Goal: Transaction & Acquisition: Book appointment/travel/reservation

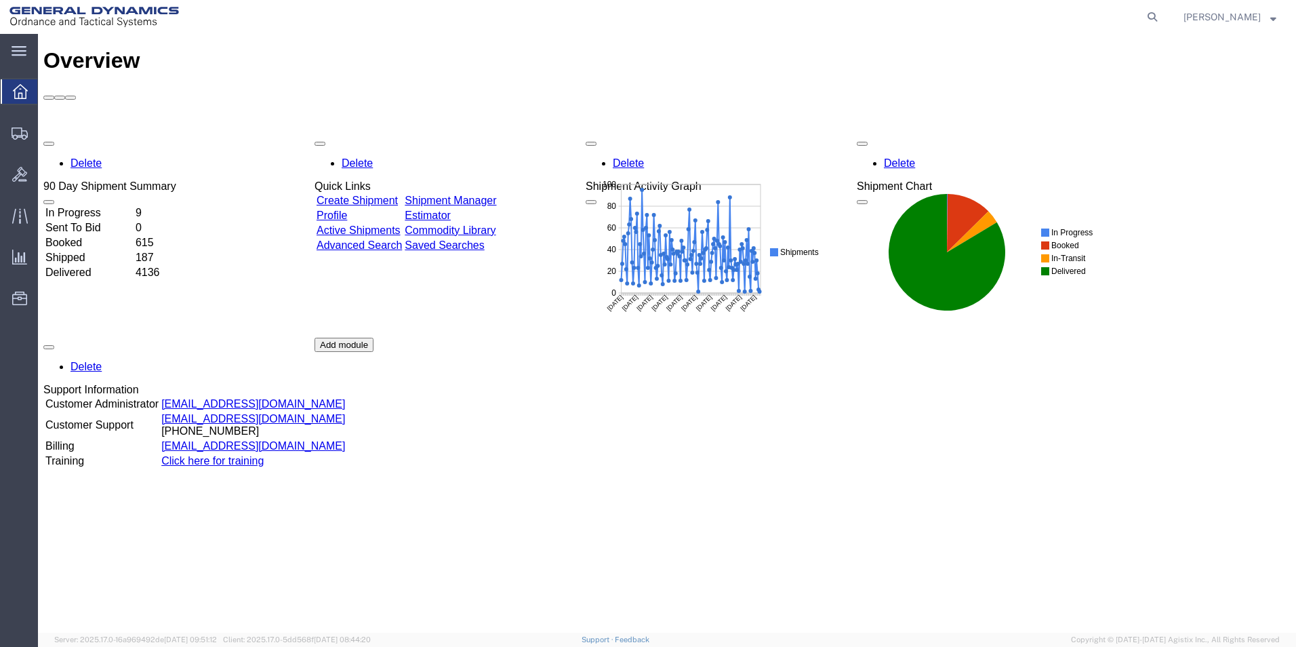
click at [925, 556] on div "Overview Delete 90 Day Shipment Summary In Progress 9 Sent To Bid 0 Booked 615 …" at bounding box center [667, 347] width 1248 height 599
click at [1162, 20] on icon at bounding box center [1152, 16] width 19 height 19
click at [1049, 17] on input "search" at bounding box center [937, 17] width 412 height 33
type input "56471838"
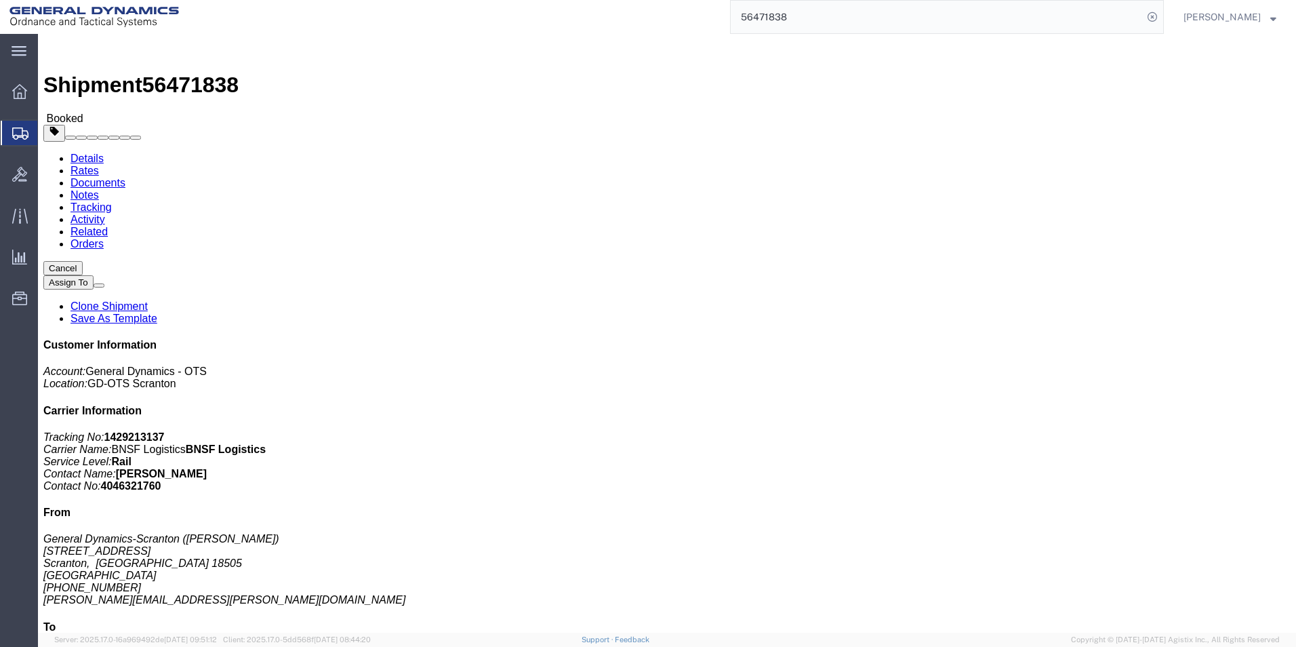
click link "Clone Shipment"
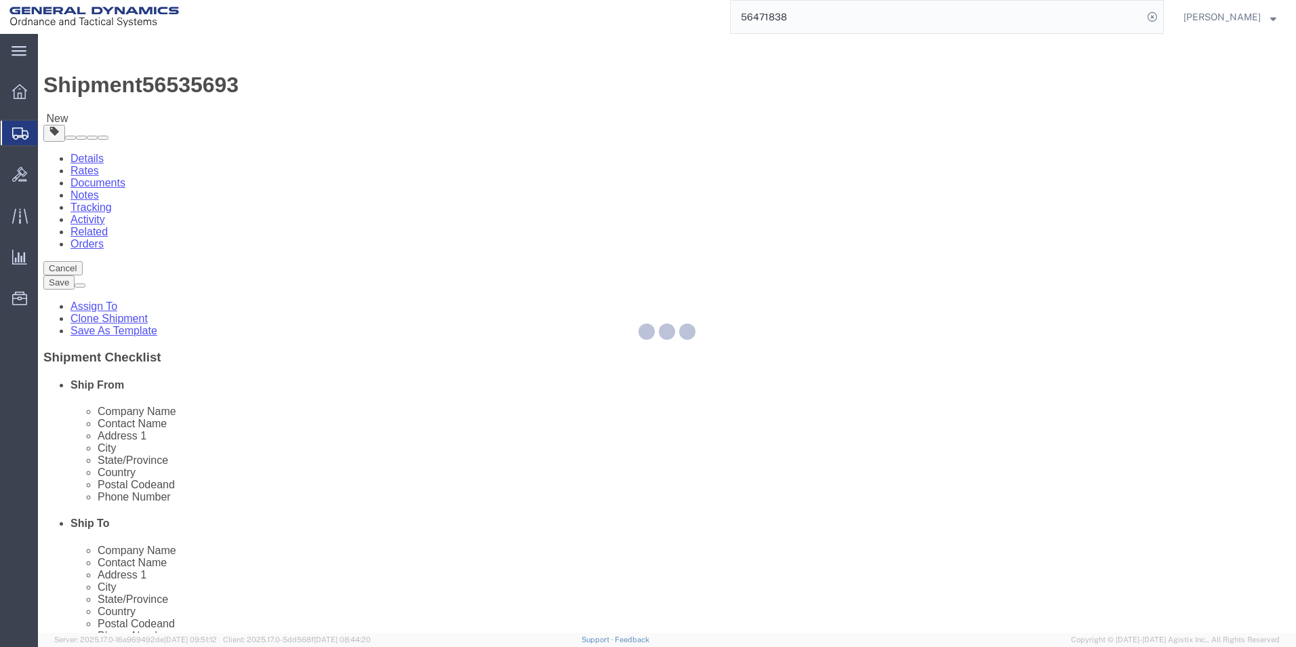
select select
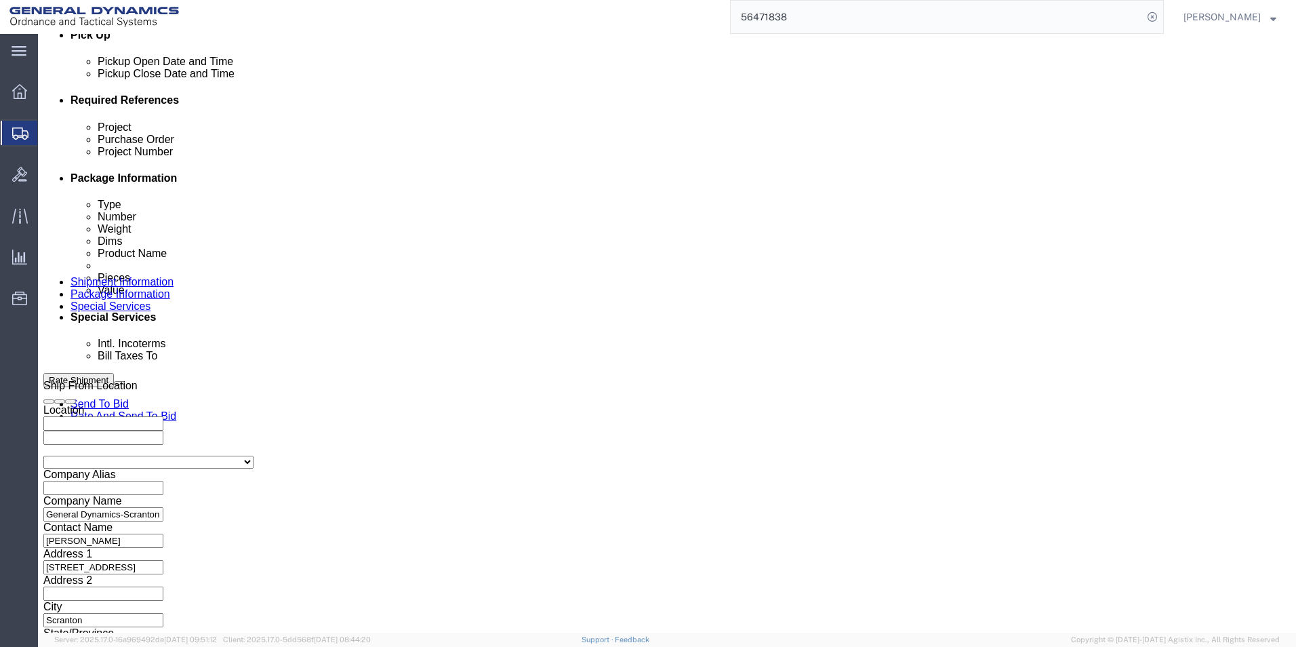
scroll to position [637, 0]
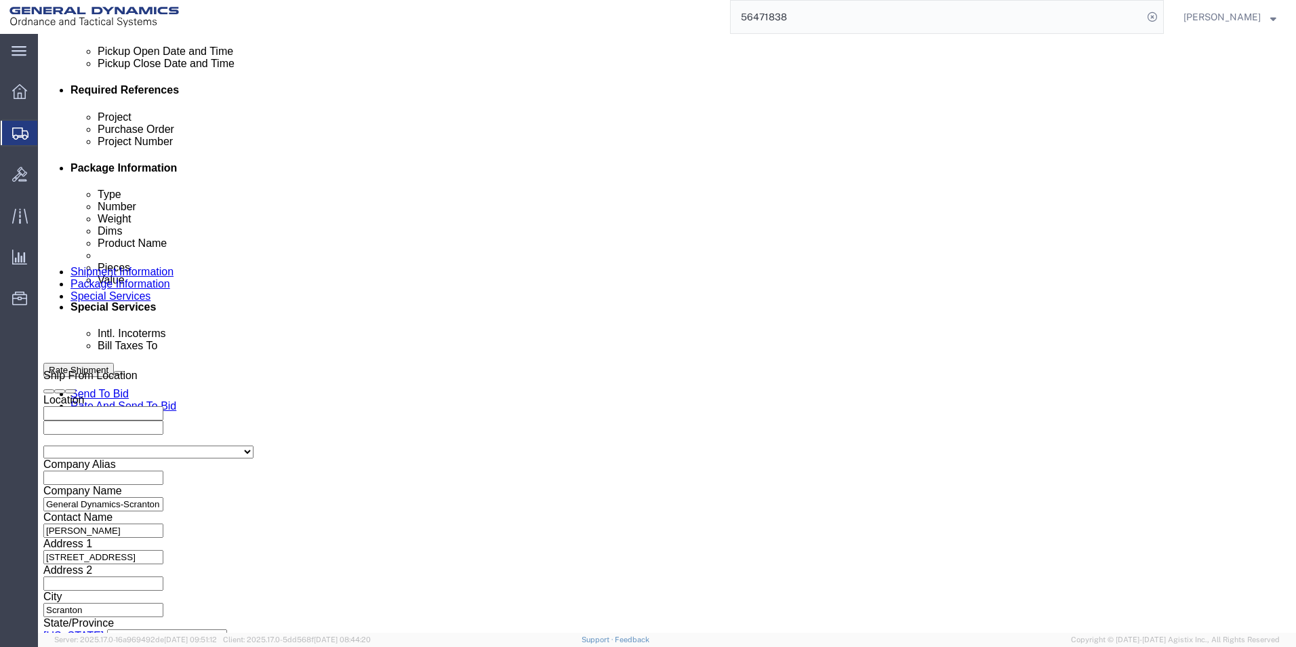
click icon
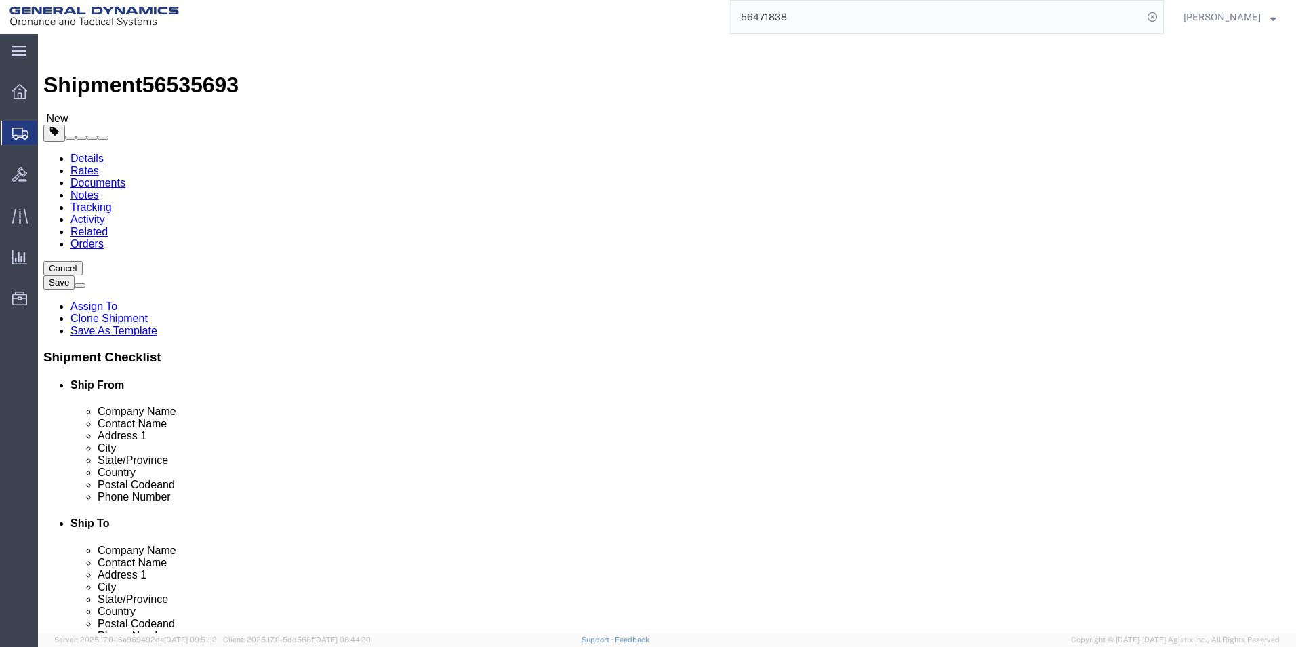
click dd "2304.00 Each"
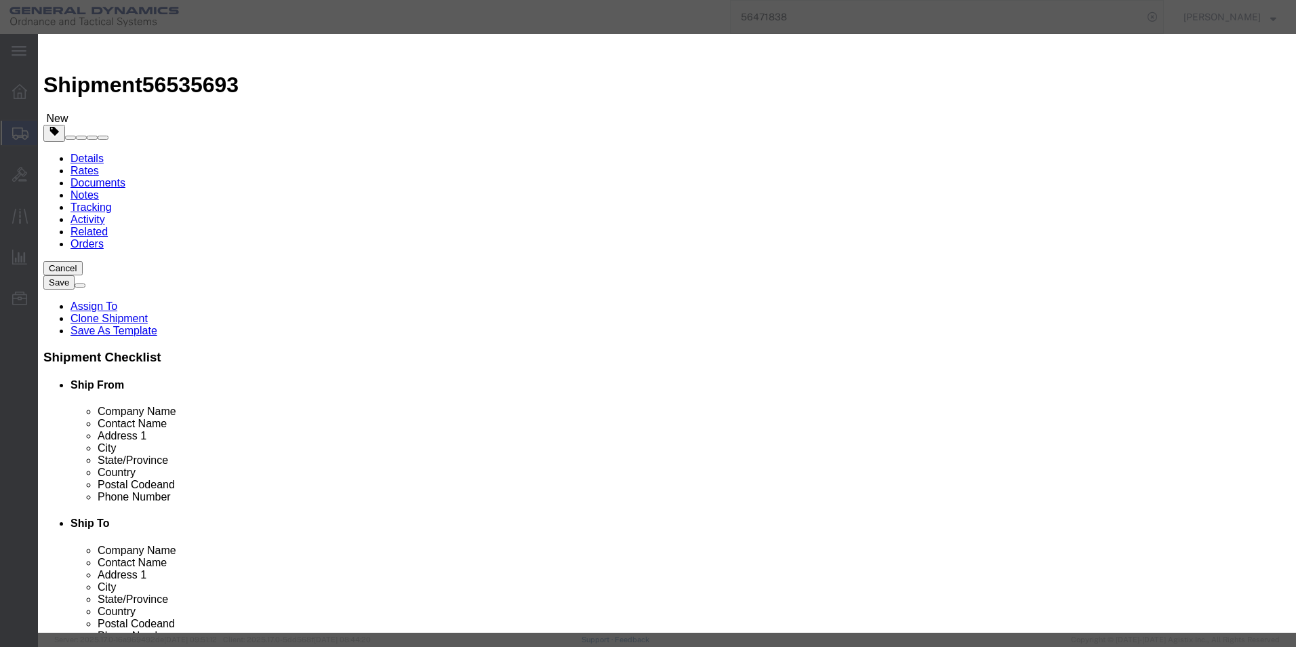
drag, startPoint x: 545, startPoint y: 204, endPoint x: 600, endPoint y: 205, distance: 54.9
click textarea "LOT # SOP25G207-019 RAILCAR TBOX 64495 SEAL#'S 2428476, 2428477, 2428478, 24284…"
drag, startPoint x: 462, startPoint y: 218, endPoint x: 471, endPoint y: 218, distance: 8.8
click textarea "LOT # SOP25G207-019 RAILCAR TBOX 64495 SEAL#'S 2428476, 2428477, 2428478, 24284…"
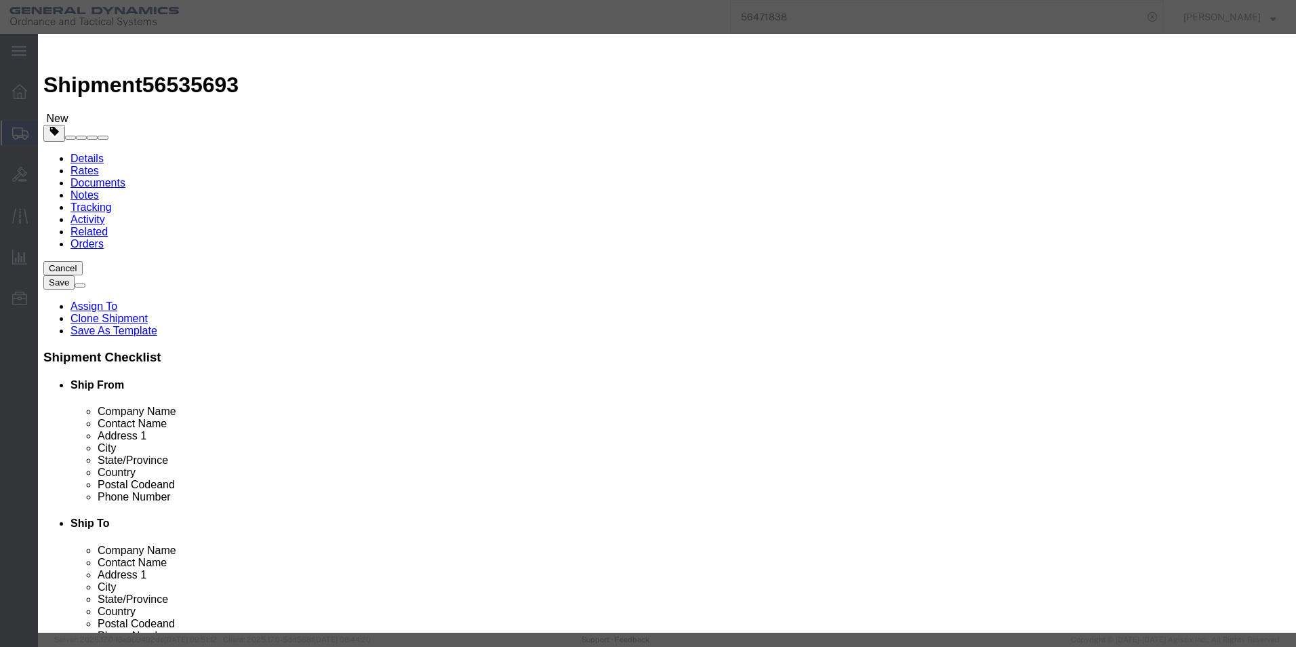
drag, startPoint x: 504, startPoint y: 220, endPoint x: 512, endPoint y: 220, distance: 7.5
click textarea "LOT # SOP25G207-019 RAILCAR TBOX 64495 SEAL#'S 2428476, 2428477, 2428478, 24284…"
drag, startPoint x: 503, startPoint y: 220, endPoint x: 514, endPoint y: 220, distance: 10.8
click textarea "LOT # SOP25G207-019 RAILCAR TBOX 64495 SEAL#'S 2428476, 2428477, 2428478, 24284…"
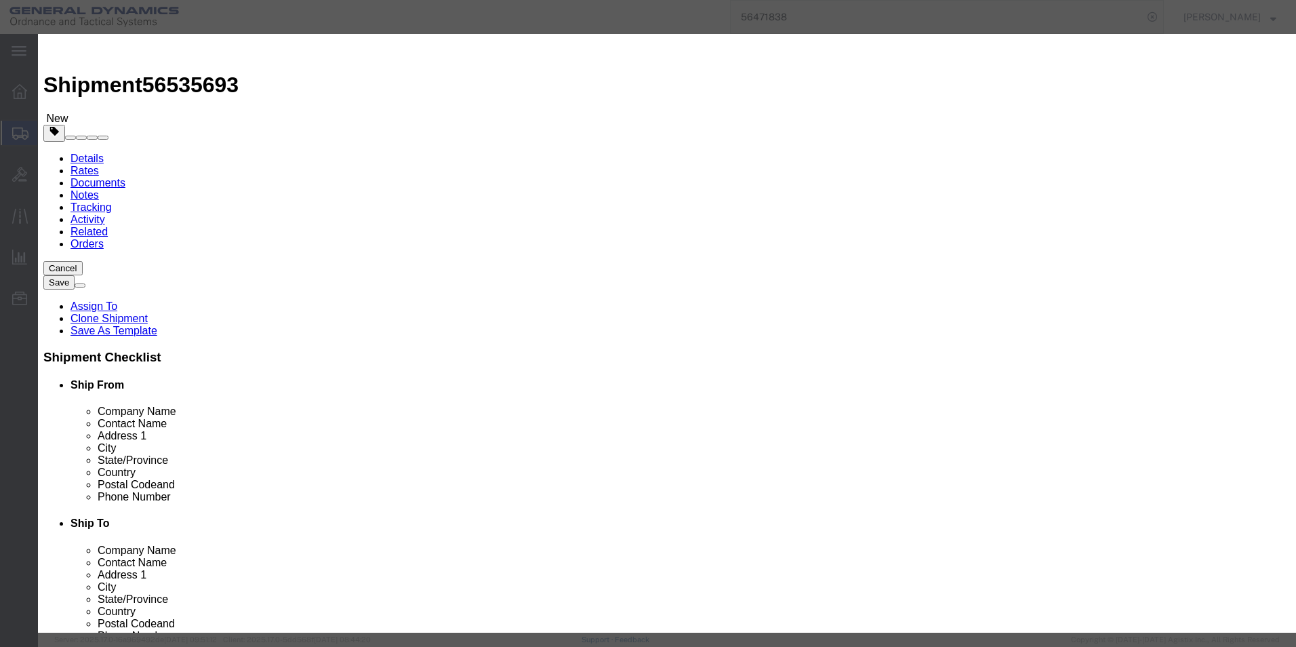
click textarea "LOT # SOP25G207-019 RAILCAR TBOX 64495 SEAL#'S 2428476, 2428477, 2428478, 24284…"
drag, startPoint x: 589, startPoint y: 218, endPoint x: 599, endPoint y: 218, distance: 10.9
click textarea "LOT # SOP25G207-019 RAILCAR TBOX 64495 SEAL#'S 2428476, 2428477, 2428478, 24284…"
drag, startPoint x: 502, startPoint y: 220, endPoint x: 514, endPoint y: 219, distance: 12.2
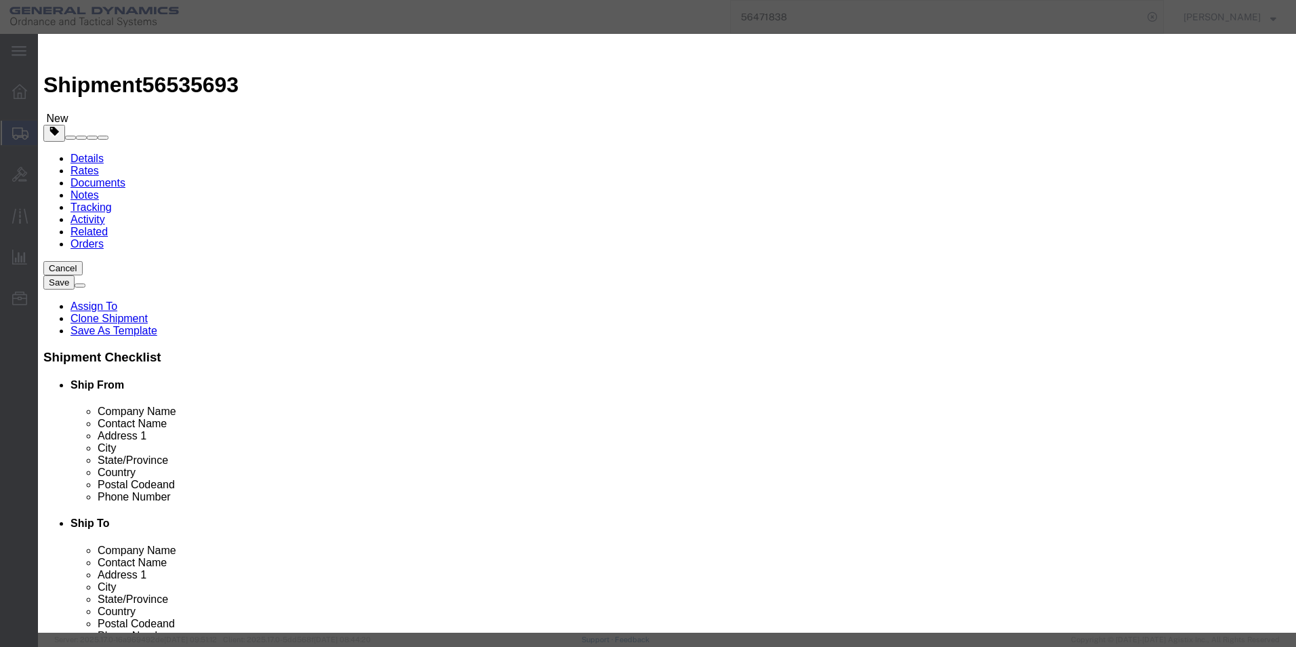
click textarea "LOT # SOP25G207-019 RAILCAR TBOX 64495 SEAL#'S 2428476, 2428477, 2428478, 24284…"
type textarea "LOT # SOP25G207-019 RAILCAR TR19416 SEAL#'S 2428491, 2428490, 2428489, 2428488"
click button "Save & Close"
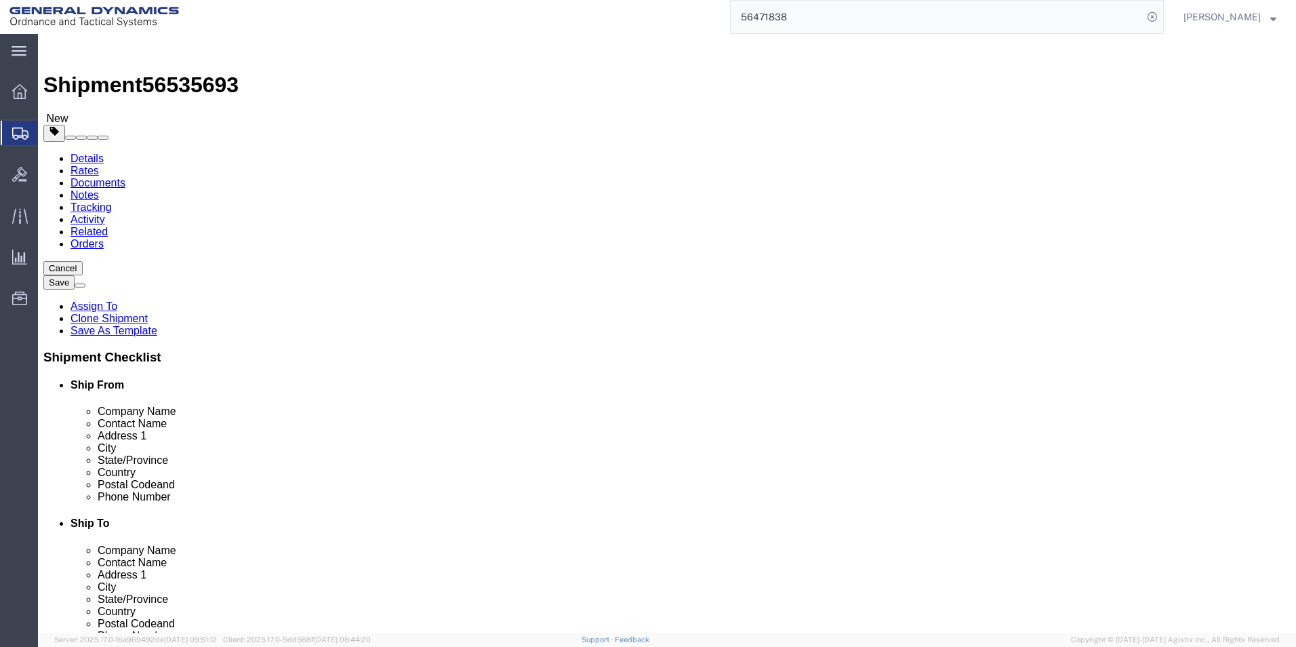
click button "Continue"
click link "Package Information"
click div "288 x Pallet(s) Standard (Not Stackable) Package Type Select Bale(s) Basket(s) …"
click dd "75000.00 USD"
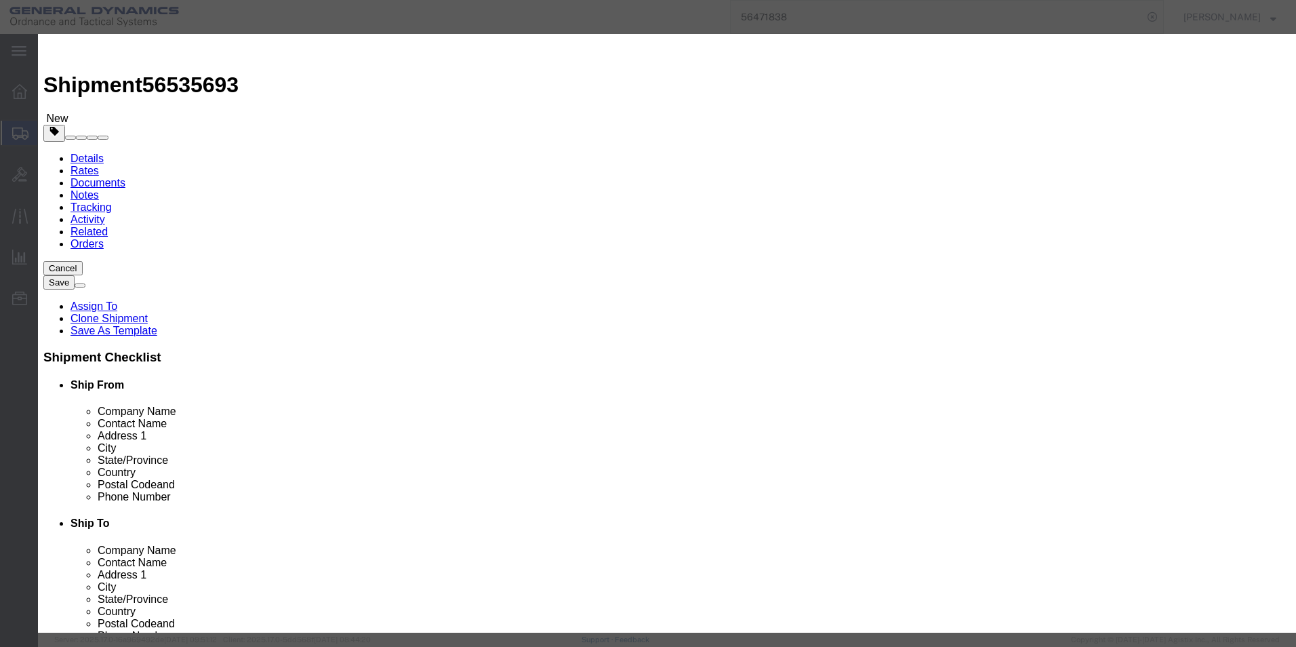
drag, startPoint x: 393, startPoint y: 207, endPoint x: 623, endPoint y: 217, distance: 230.8
click div "LOT # SOP25G207-019 RAILCAR TR19416 SEAL#'S 2428491, 2428490, 2428489, 2428488"
click button "Save & Close"
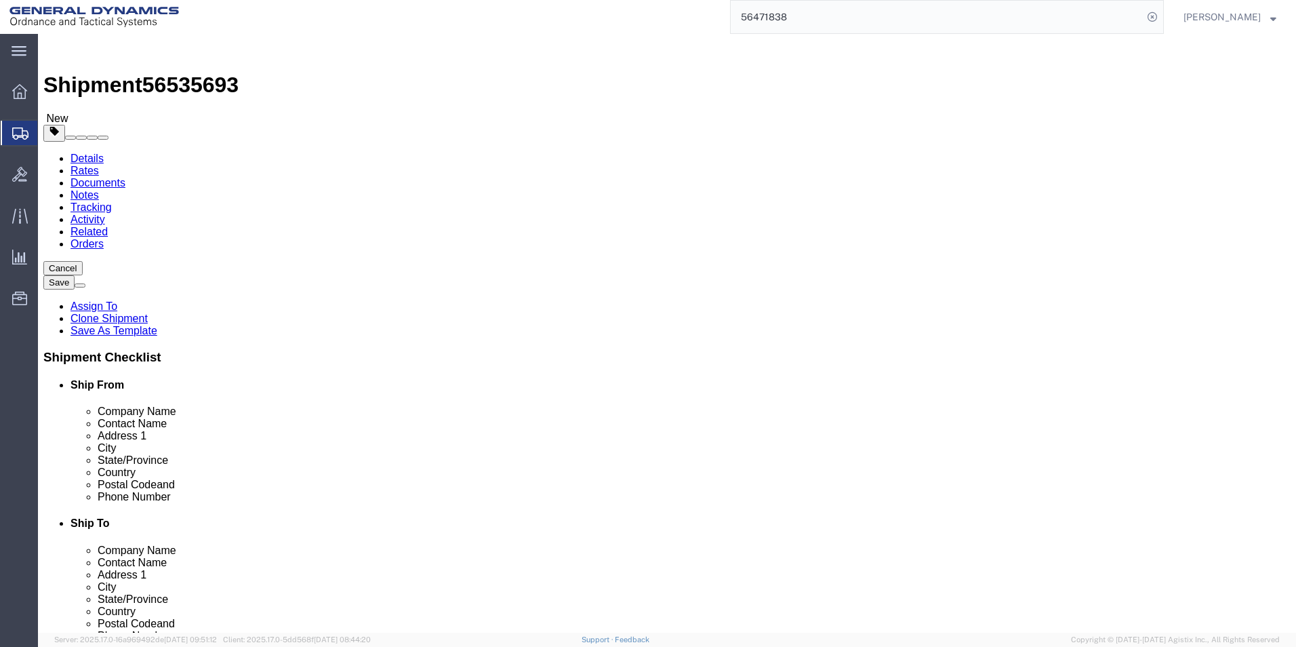
click button "Continue"
drag, startPoint x: 505, startPoint y: 286, endPoint x: 616, endPoint y: 322, distance: 116.2
click textarea "RAILCAR TBOX 64495 SEAL#'S 2428476, 2428477, 2428478, 2428479"
paste textarea "LOT # SOP25G207-019 RAILCAR TR19416 SEAL#'S 2428491, 2428490, 2428489, 2428488"
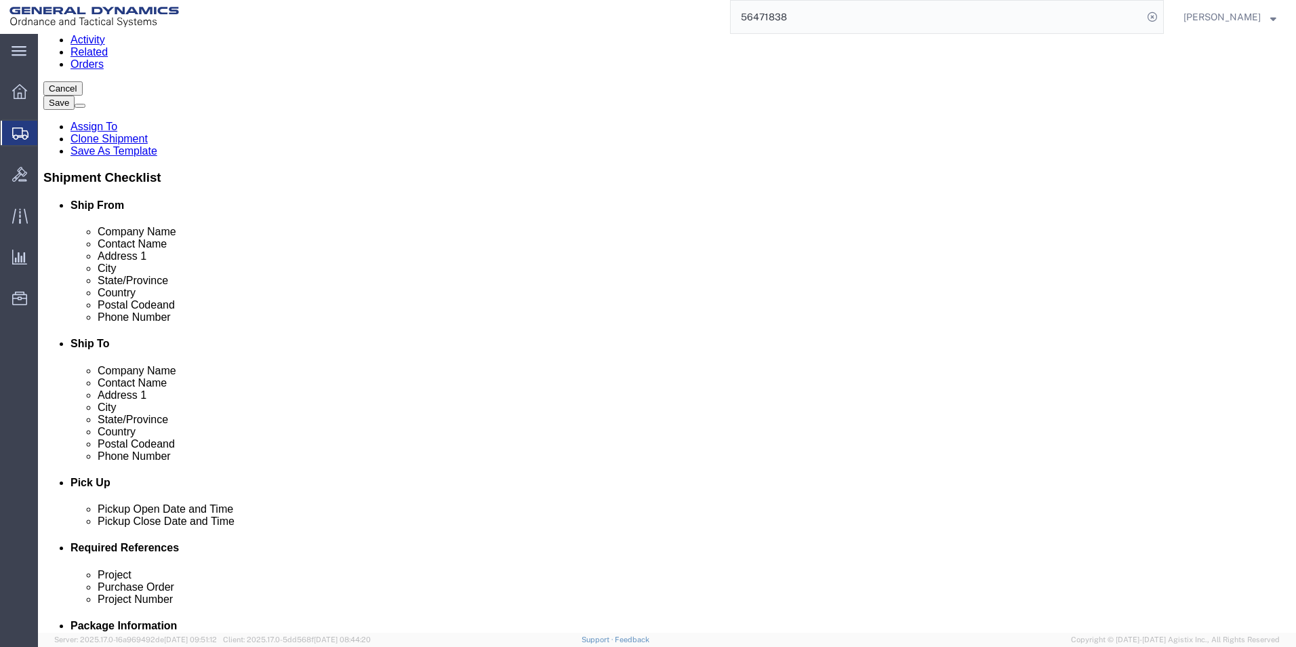
scroll to position [475, 0]
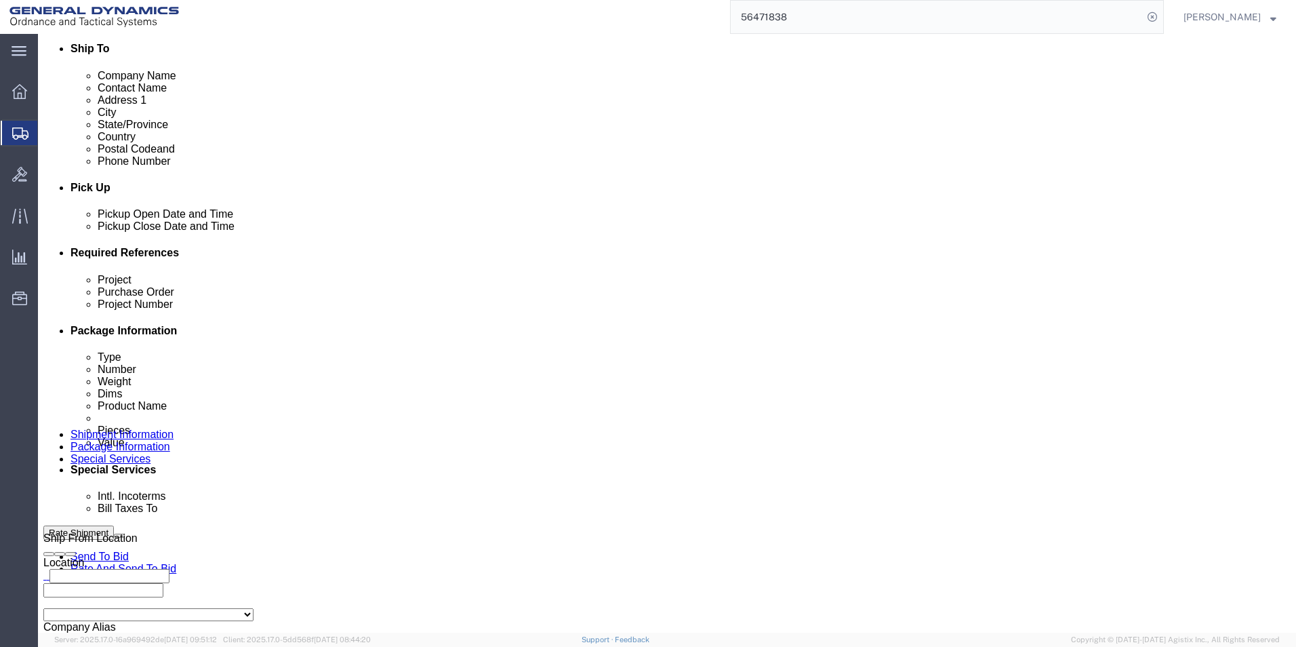
type textarea "LOT # SOP25G207-019 RAILCAR TR19416 SEAL#'S 2428491, 2428490, 2428489, 2428488"
click select "Select Recipient Account Sender/Shipper Third Party Account"
select select "SHIP"
click select "Select Recipient Account Sender/Shipper Third Party Account"
click button "Rate Shipment"
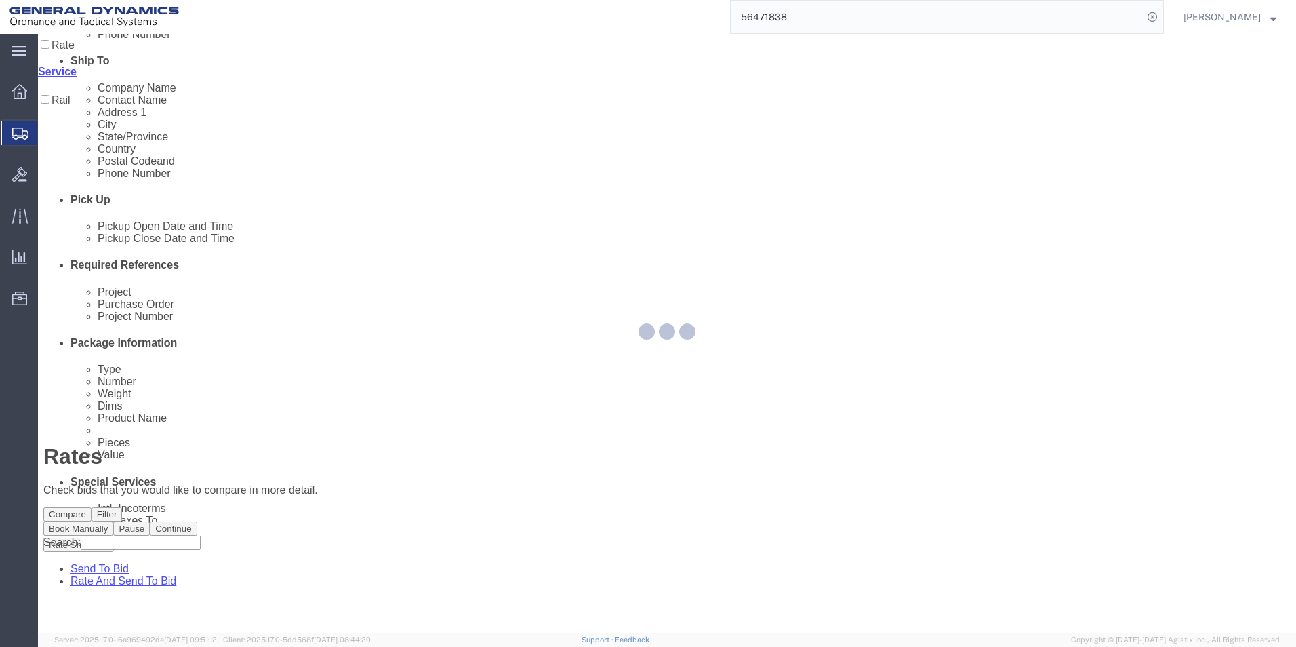
scroll to position [0, 0]
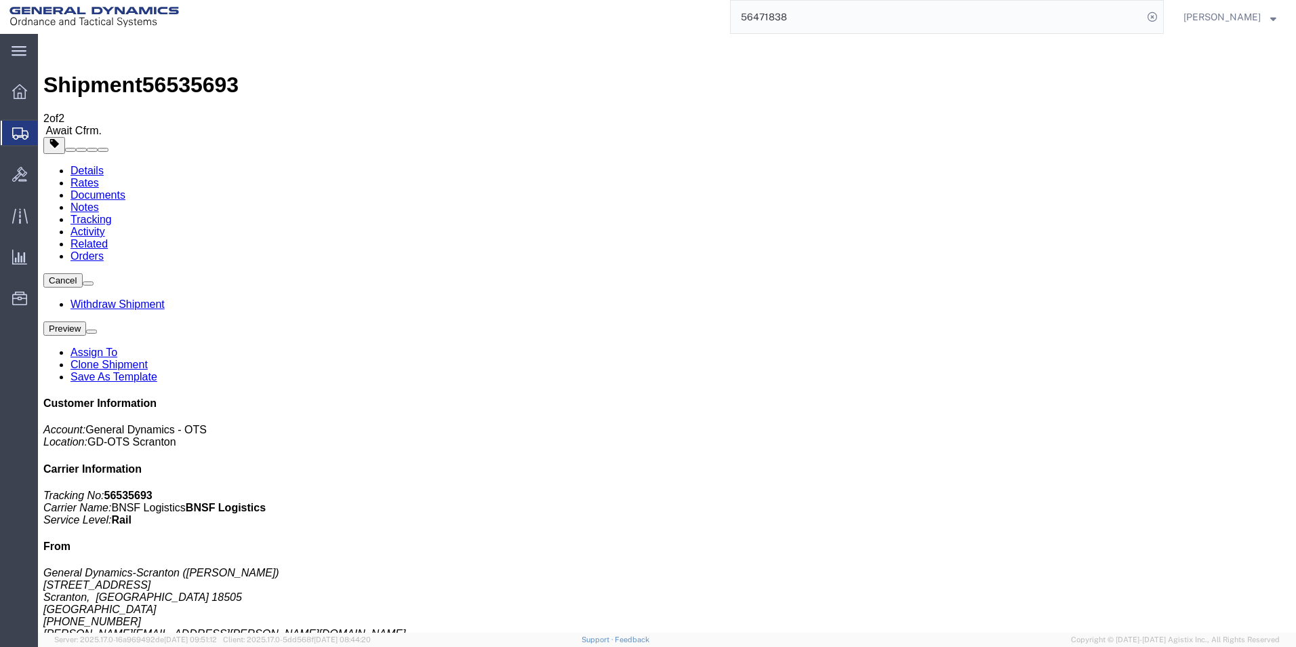
click at [148, 359] on link "Clone Shipment" at bounding box center [109, 365] width 77 height 12
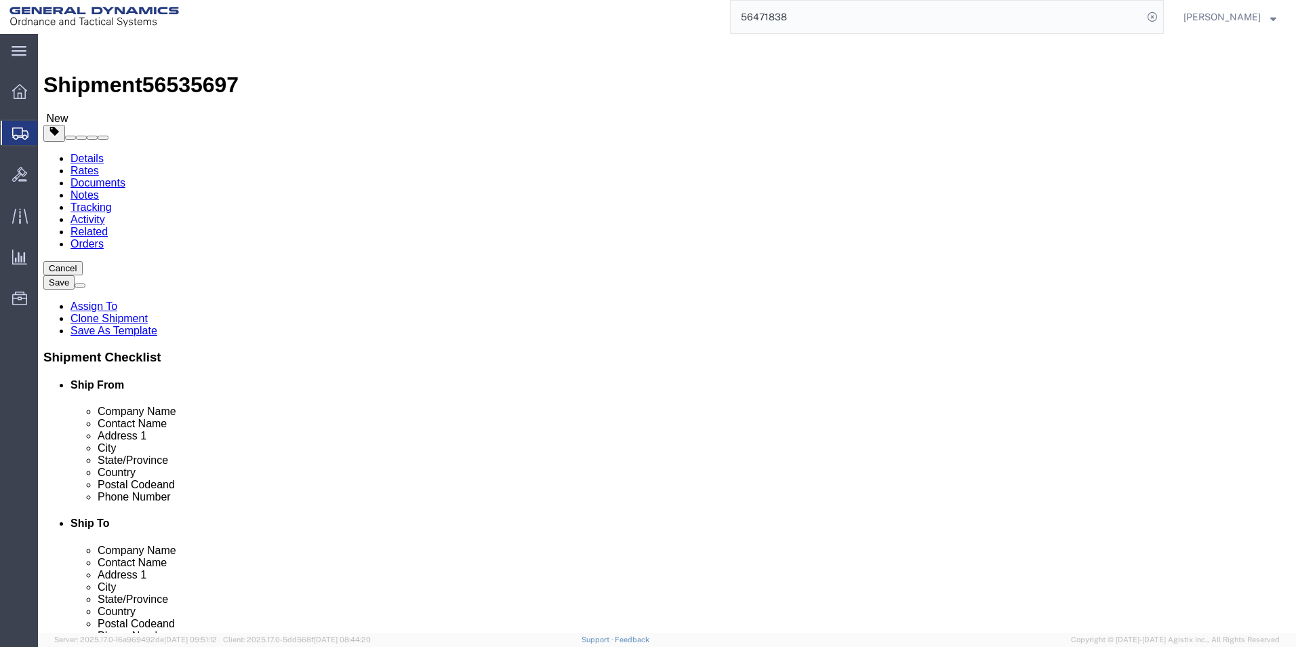
click icon
click dd "2304.00 Each"
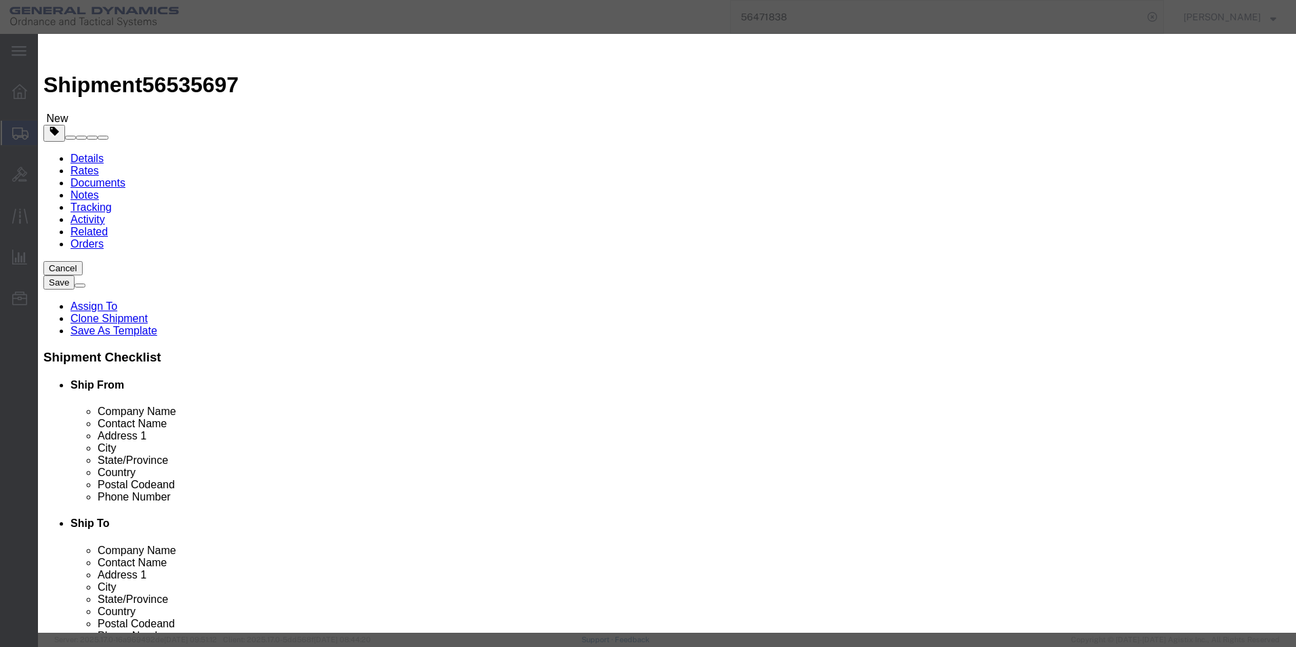
drag, startPoint x: 547, startPoint y: 205, endPoint x: 584, endPoint y: 205, distance: 37.3
click textarea "LOT # SOP25G207-019 RAILCAR TR19416 SEAL#'S 2428491, 2428490, 2428489, 2428488"
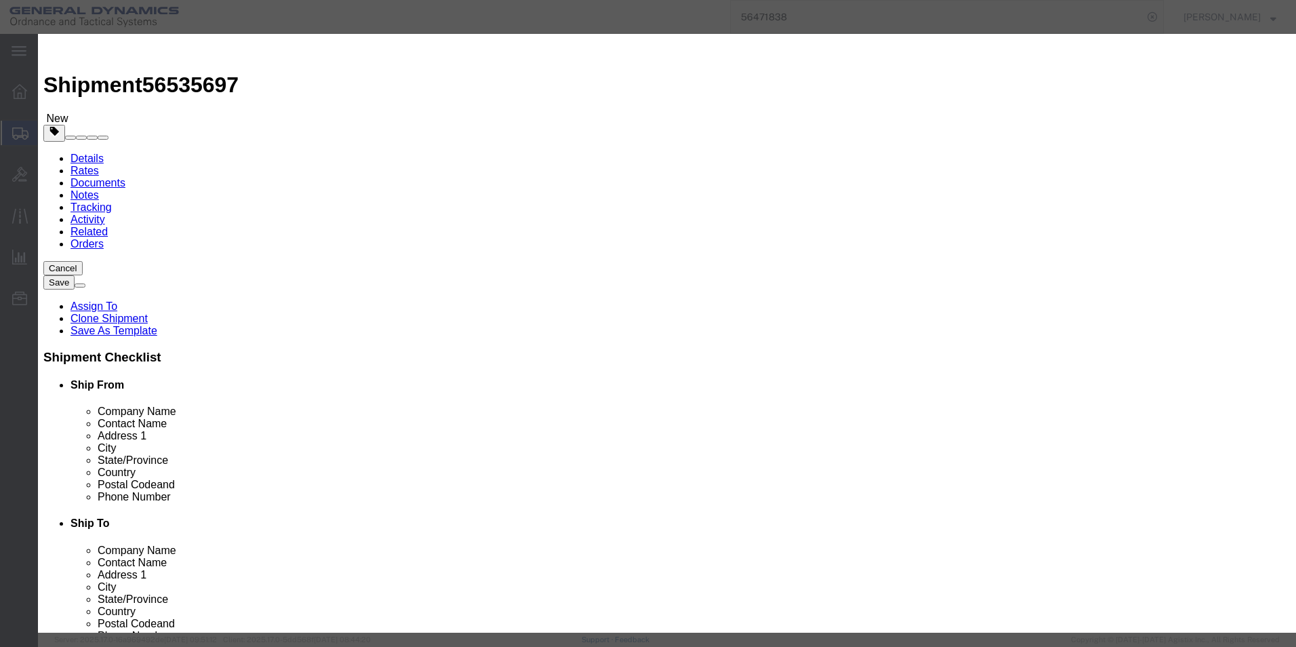
click textarea "LOT # SOP25G207-019 RAILCAR TR19416 SEAL#'S 2428491, 2428490, 2428489, 2428488"
drag, startPoint x: 393, startPoint y: 205, endPoint x: 668, endPoint y: 230, distance: 276.4
click div "Product Name m795 empty projectile bodies Pieces 2304.00 Select Bag Barrels 100…"
type textarea "LOT # SOP25G207-019 RAILCAR BNSF 761289 SEAL#'S 2428484, 2428485, 2428486, 2428…"
click button "Save & Close"
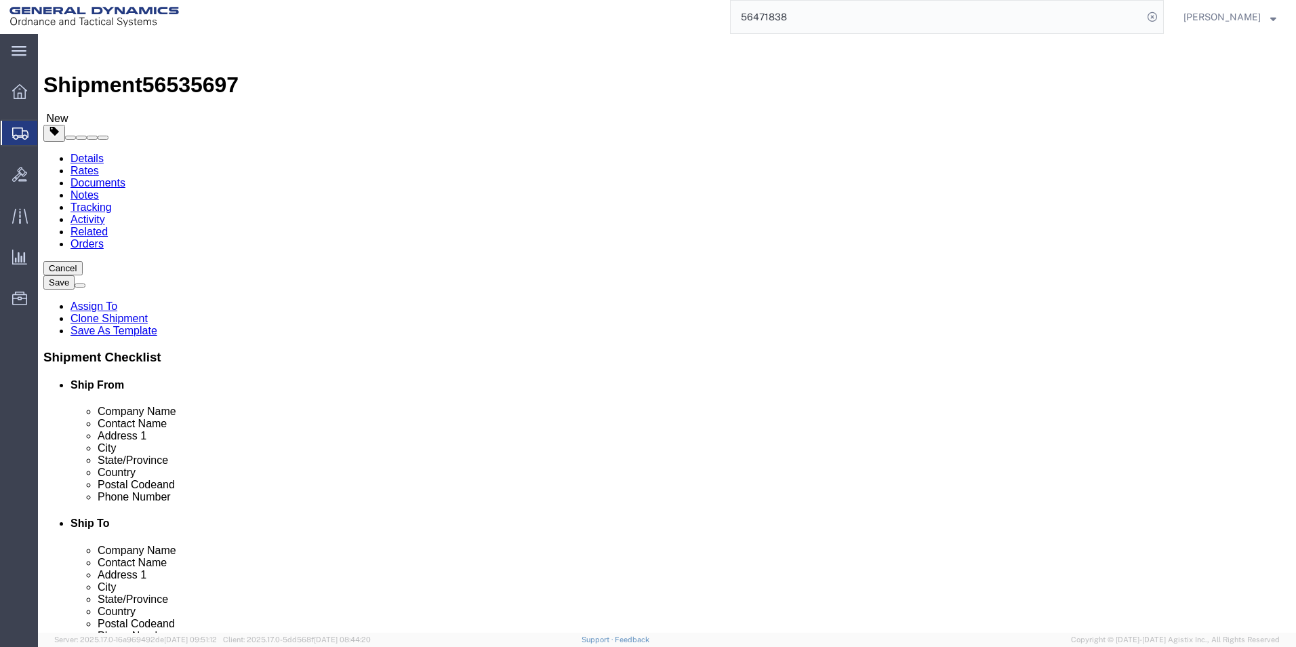
click button "Continue"
drag, startPoint x: 507, startPoint y: 287, endPoint x: 635, endPoint y: 343, distance: 139.7
click div "Pickup Instructions Select one or more Crane Required Driver Assisted Loading F…"
click icon
click div "Pieces: 2304.00 Each Total value: 75000.00 USD"
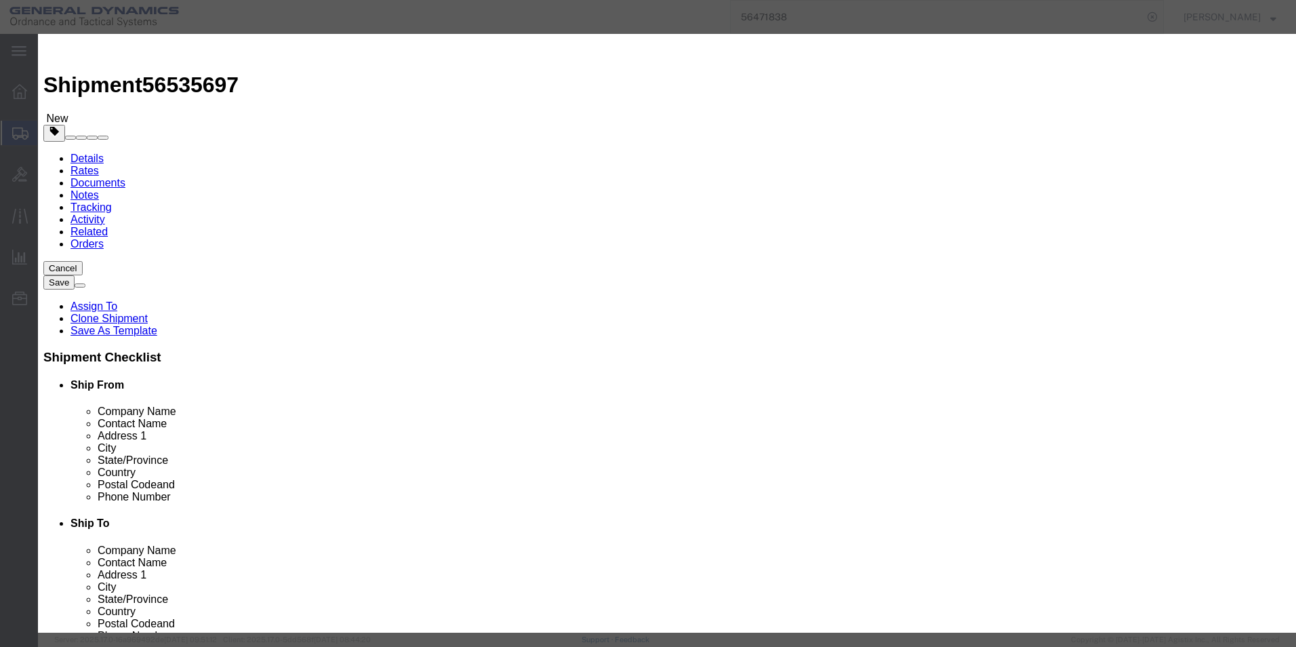
drag, startPoint x: 392, startPoint y: 206, endPoint x: 635, endPoint y: 250, distance: 246.7
click div "Product Name m795 empty projectile bodies Pieces 2304.00 Select Bag Barrels 100…"
paste textarea "TR19416 SEAL#'S 2428491, 2428490, 2428489, 2428488"
drag, startPoint x: 461, startPoint y: 221, endPoint x: 469, endPoint y: 221, distance: 8.1
click textarea "LOT # SOP25G207-019 RAILCAR BNSF 761289 SEAL#'S 2428484, 2428485, 2428486, 2428…"
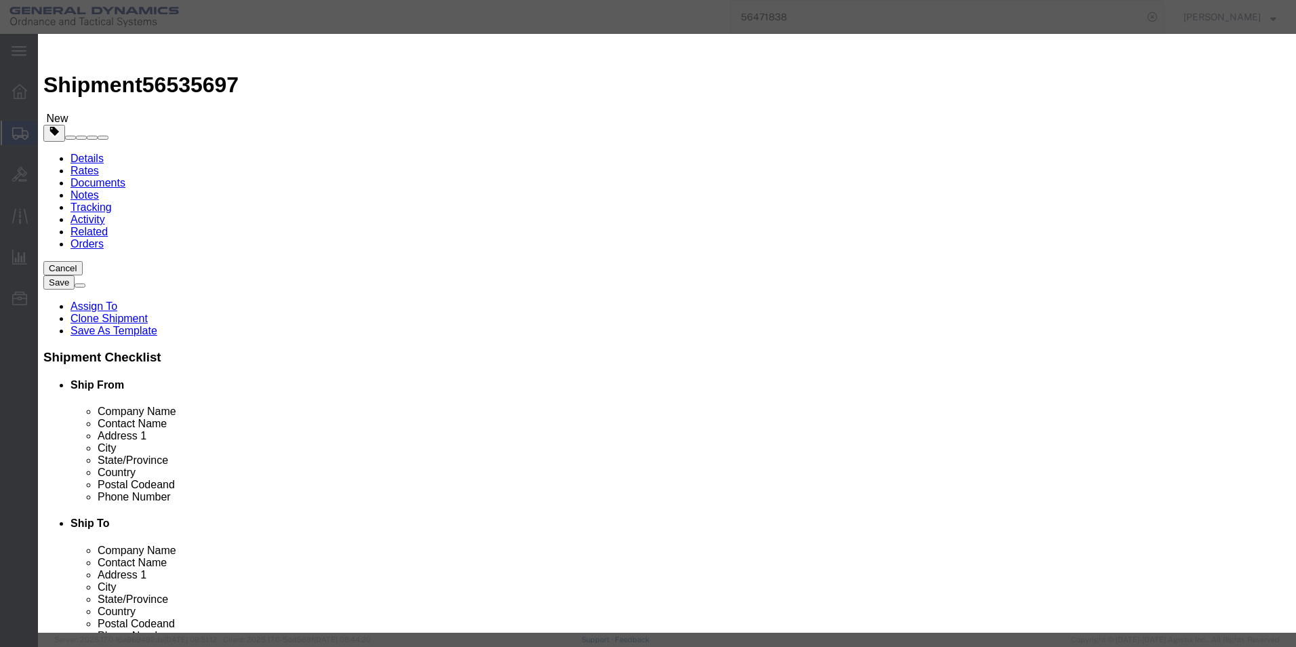
click textarea "LOT # SOP25G207-019 RAILCAR BNSF 761289 SEAL#'S 2428484, 2428485, 2428486, 2428…"
drag, startPoint x: 393, startPoint y: 207, endPoint x: 646, endPoint y: 271, distance: 261.5
click div "Product Name m795 empty projectile bodies Pieces 2304.00 Select Bag Barrels 100…"
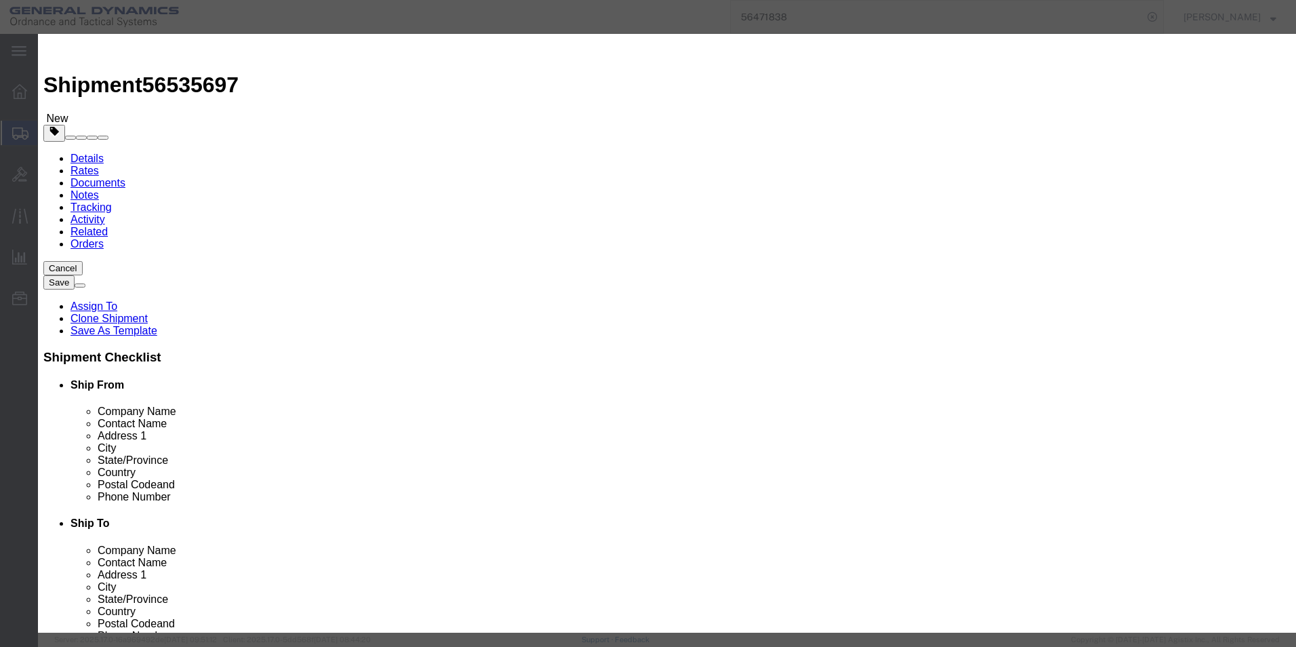
type textarea "LOT # SOP25G207-019 RAILCAR TR19416 SEAL#'S 2428484, 2428485, 2428486, 2428487"
click button "Save & Close"
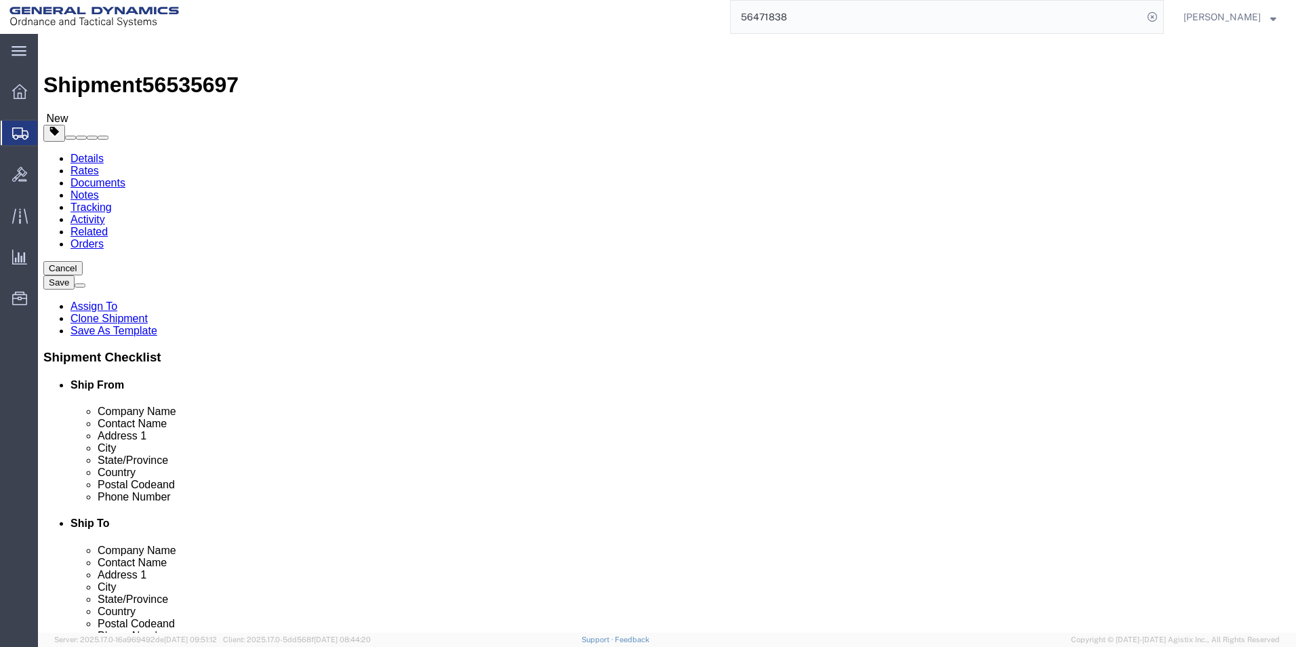
click button "Continue"
drag, startPoint x: 506, startPoint y: 285, endPoint x: 597, endPoint y: 337, distance: 104.8
click div "Pickup Instructions Select one or more Crane Required Driver Assisted Loading F…"
paste textarea "84, 2428485, 2428486, 2428487"
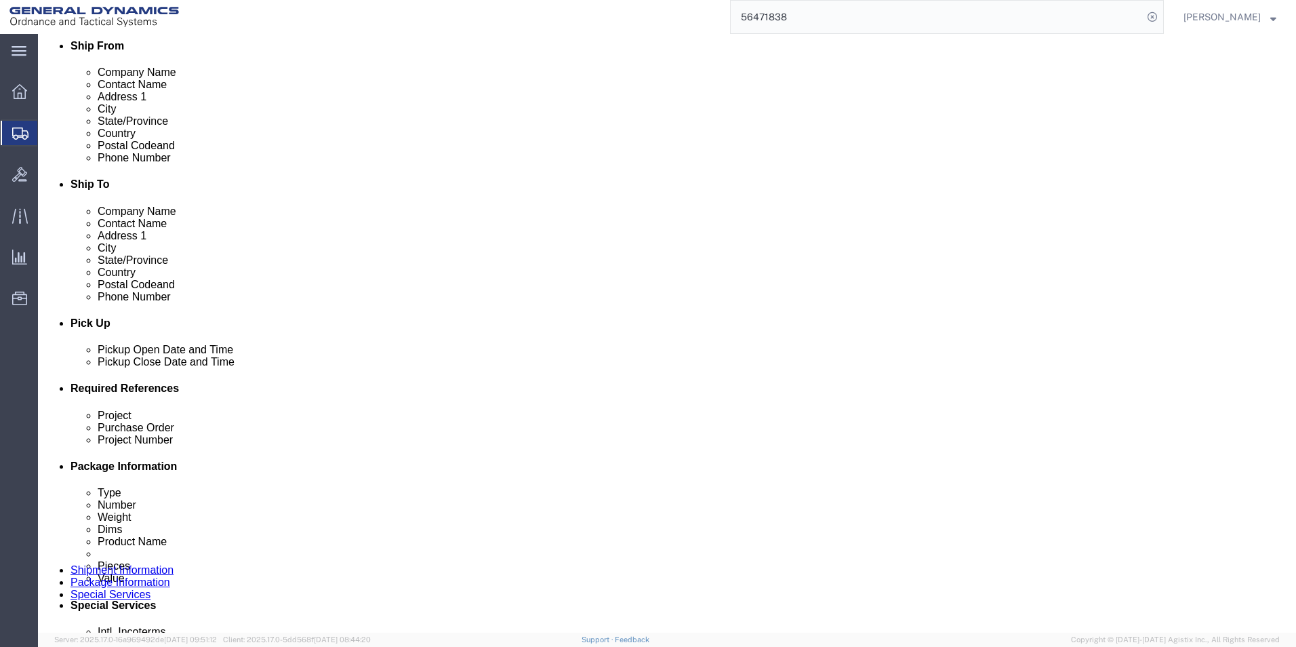
type textarea "LOT # SOP25G207-019 RAILCAR TR19416 SEAL#'S 2428484, 2428485, 2428486, 2428487"
drag, startPoint x: 470, startPoint y: 431, endPoint x: 460, endPoint y: 435, distance: 10.7
click select "Select Recipient Account Sender/Shipper Third Party Account"
select select "SHIP"
click select "Select Recipient Account Sender/Shipper Third Party Account"
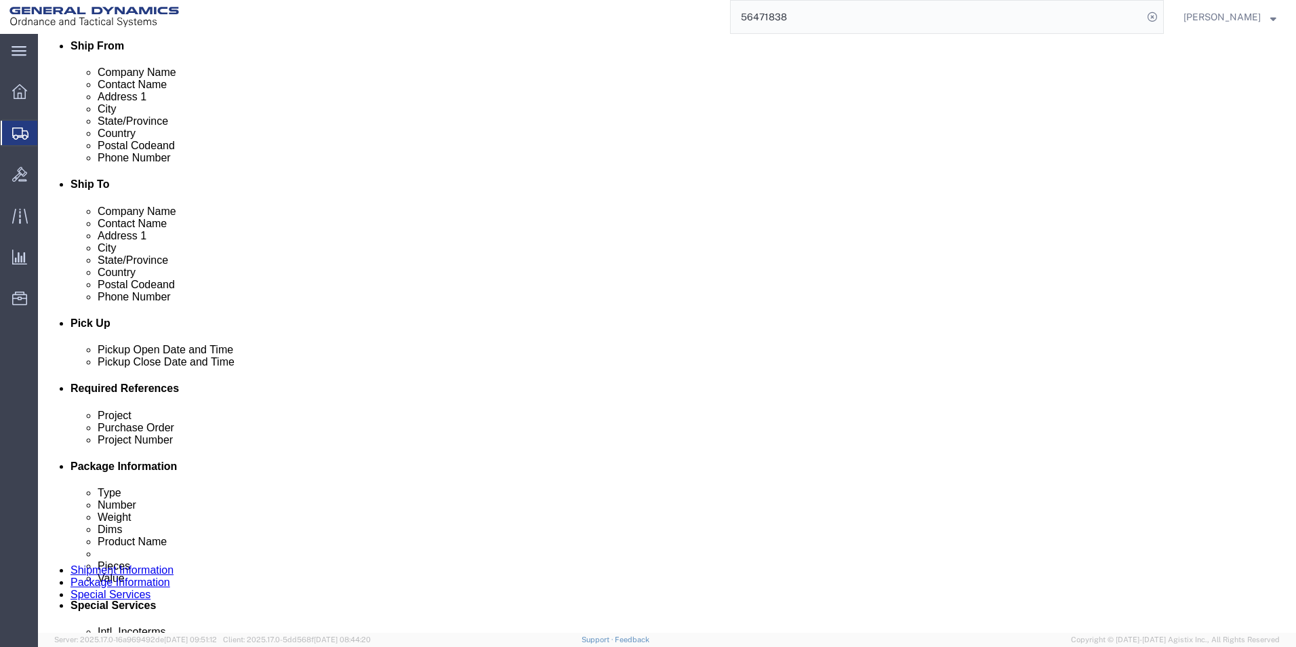
click button "Rate Shipment"
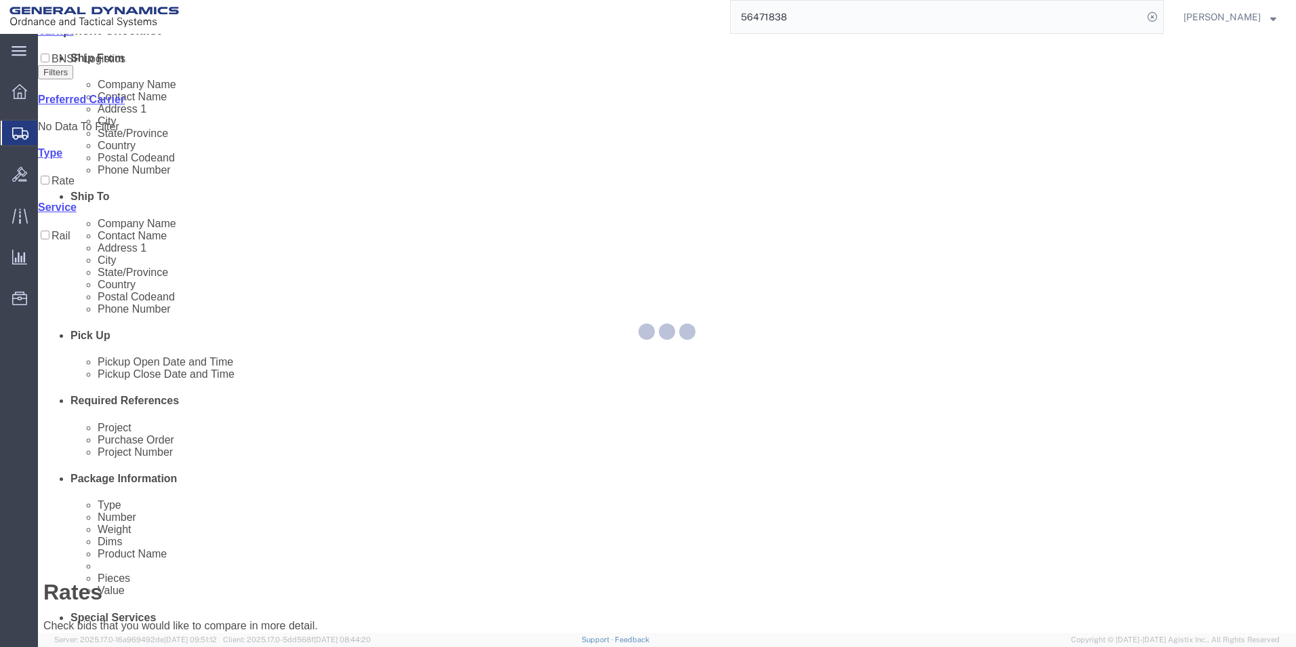
scroll to position [0, 0]
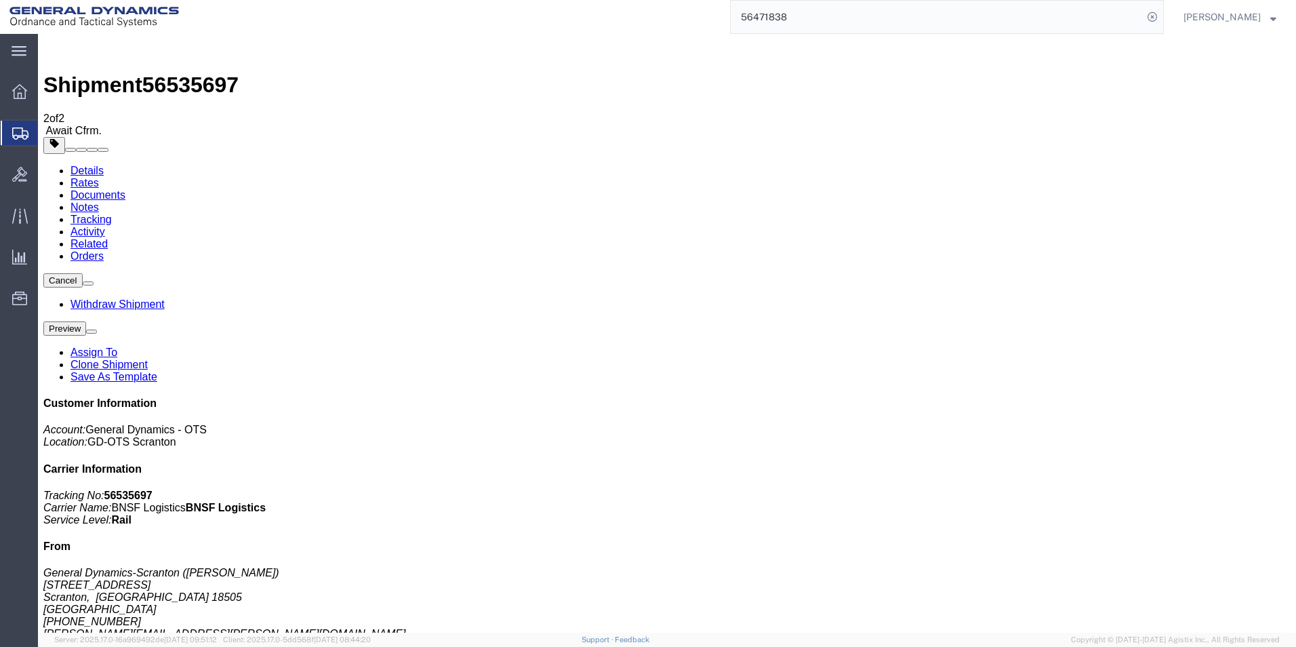
drag, startPoint x: 177, startPoint y: 185, endPoint x: 130, endPoint y: 191, distance: 47.1
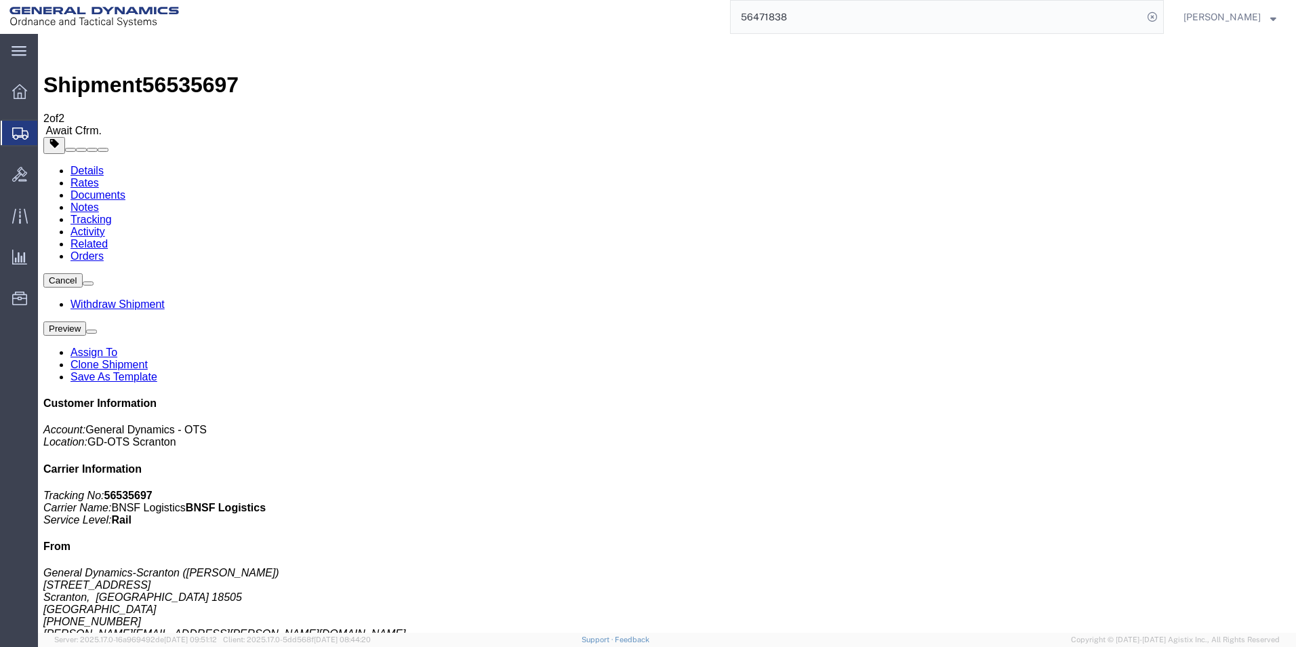
click at [71, 165] on link "Details" at bounding box center [87, 171] width 33 height 12
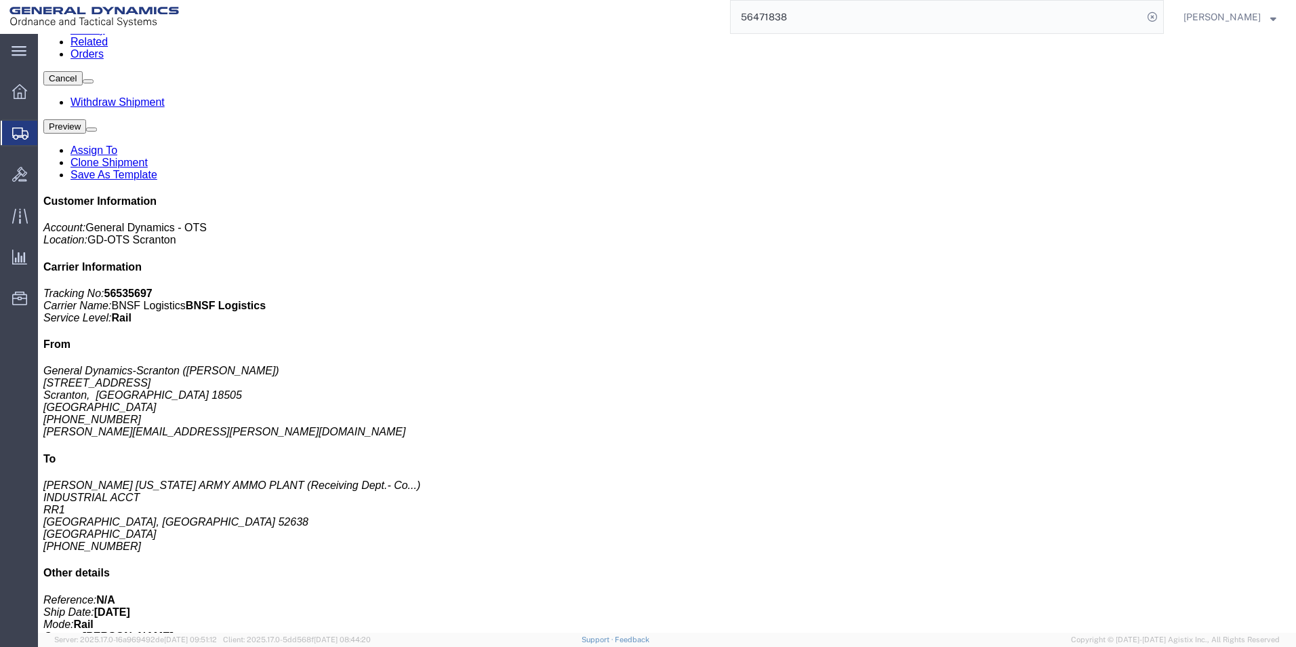
scroll to position [203, 0]
click p "Class: 70"
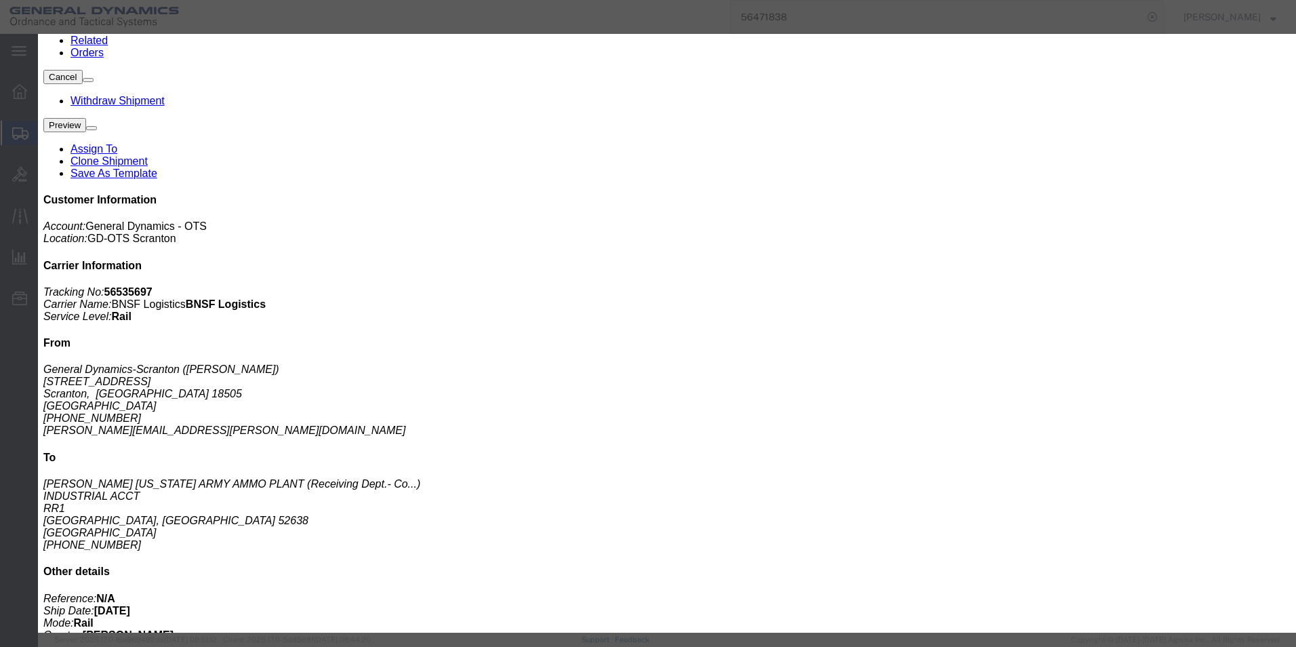
click span "button"
drag, startPoint x: 547, startPoint y: 201, endPoint x: 585, endPoint y: 203, distance: 38.0
click textarea "LOT # SOP25G207-019 RAILCAR TR19416 SEAL#'S 2428484, 2428485, 2428486, 2428487"
type textarea "LOT # SOP25G207-019 RAILCAR BNSF 761289 SEAL#'S 2428484, 2428485, 2428486, 2428…"
click button "Close"
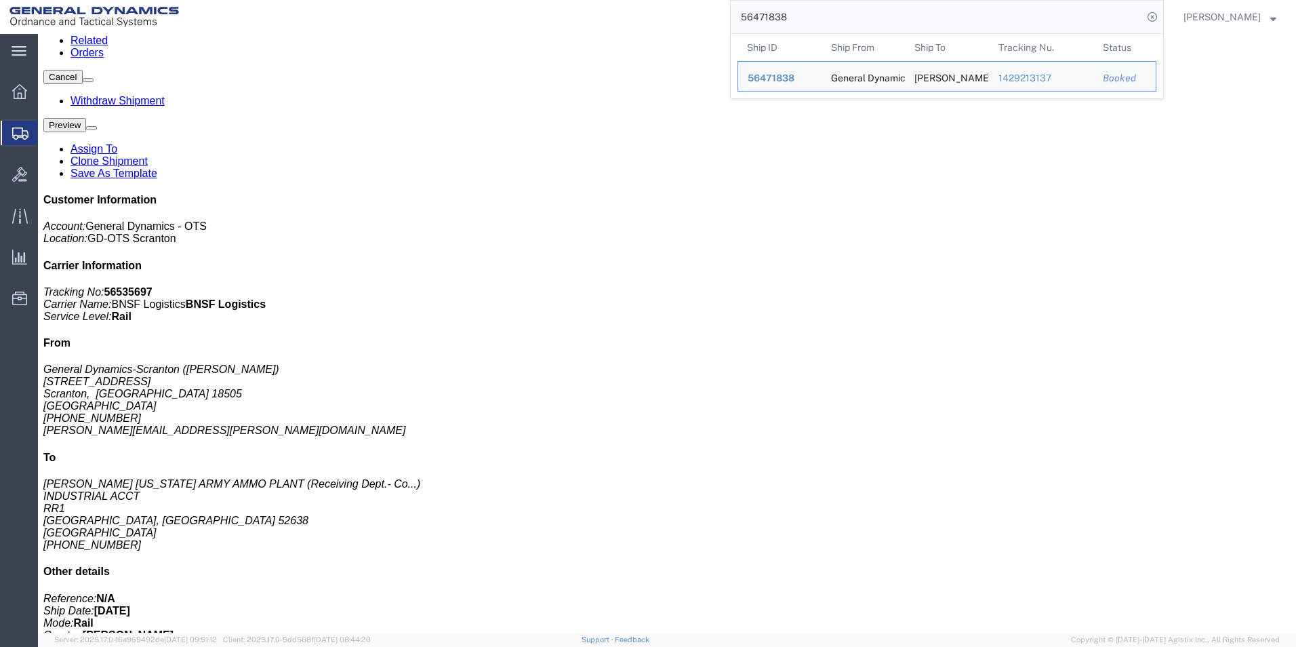
drag, startPoint x: 827, startPoint y: 22, endPoint x: 681, endPoint y: 17, distance: 145.2
click at [681, 17] on div "56471838 Ship ID Ship From Ship To Tracking Nu. Status Ship ID 56471838 Ship Fr…" at bounding box center [676, 17] width 976 height 34
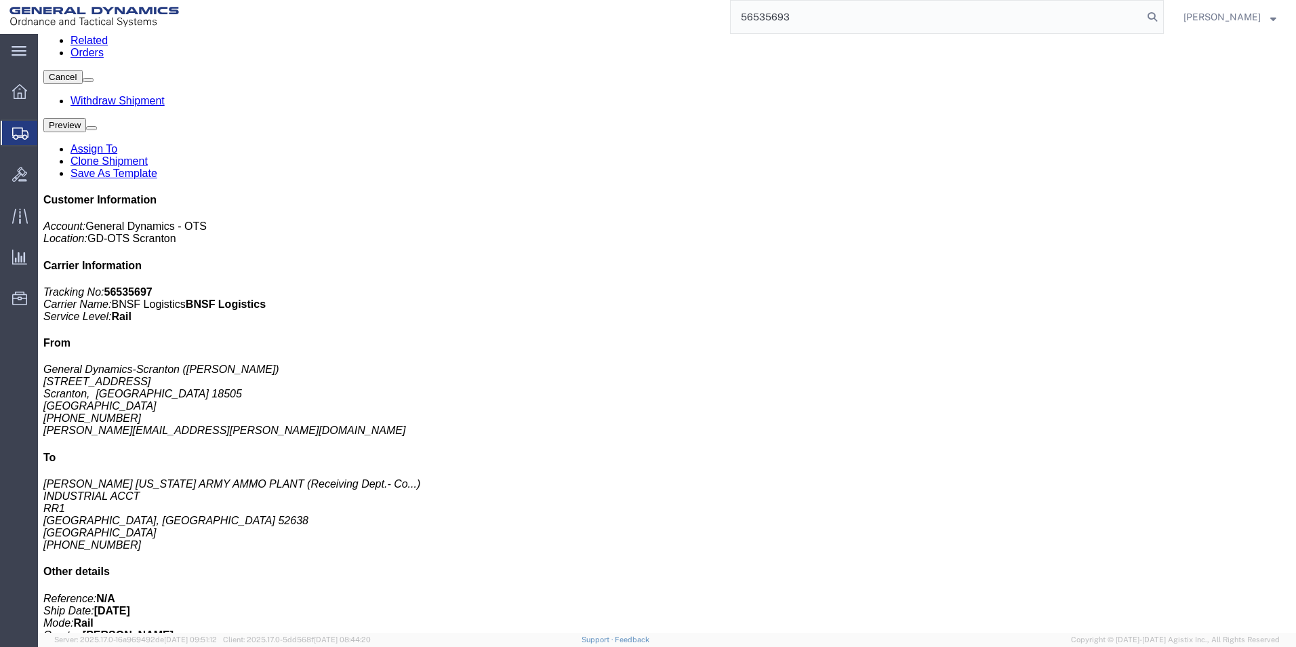
type input "56535693"
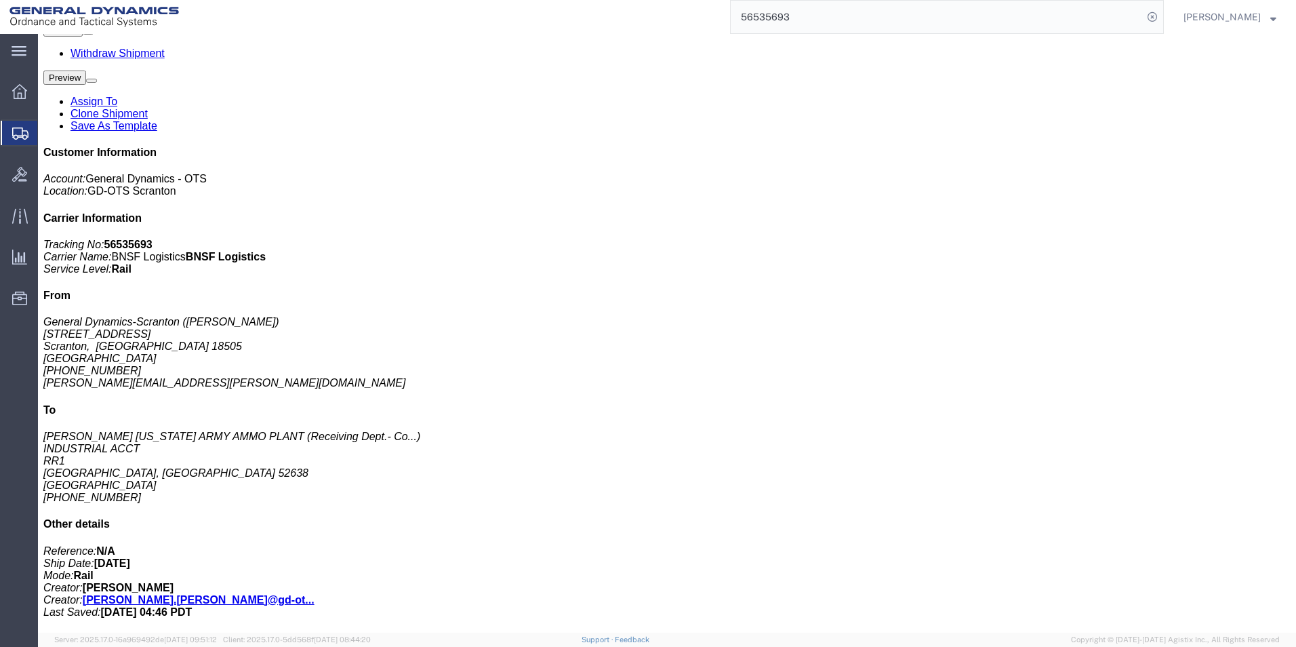
scroll to position [254, 0]
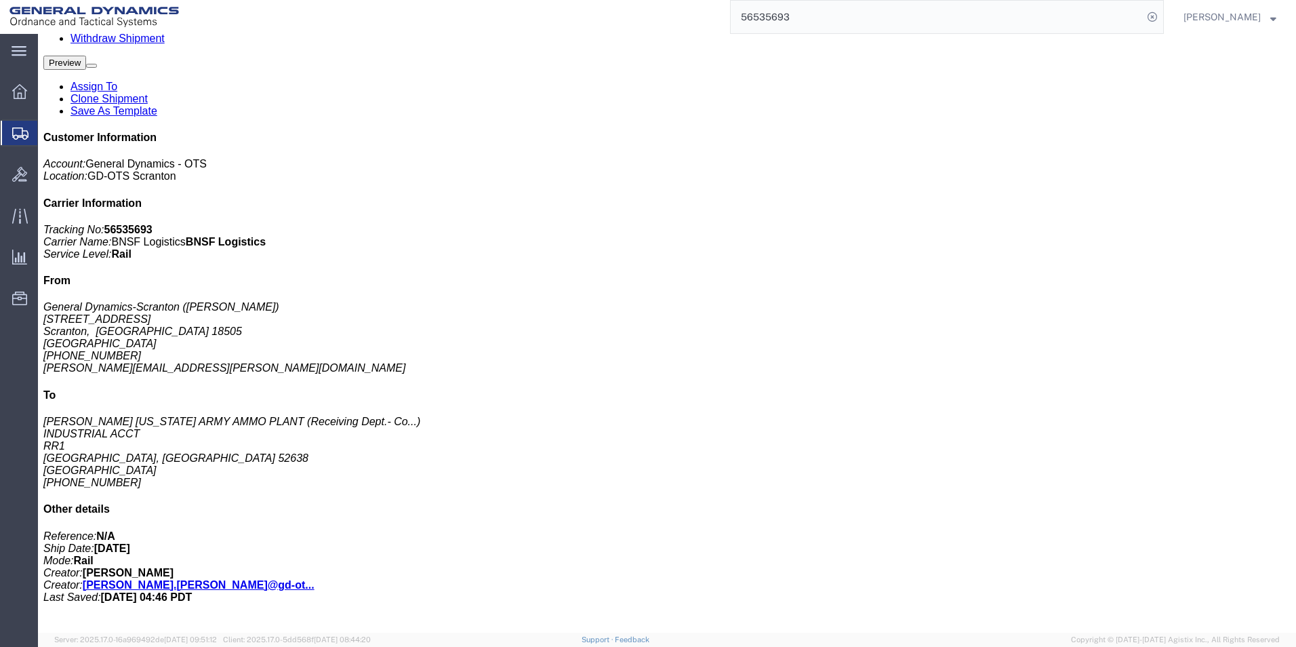
click p "Class: 70"
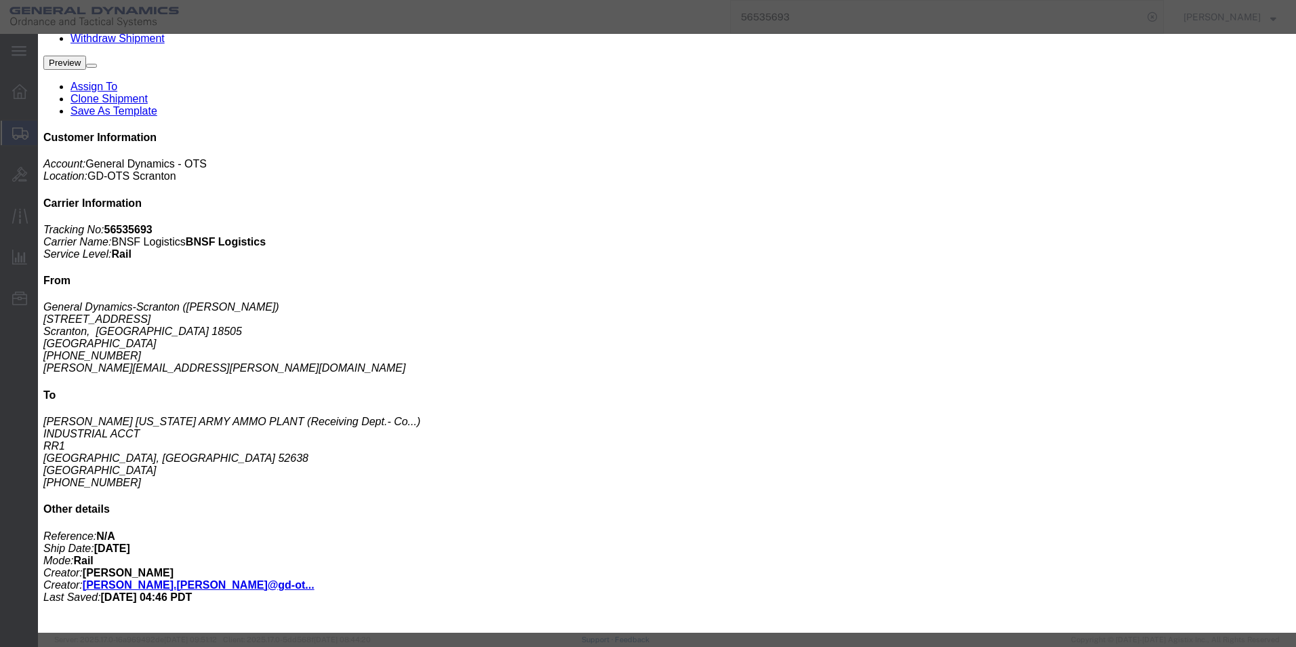
click span "button"
drag, startPoint x: 544, startPoint y: 204, endPoint x: 600, endPoint y: 206, distance: 55.6
click textarea "LOT # SOP25G207-019 RAILCAR TR19416 SEAL#'S 2428491, 2428490, 2428489, 2428488"
drag, startPoint x: 393, startPoint y: 205, endPoint x: 598, endPoint y: 237, distance: 208.0
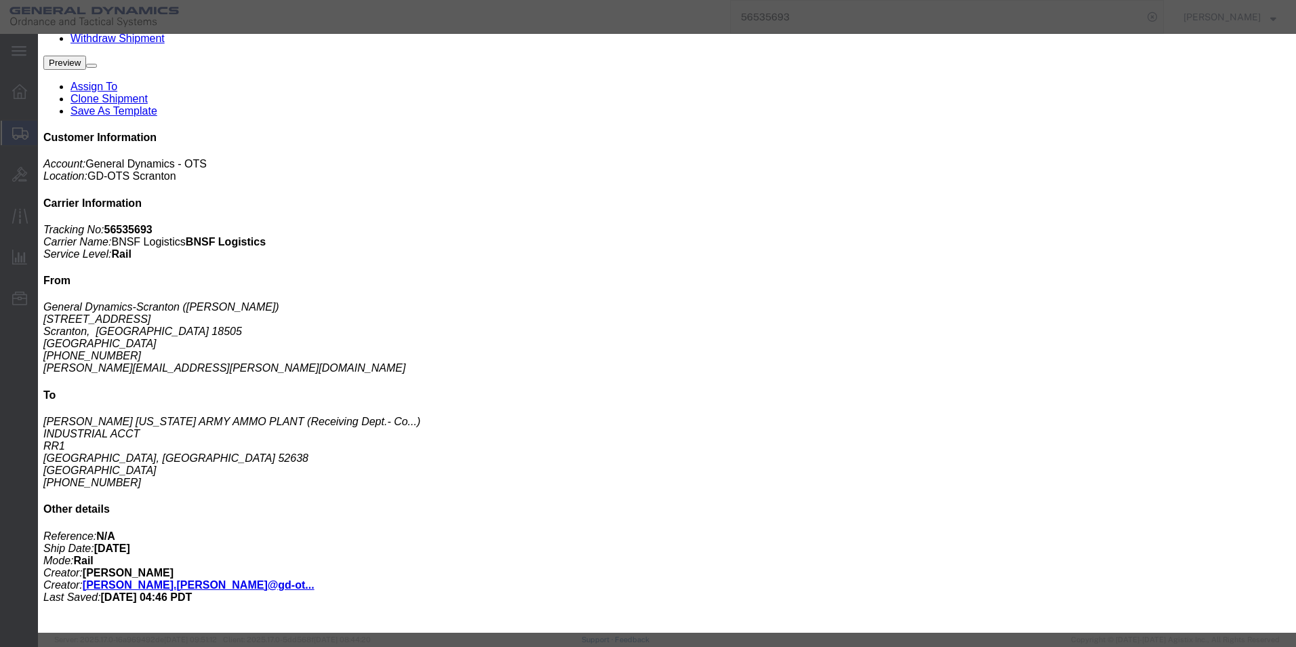
click div "Product Name m795 empty projectile bodies Pieces 2304.00 Select Bag Barrels 100…"
type textarea "LOT # SOP25G207-019 RAILCAR BNSF 761289 SEAL#'S 2428491, 2428490, 2428489, 2428…"
click button "Save & Close"
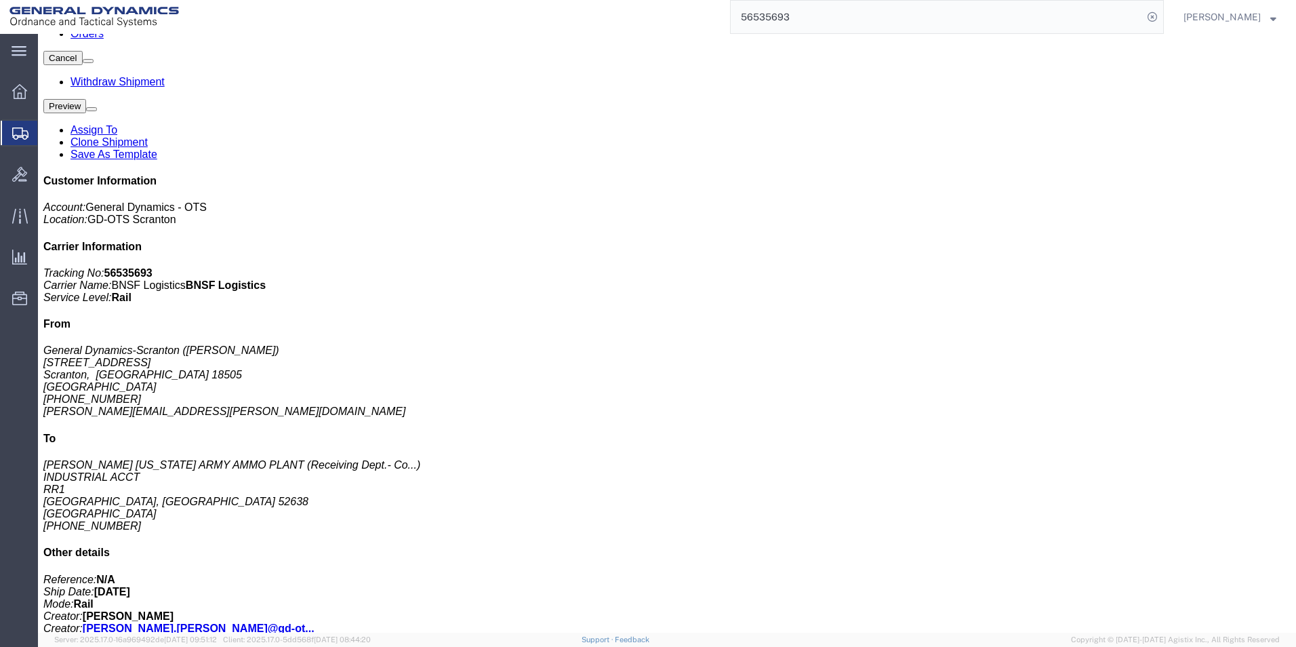
scroll to position [186, 0]
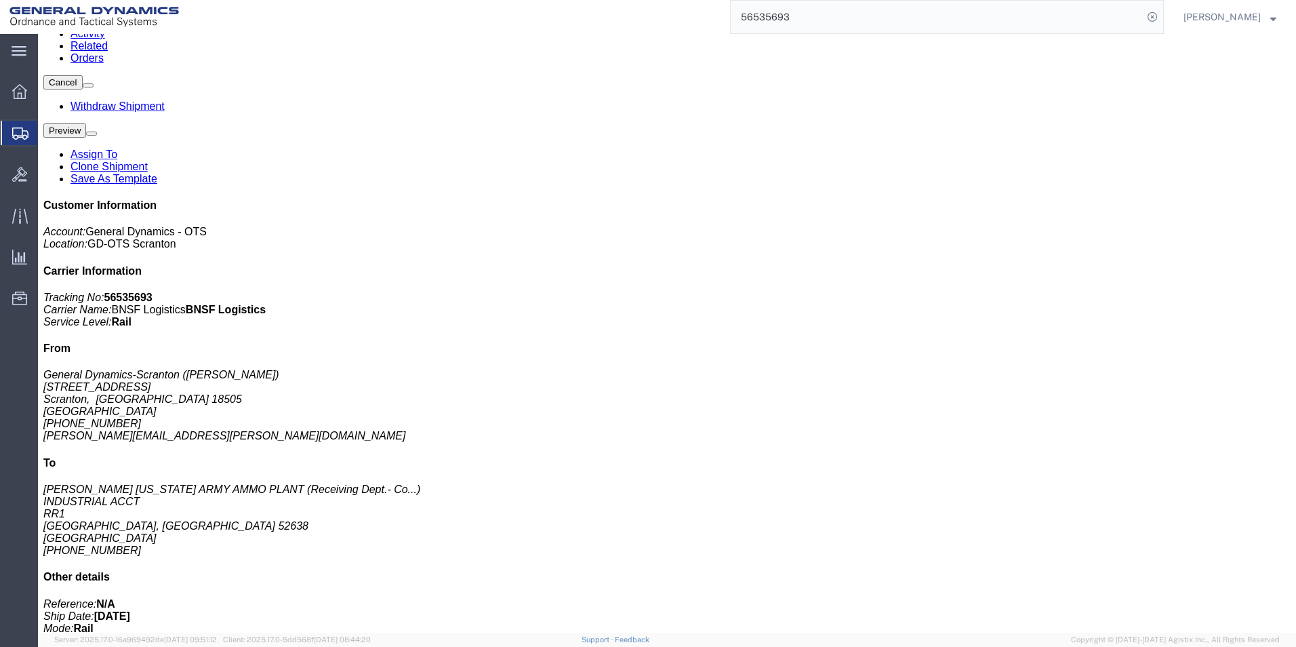
click link "Documents"
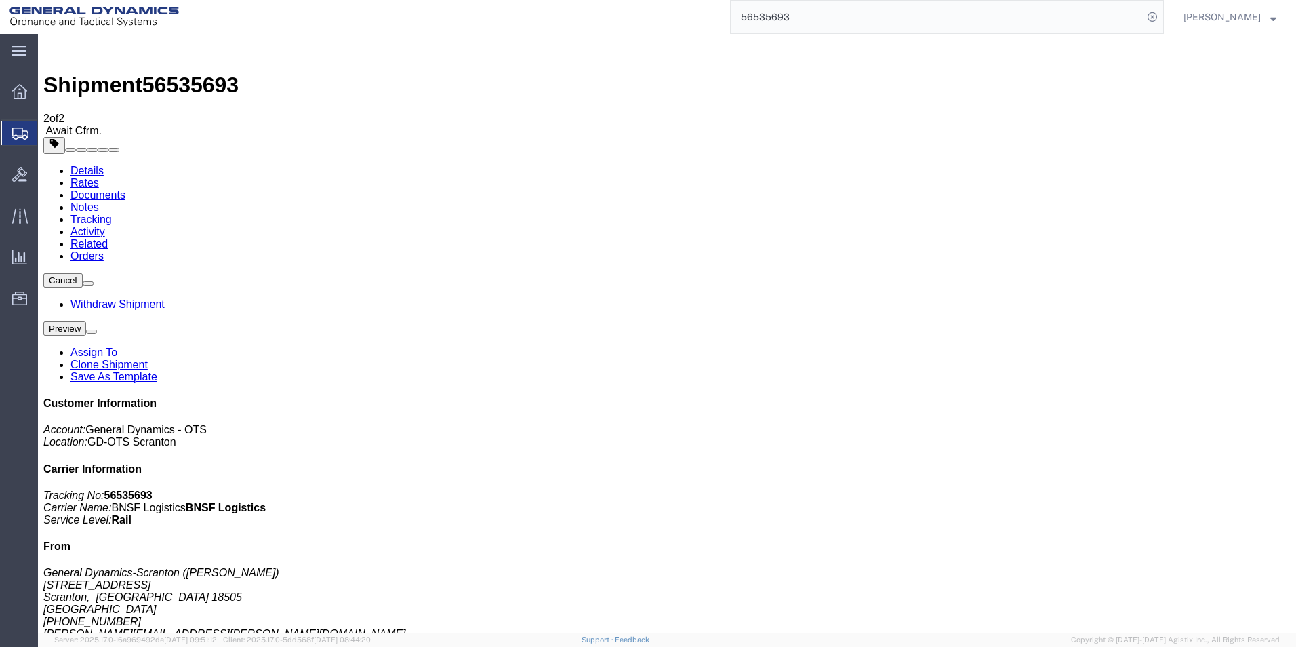
drag, startPoint x: 328, startPoint y: 382, endPoint x: 321, endPoint y: 391, distance: 10.7
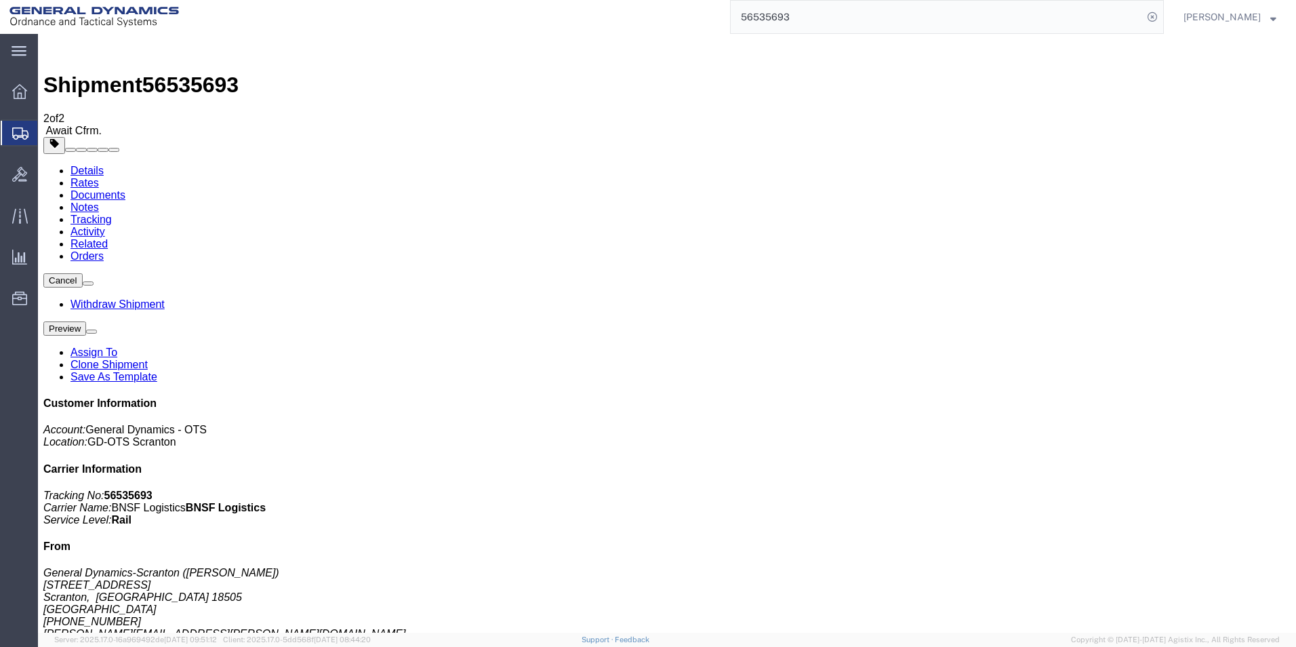
click at [165, 298] on link "Withdraw Shipment" at bounding box center [118, 304] width 94 height 12
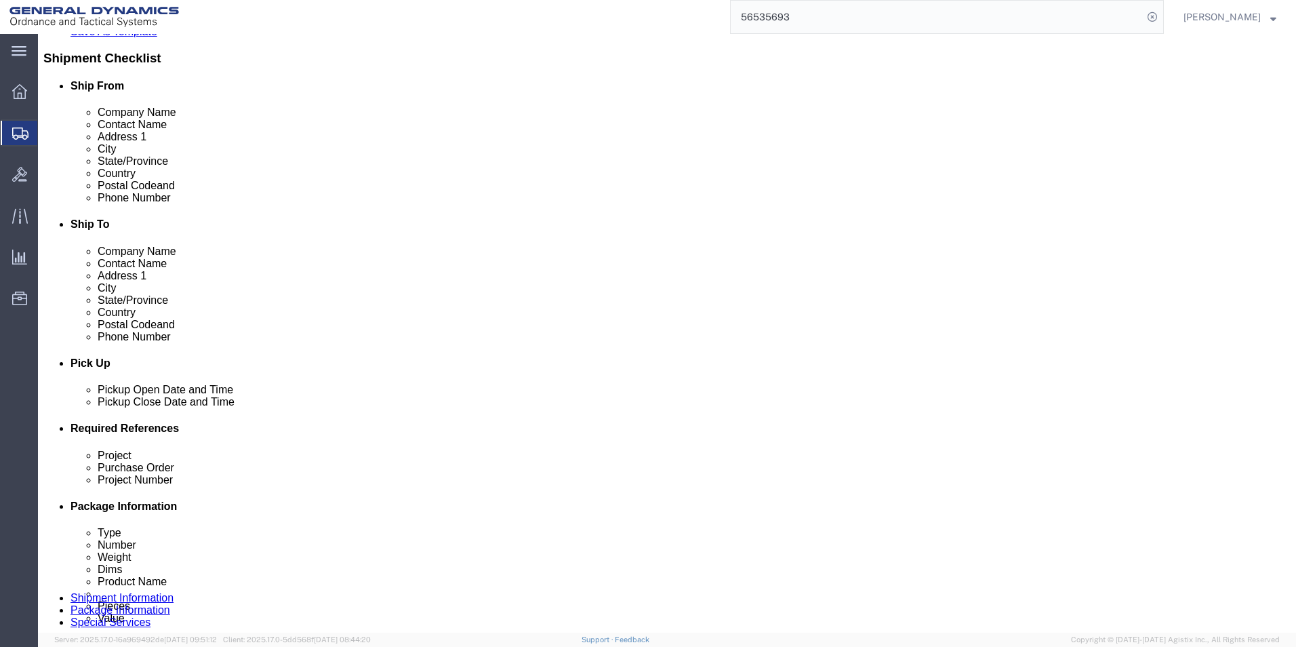
scroll to position [475, 0]
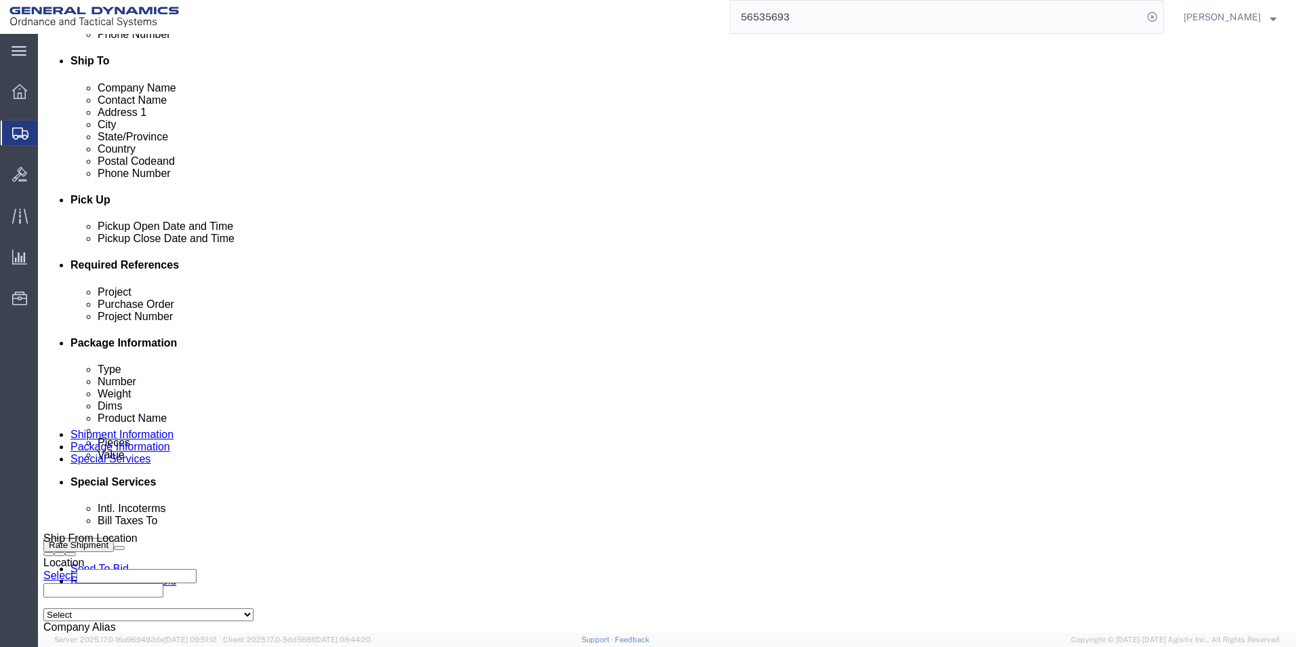
click icon
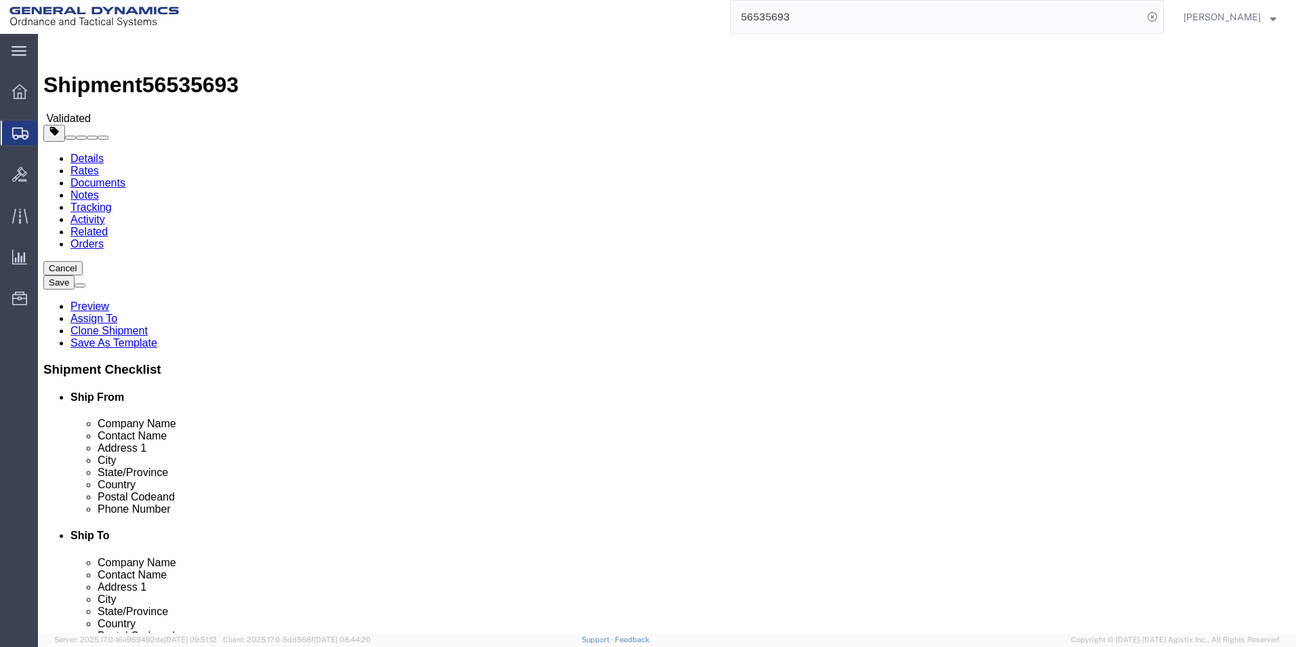
click dd "75000.00 USD"
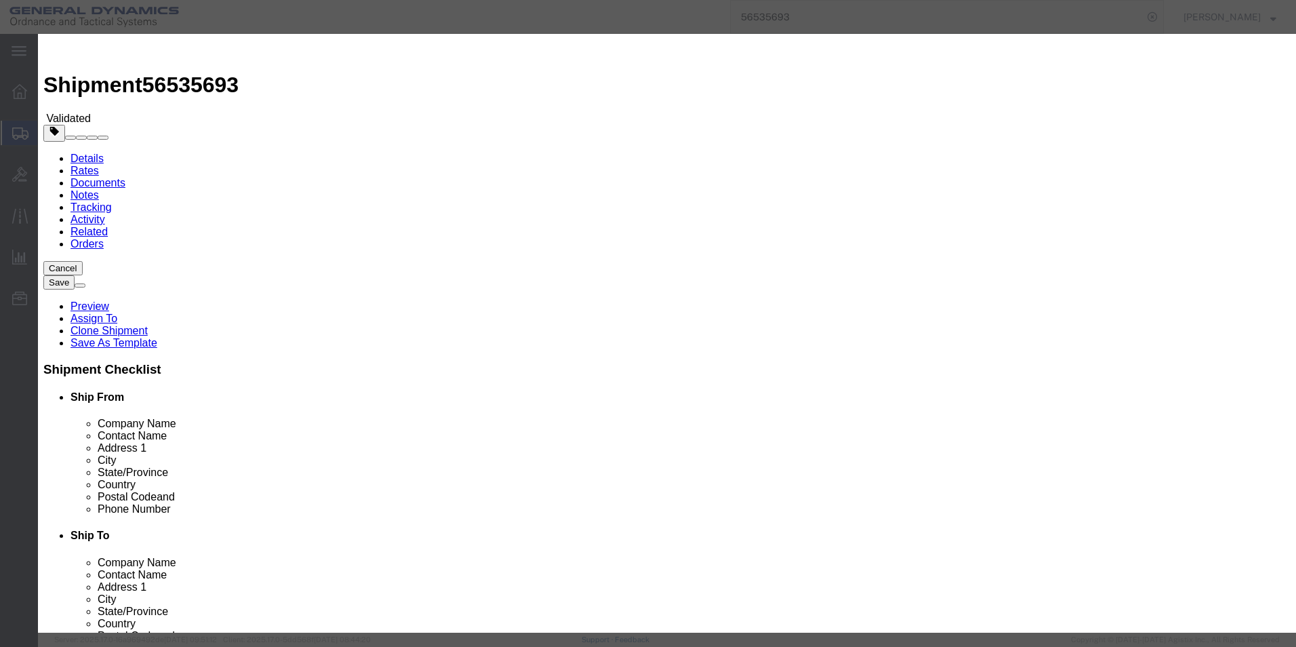
click button "Save & Close"
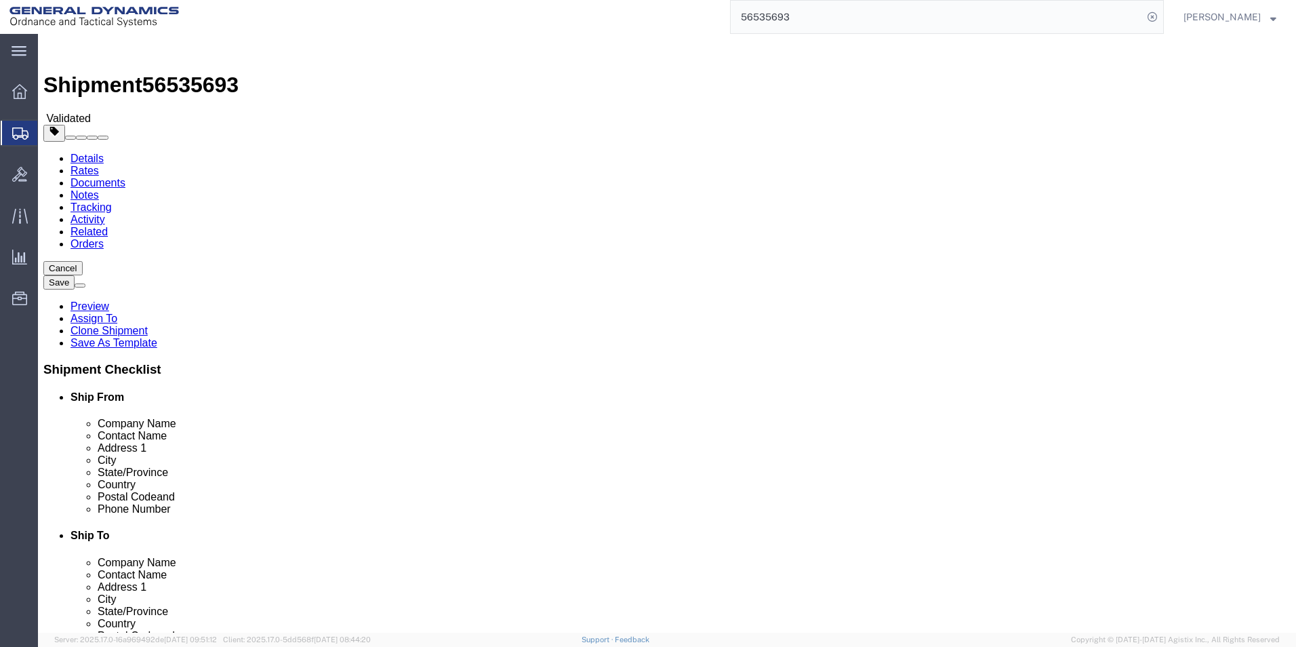
click icon
drag, startPoint x: 505, startPoint y: 283, endPoint x: 624, endPoint y: 380, distance: 153.3
click div "Manage special services Handling Options Hold at Location Return Info Service O…"
paste textarea "BNSF 761289"
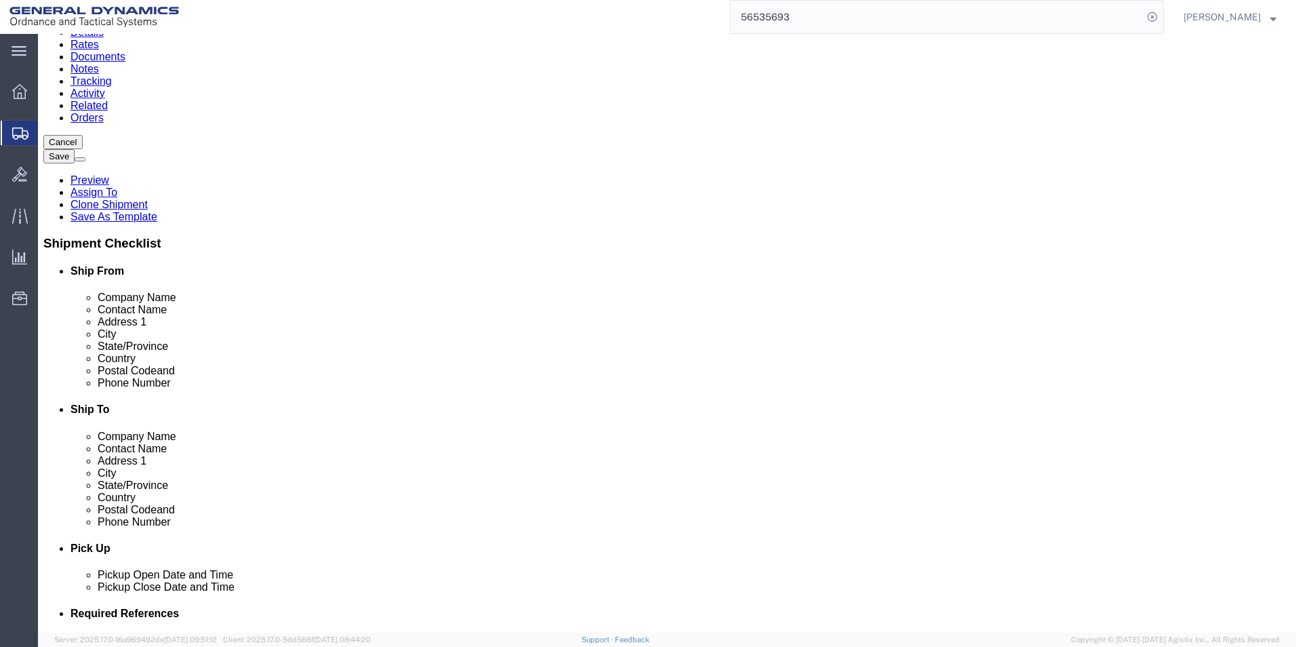
scroll to position [339, 0]
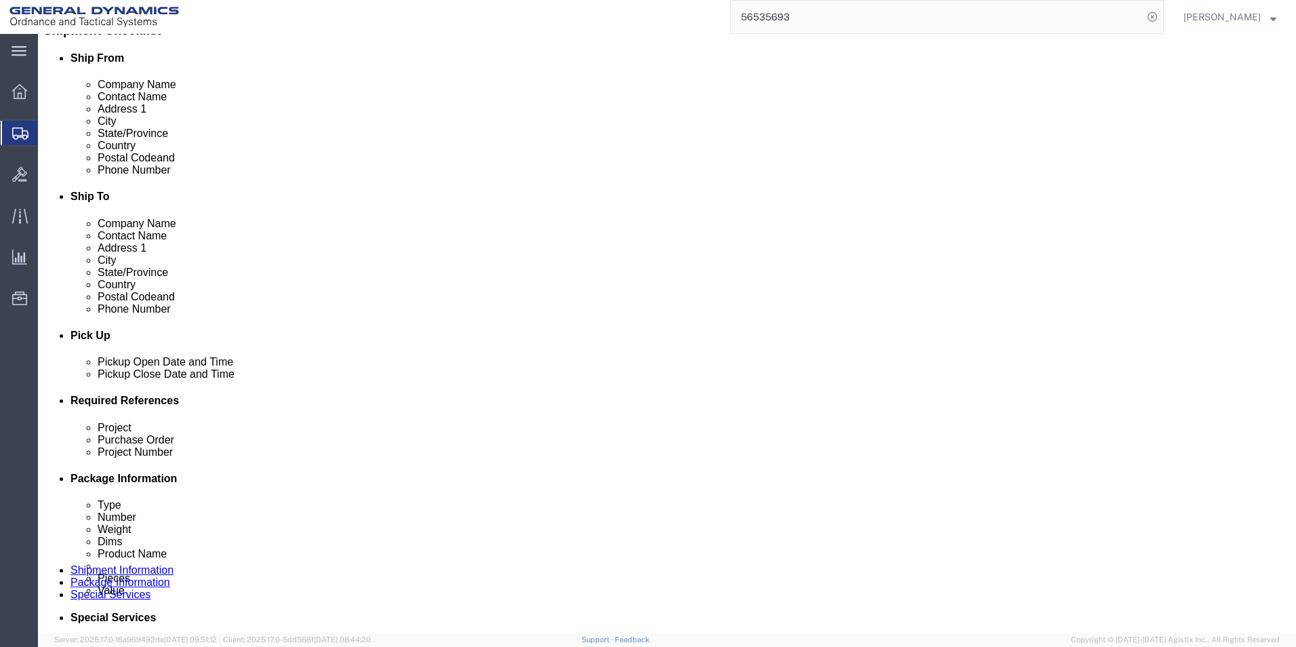
type textarea "LOT # SOP25G207-019 RAILCAR BNSF 761289 SEAL#'S 2428491, 2428490, 2428489, 2428…"
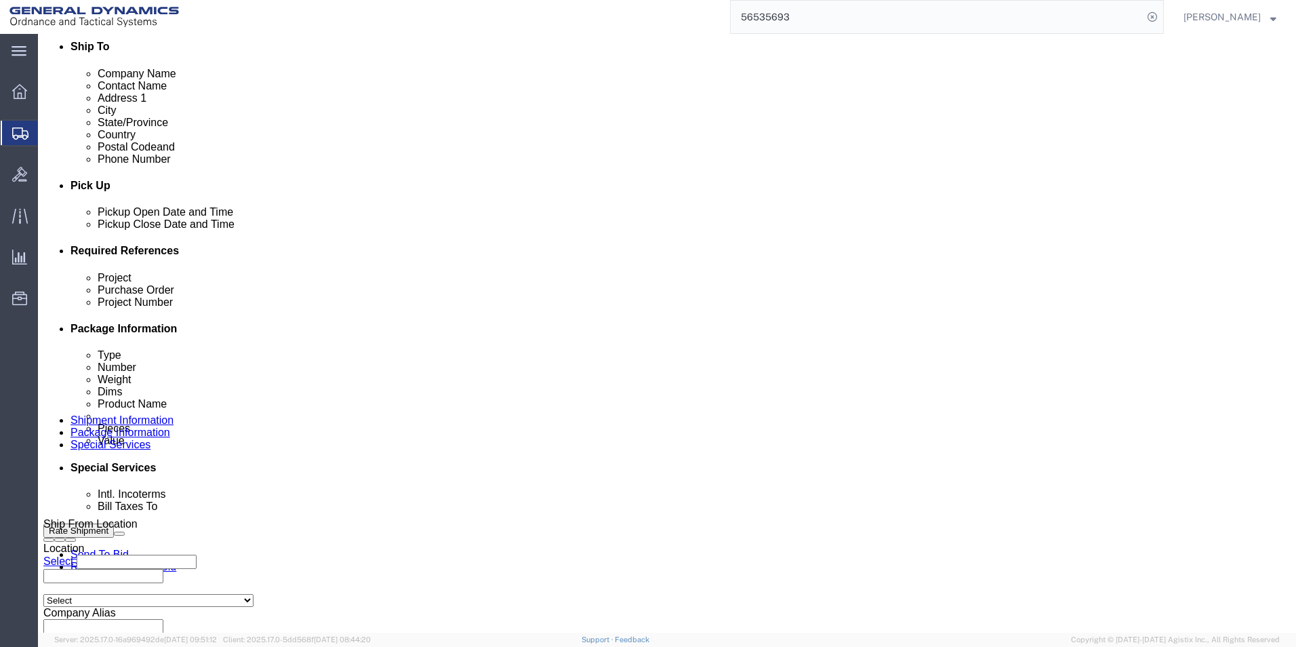
scroll to position [421, 0]
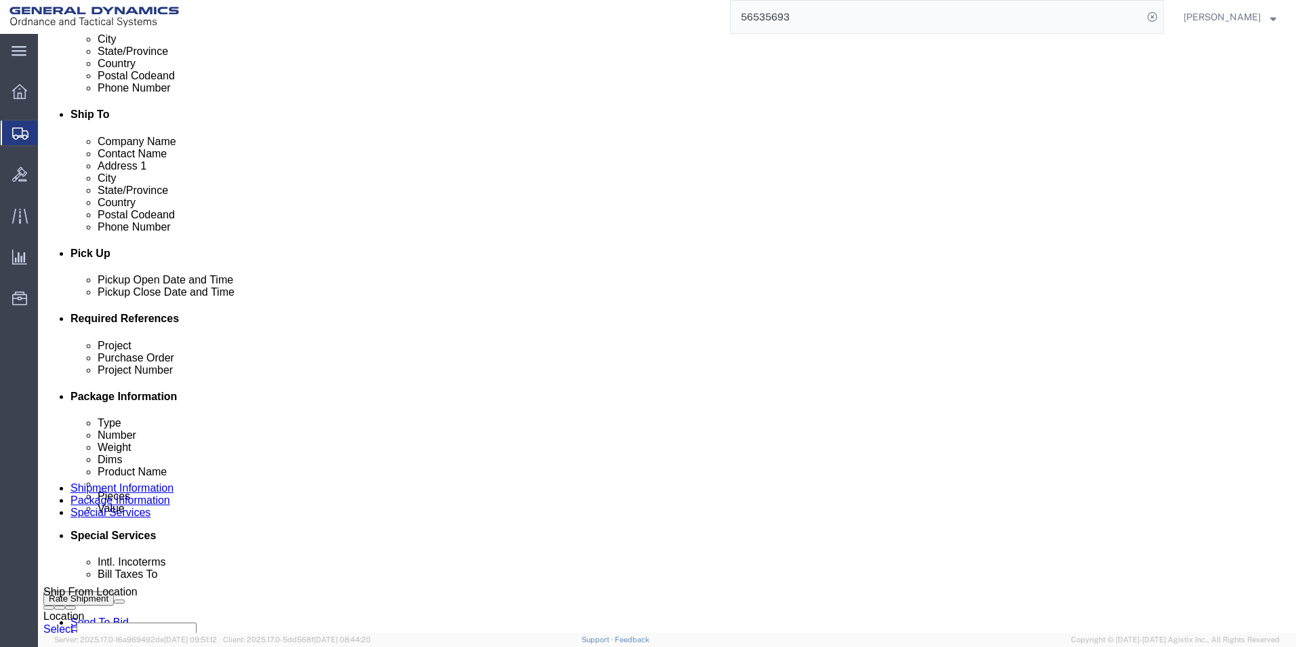
click div "Billing Location Select Select My Profile Location GD-OTS [GEOGRAPHIC_DATA] (Co…"
click button "Rate Shipment"
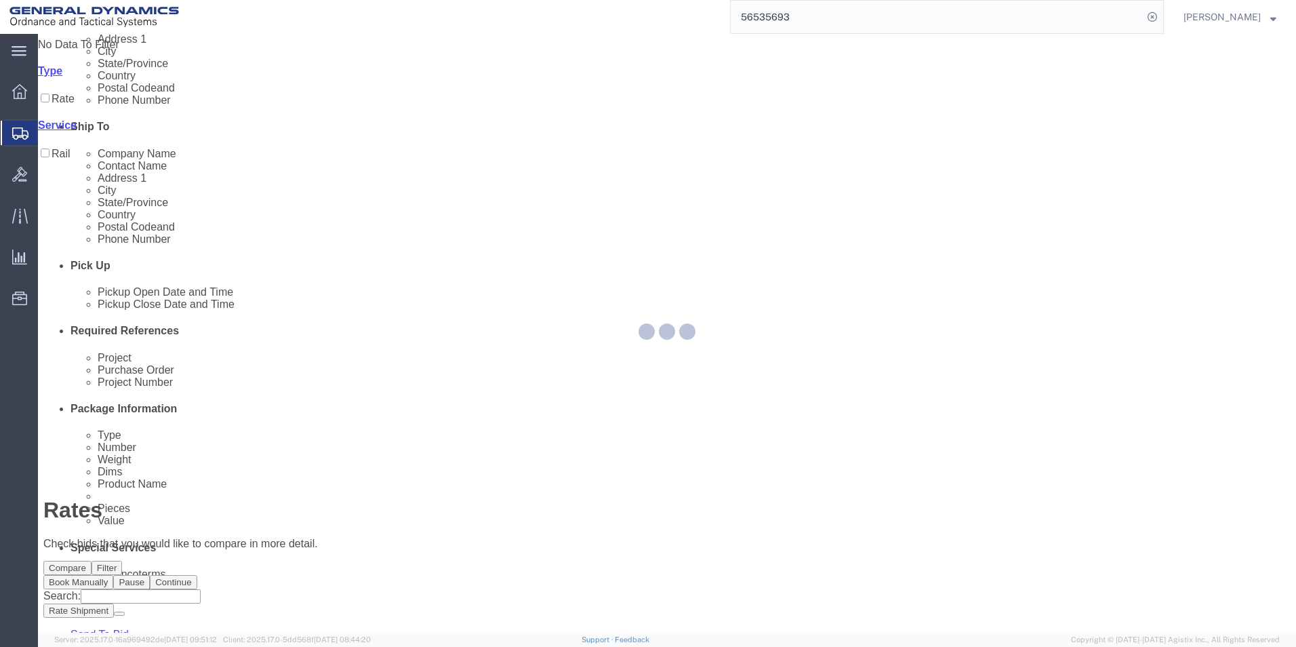
scroll to position [0, 0]
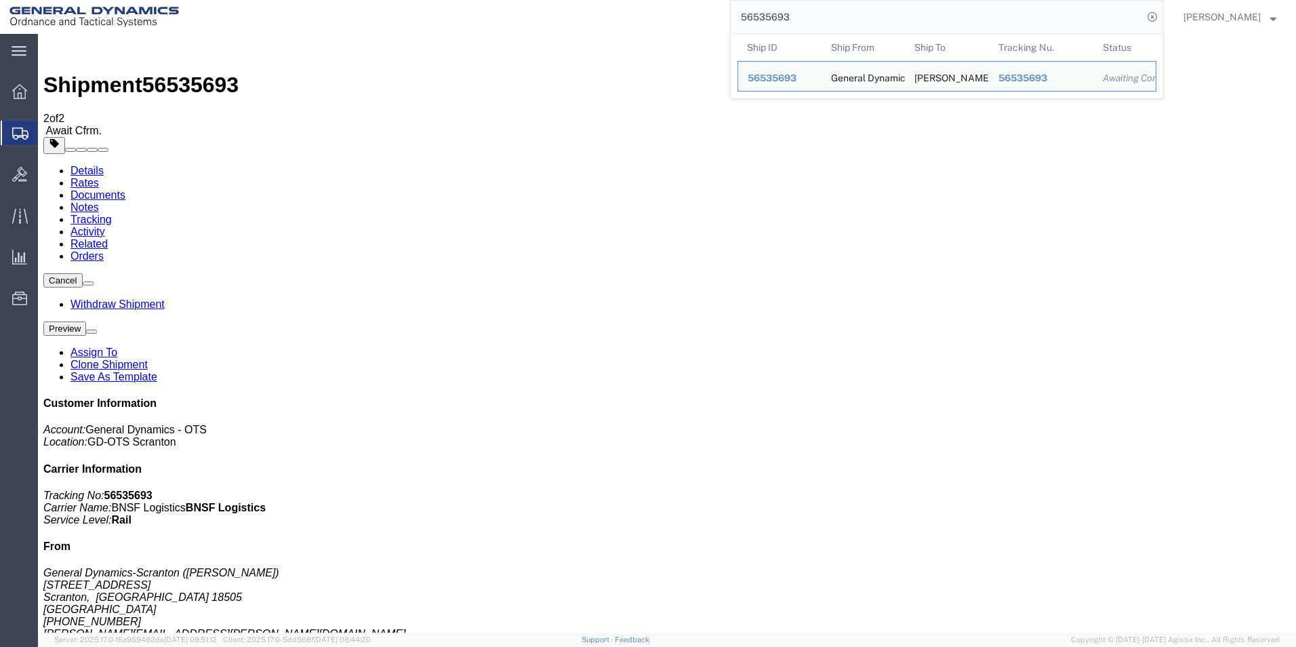
drag, startPoint x: 820, startPoint y: 19, endPoint x: 725, endPoint y: 21, distance: 94.9
click at [725, 21] on div "56535693 Ship ID Ship From Ship To Tracking Nu. Status Ship ID 56535693 Ship Fr…" at bounding box center [676, 17] width 976 height 34
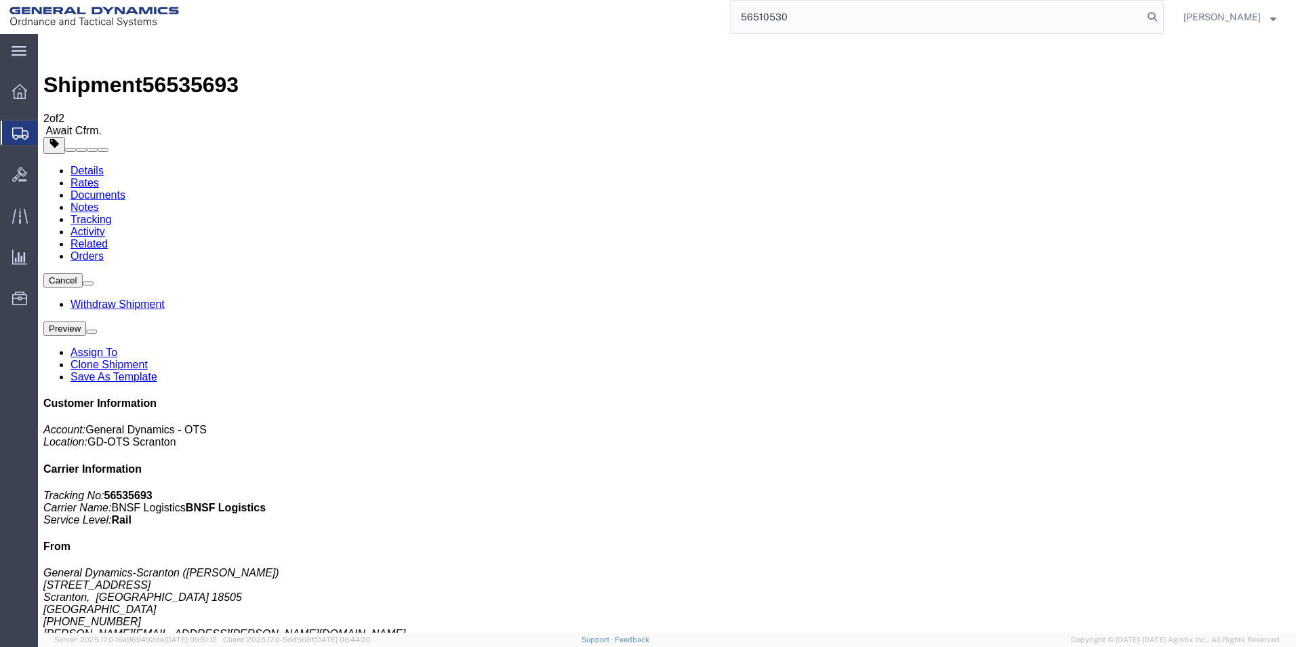
type input "56510530"
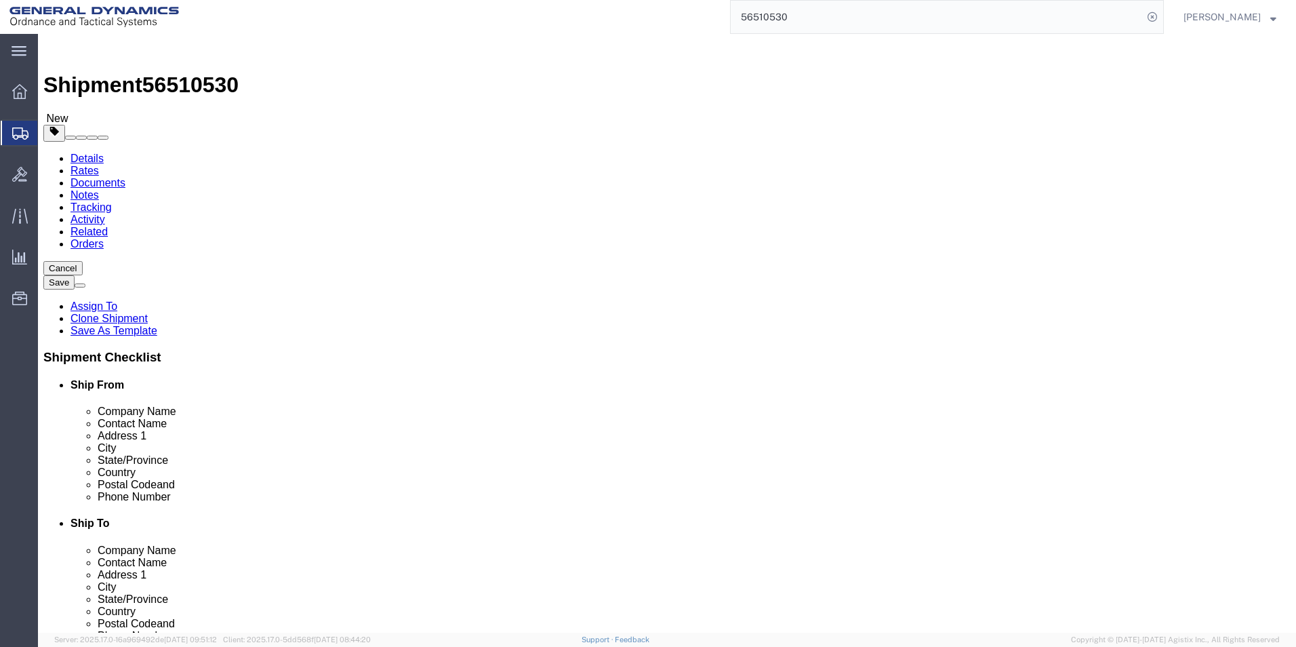
select select "309"
click icon
click link "Special Services"
click button "Rate Shipment"
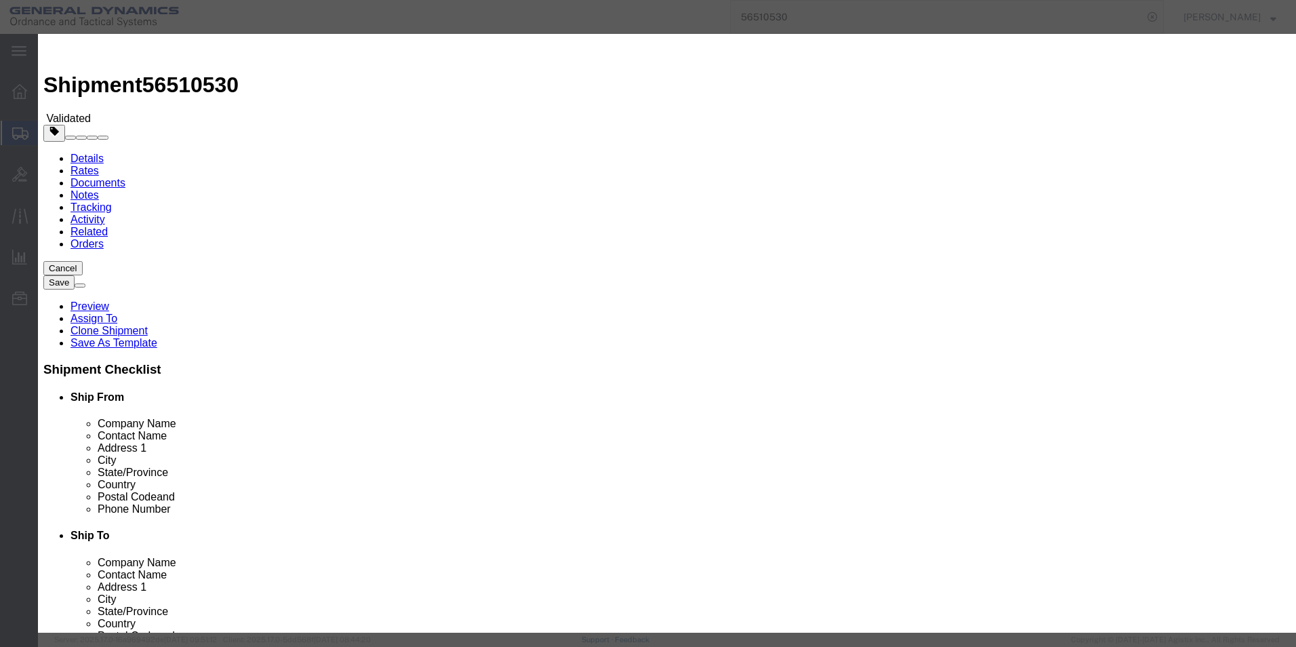
select select "ADD_NEW_CARRIER"
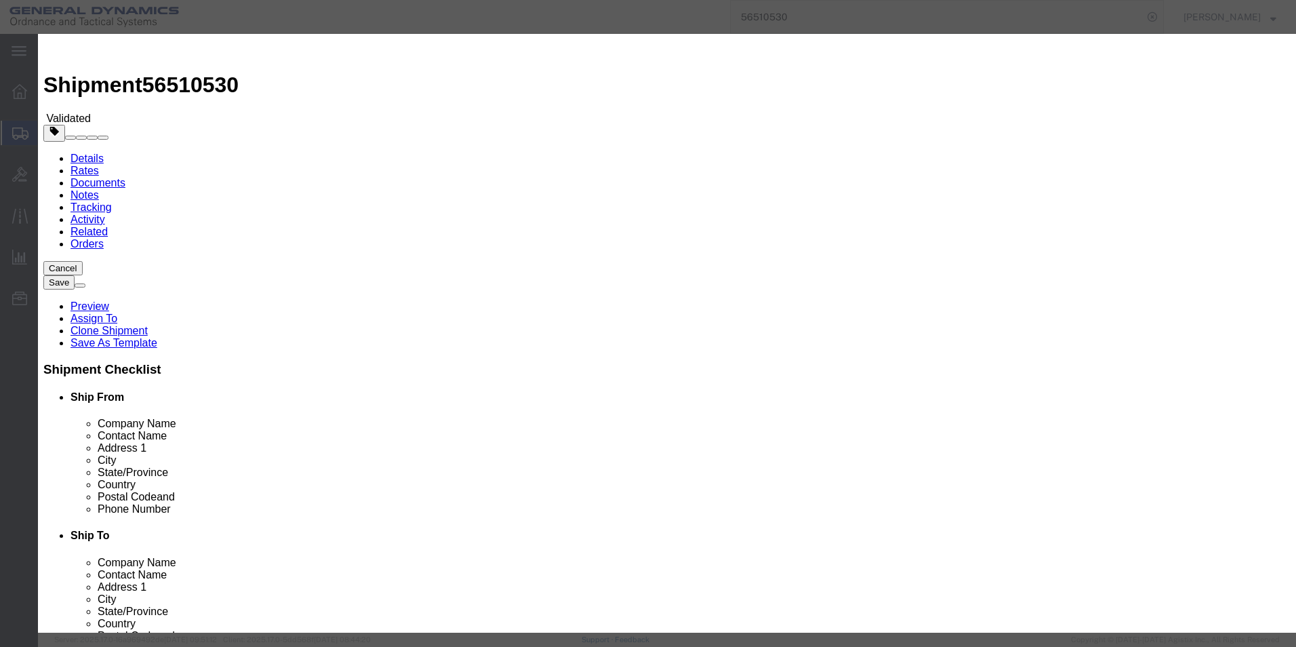
type input "[PERSON_NAME] Transport LLC"
select select "TL"
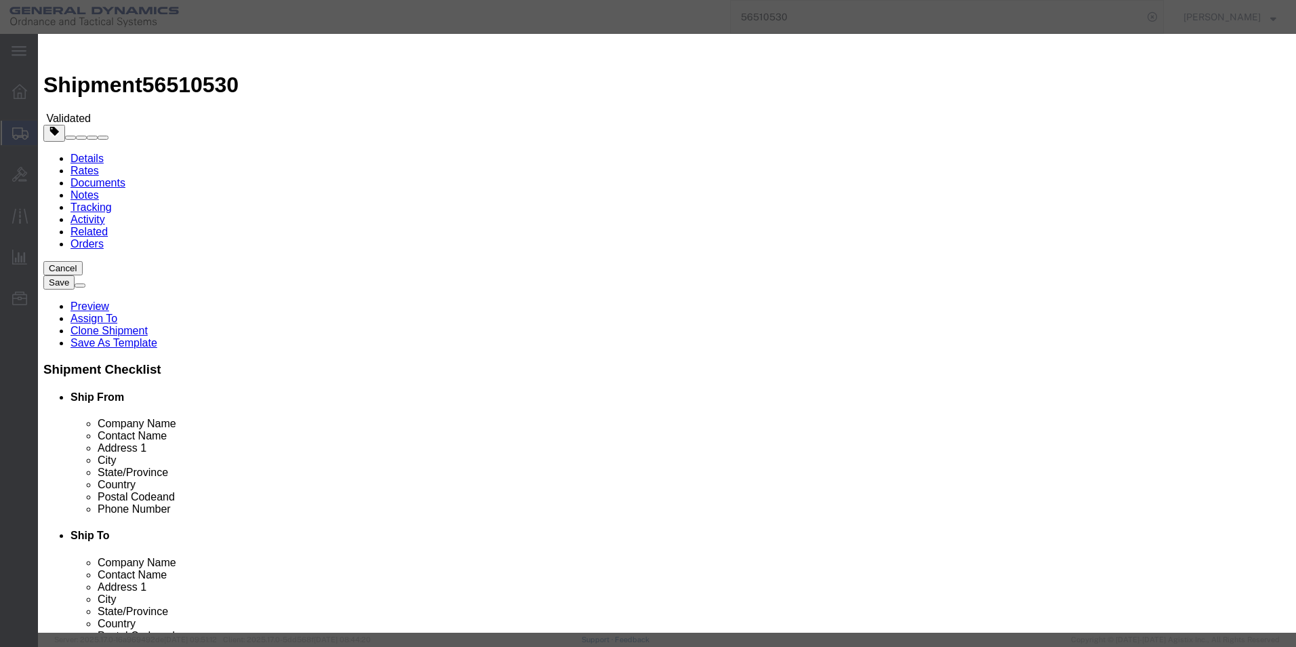
type input "56510530"
type input "[PERSON_NAME]"
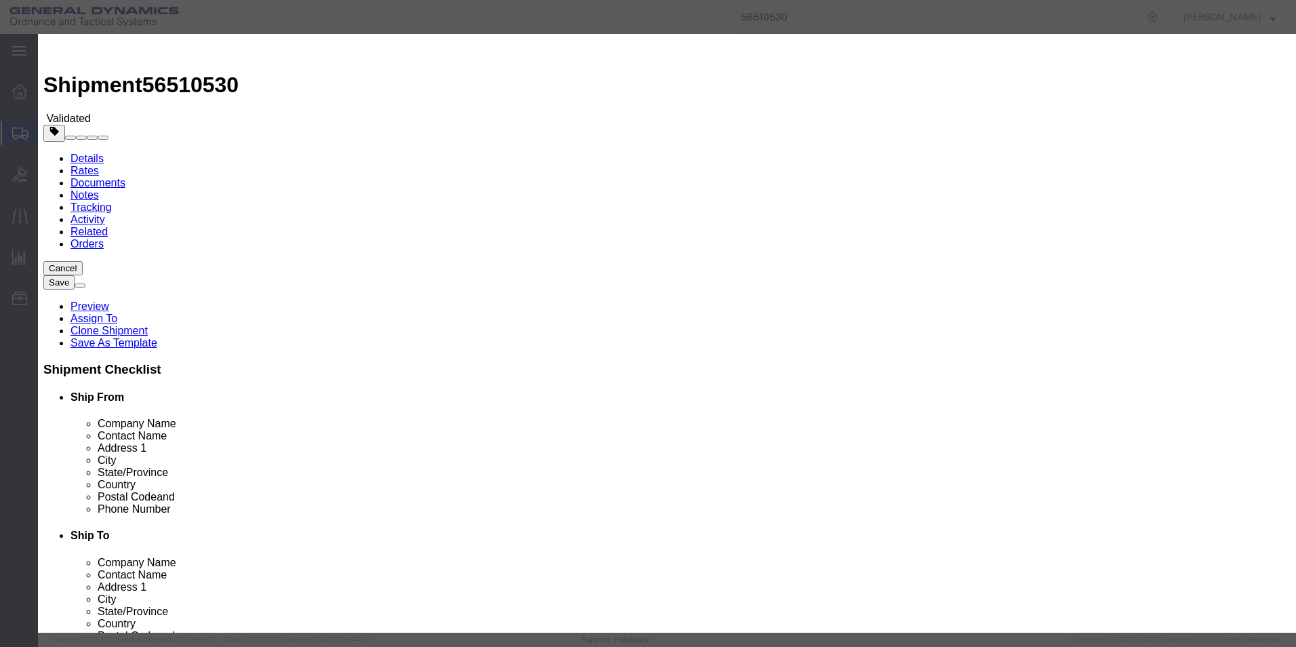
type input "2722280724"
select select "1000"
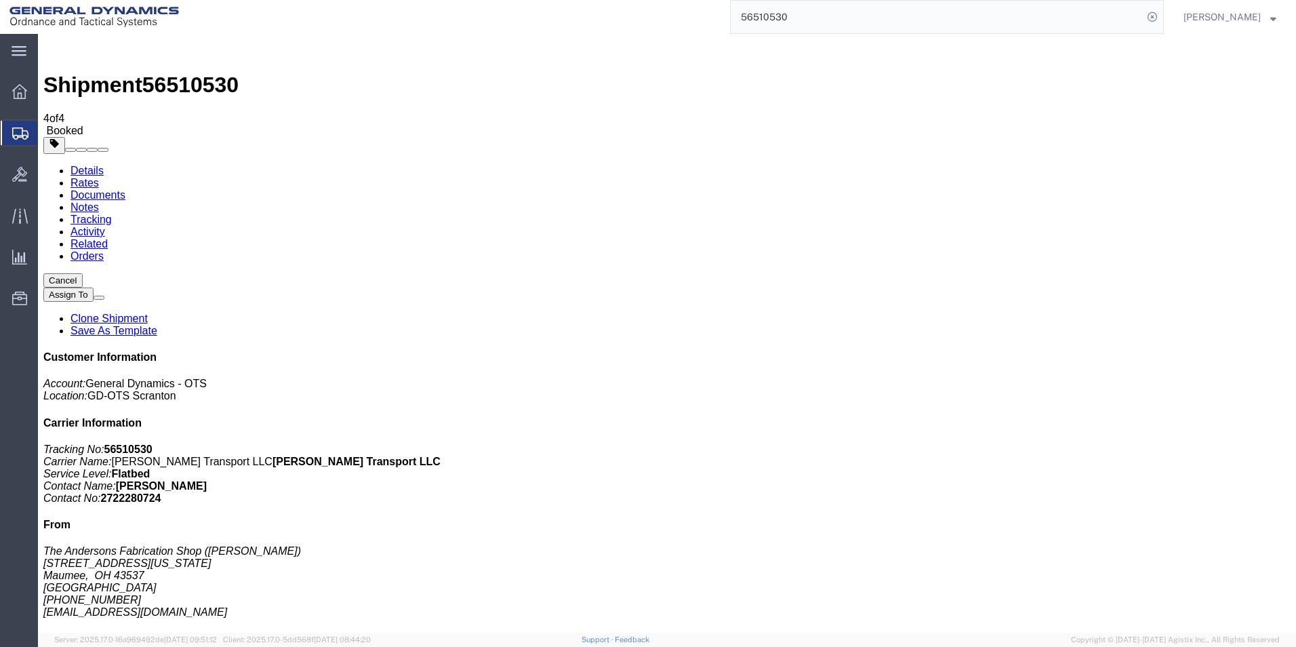
drag, startPoint x: 56, startPoint y: 269, endPoint x: 58, endPoint y: 247, distance: 22.5
checkbox input "false"
checkbox input "true"
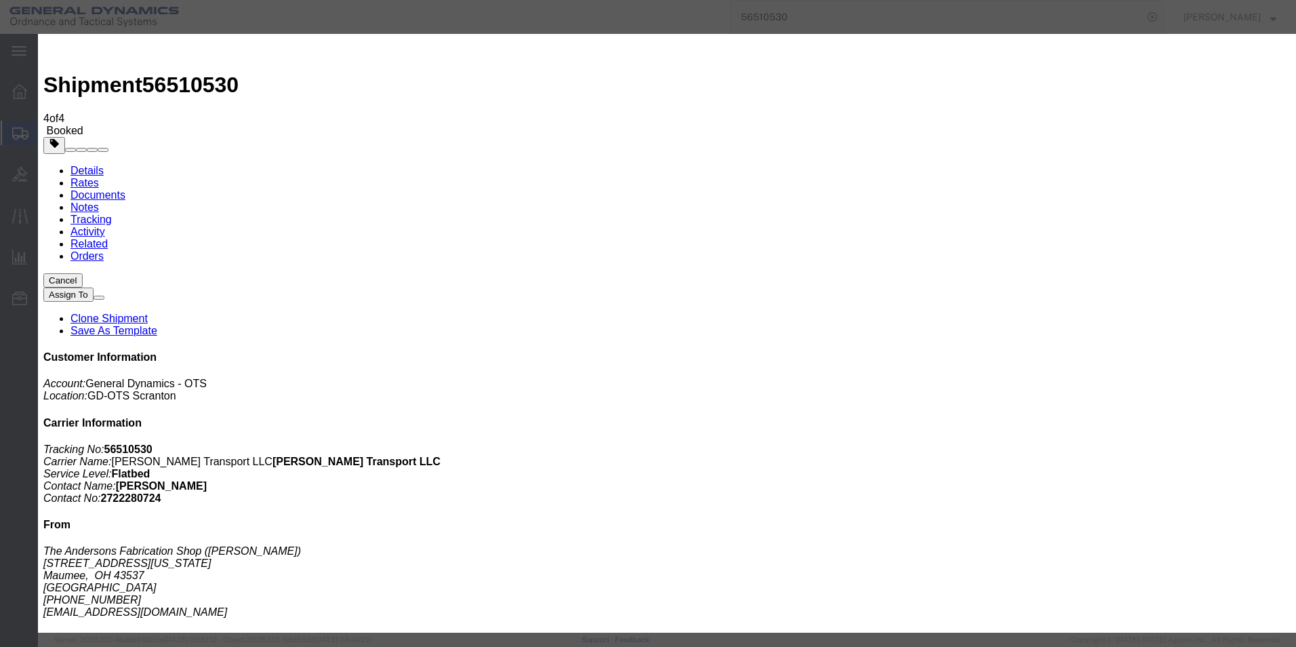
type input "[PERSON_NAME]"
type input "Enter Email Address"
type input "[PERSON_NAME].[PERSON_NAME]"
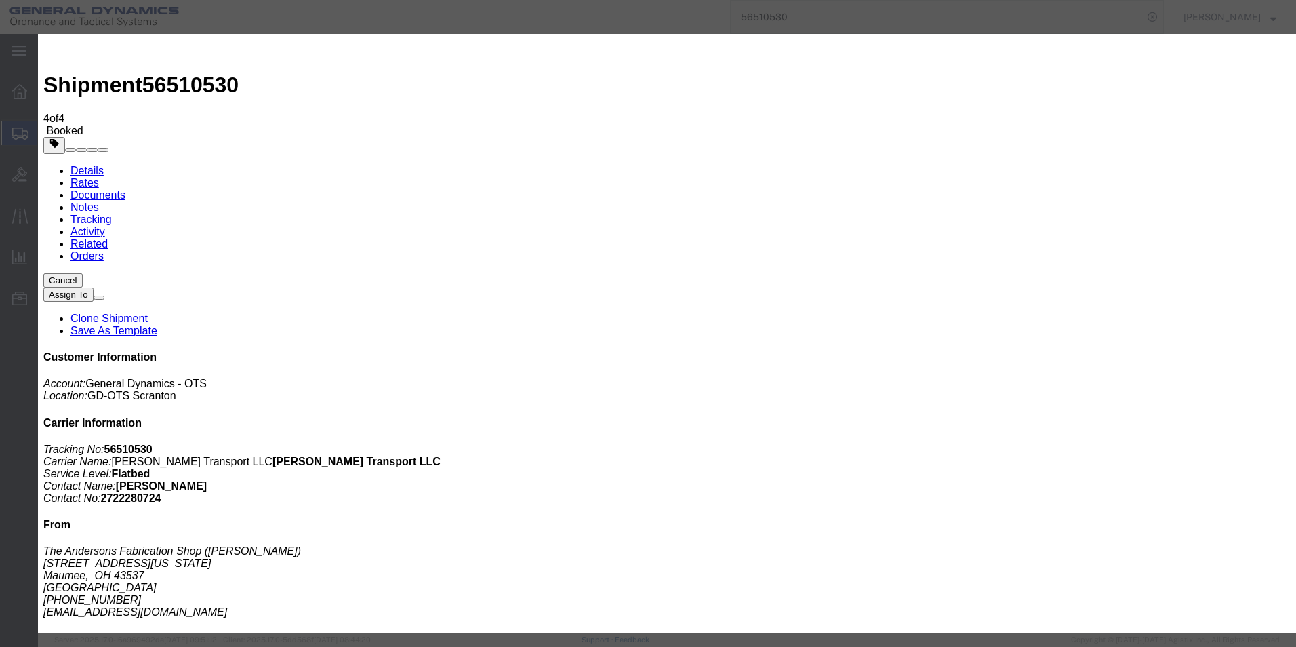
drag, startPoint x: 616, startPoint y: 151, endPoint x: 557, endPoint y: 153, distance: 59.7
paste input "[EMAIL_ADDRESS][DOMAIN_NAME]"
type input "[EMAIL_ADDRESS][DOMAIN_NAME]"
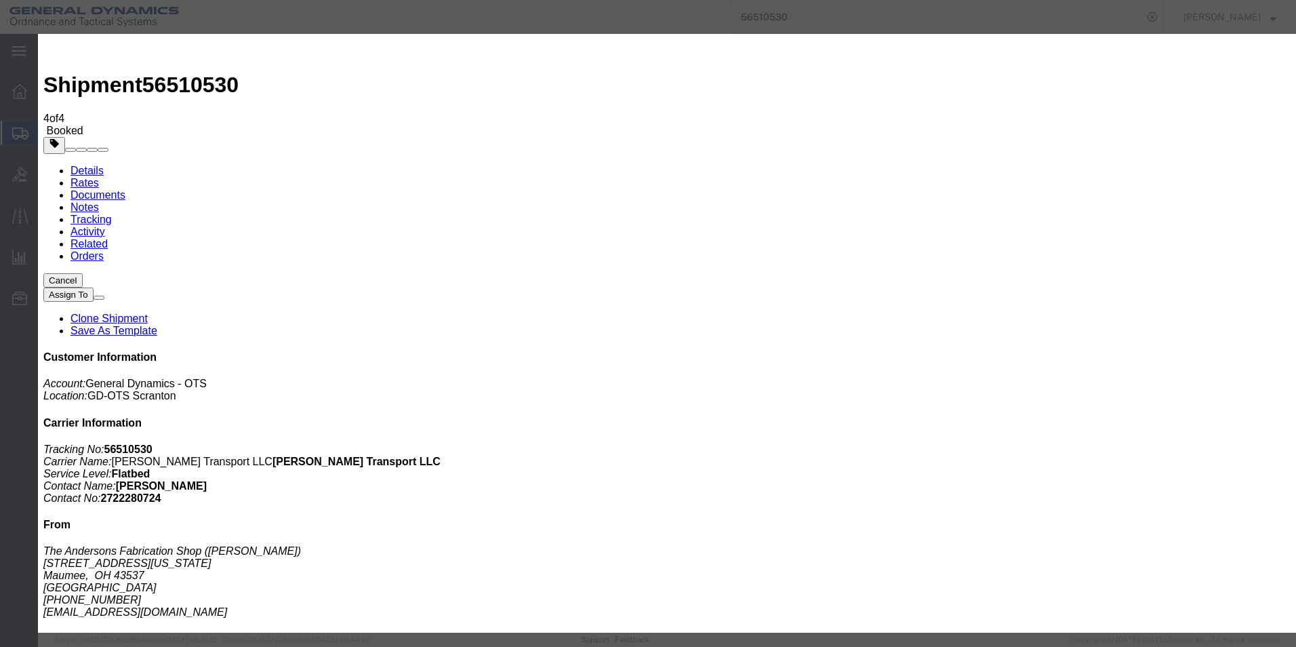
checkbox input "true"
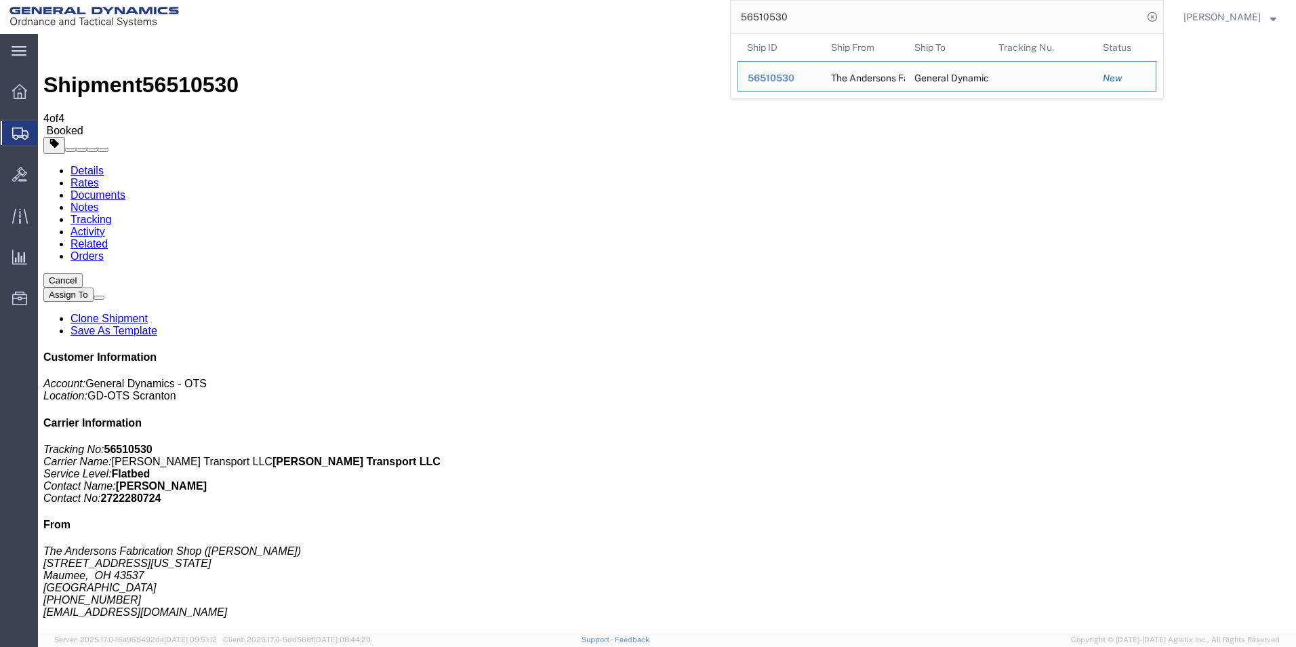
drag, startPoint x: 810, startPoint y: 16, endPoint x: 748, endPoint y: 16, distance: 62.4
click at [748, 16] on input "56510530" at bounding box center [937, 17] width 412 height 33
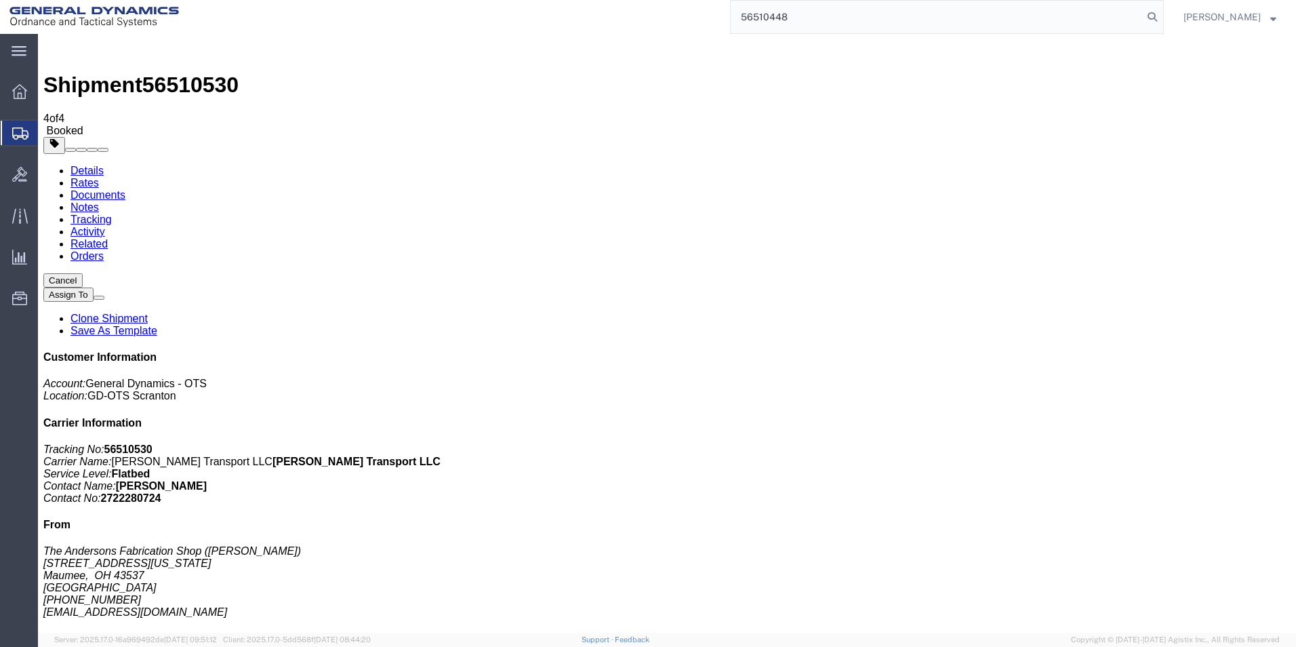
type input "56510448"
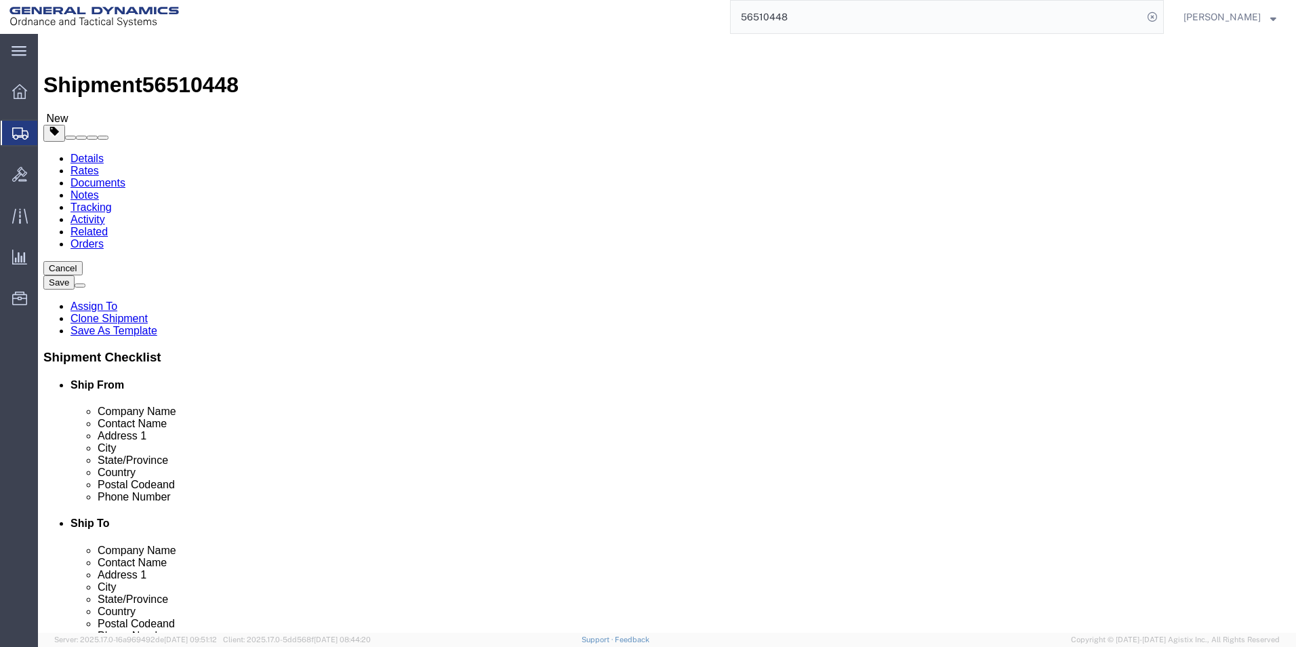
select select "309"
click icon
click button "Rate Shipment"
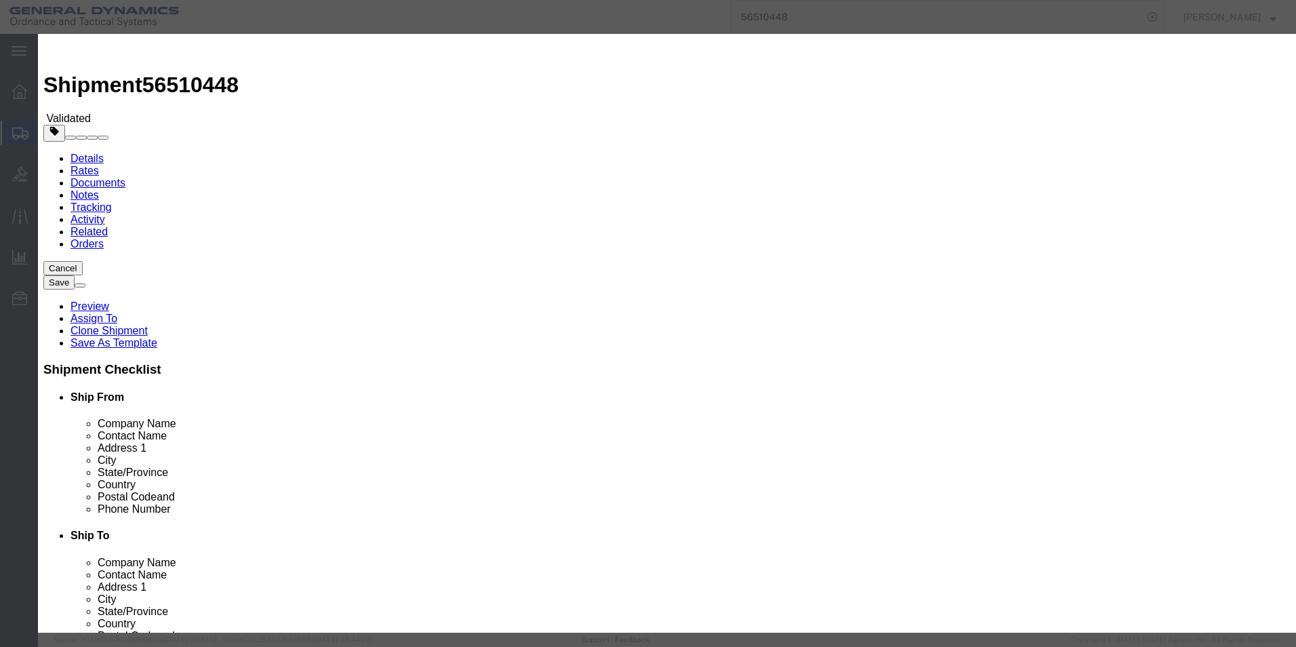
select select "ADD_NEW_CARRIER"
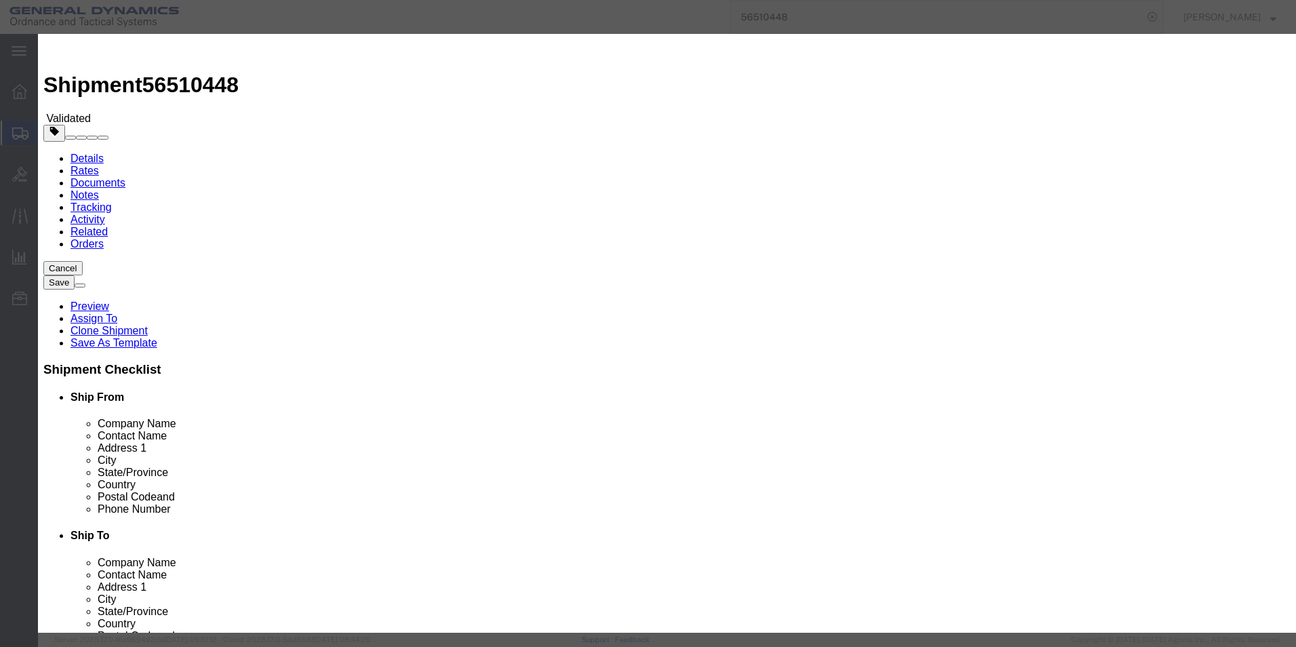
type input "[PERSON_NAME] Transport LLC"
select select "TL"
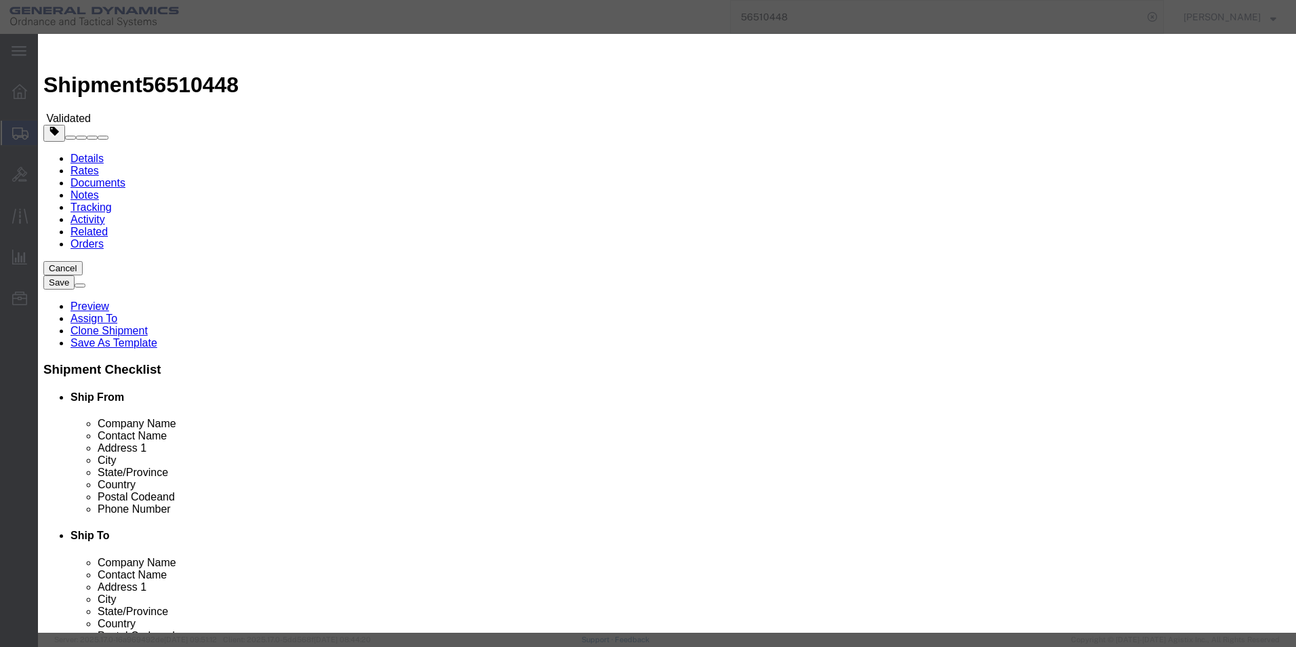
type input "56510448"
type input "[PERSON_NAME]"
type input "2722280724"
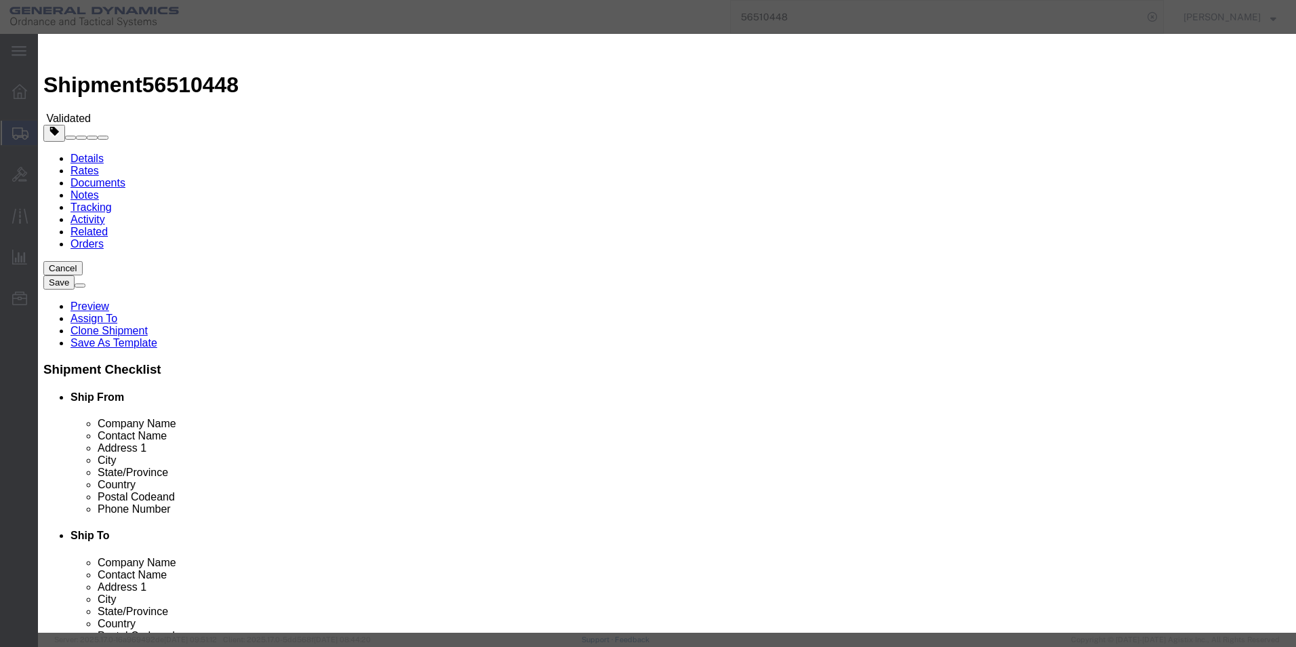
select select "1000"
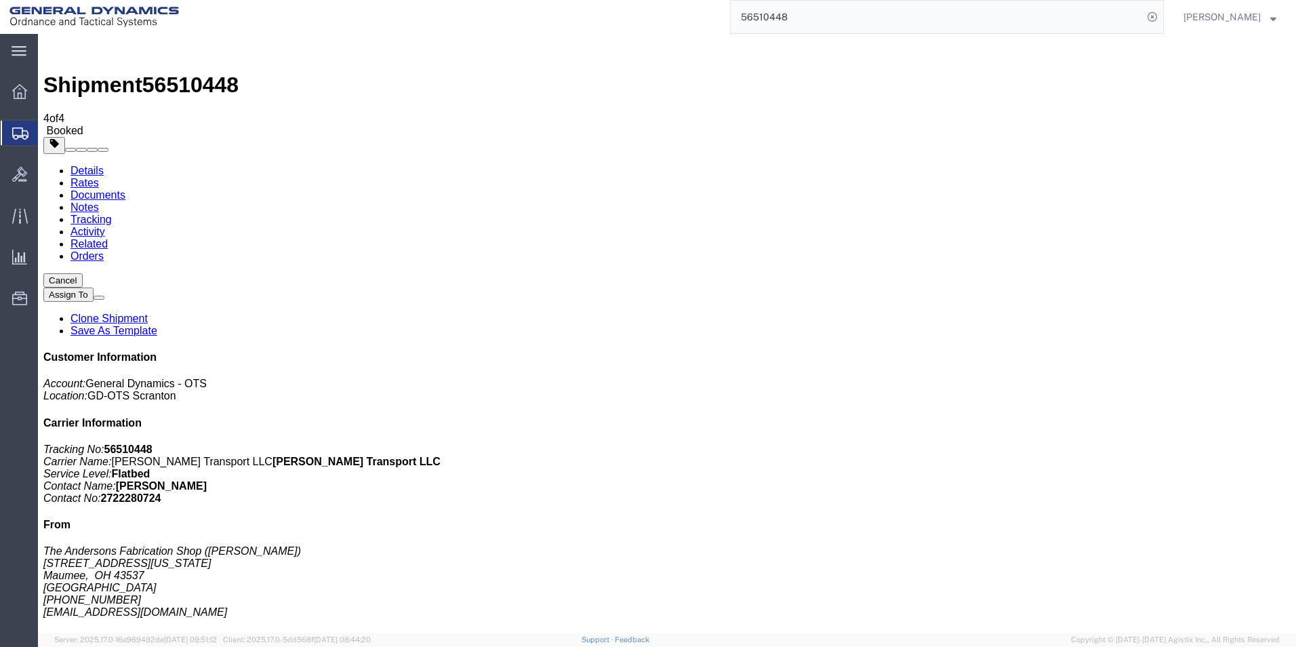
checkbox input "false"
checkbox input "true"
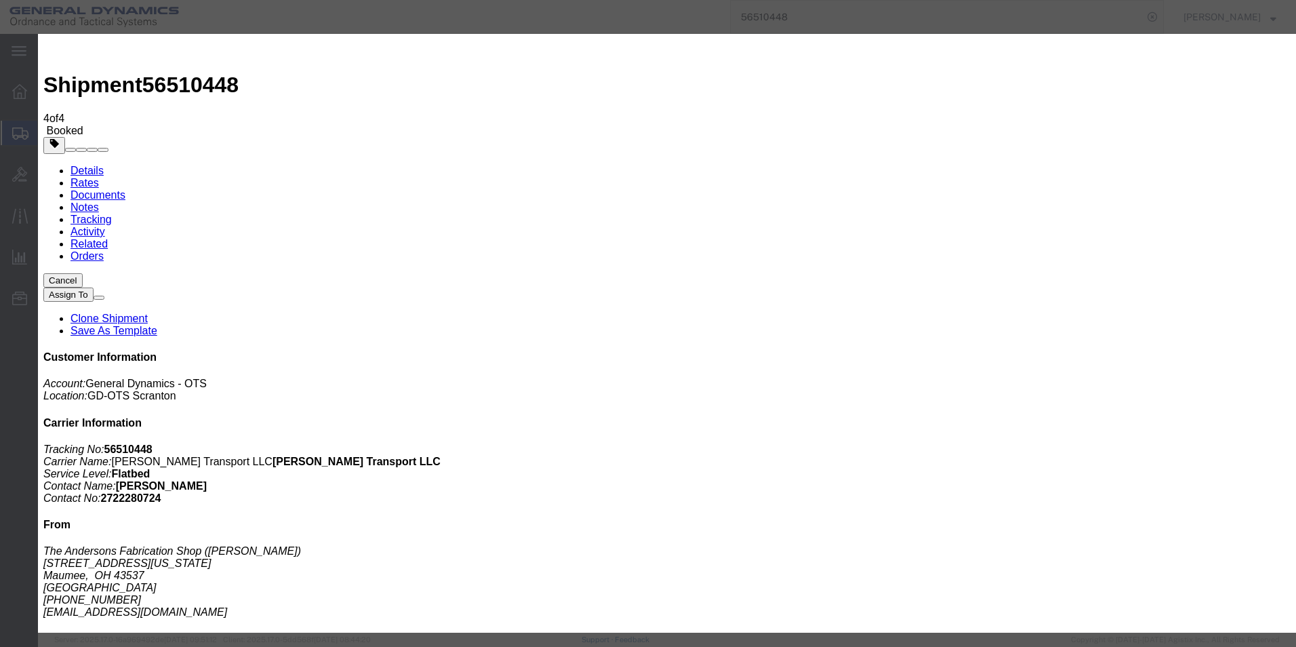
paste input "[EMAIL_ADDRESS][DOMAIN_NAME]"
type input "[EMAIL_ADDRESS][DOMAIN_NAME]"
type input "Enter Email Address"
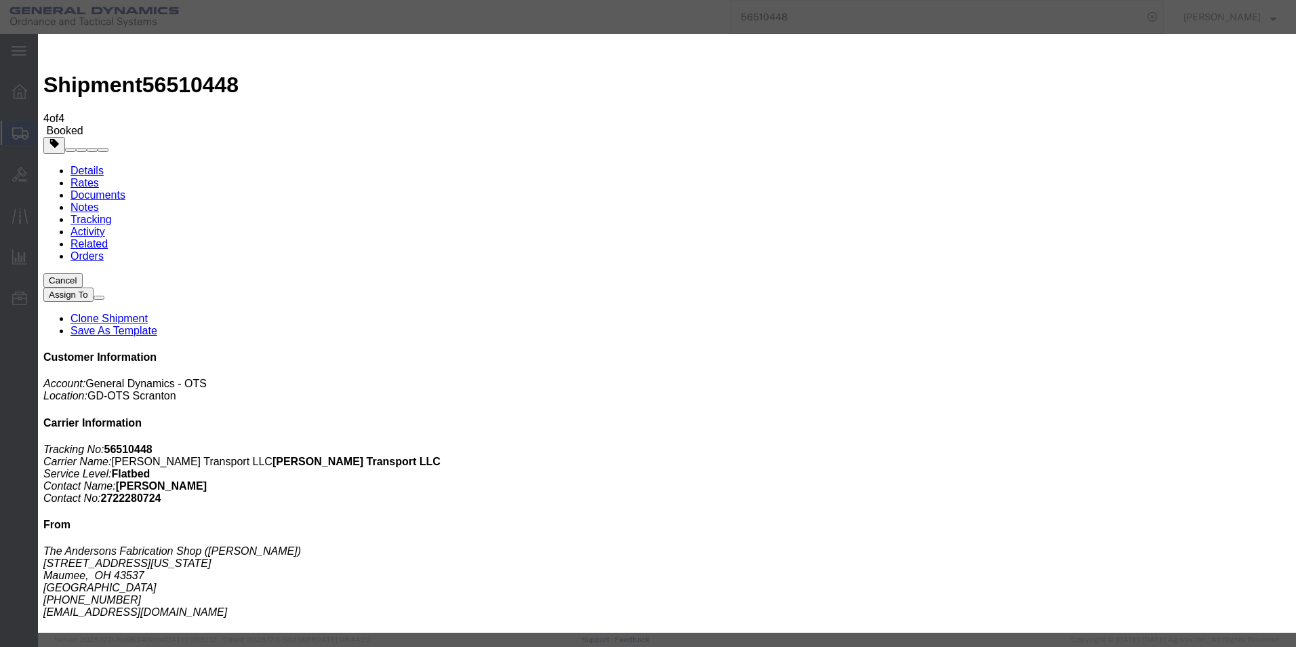
paste input "[EMAIL_ADDRESS][DOMAIN_NAME]"
type input "[EMAIL_ADDRESS][DOMAIN_NAME]"
checkbox input "true"
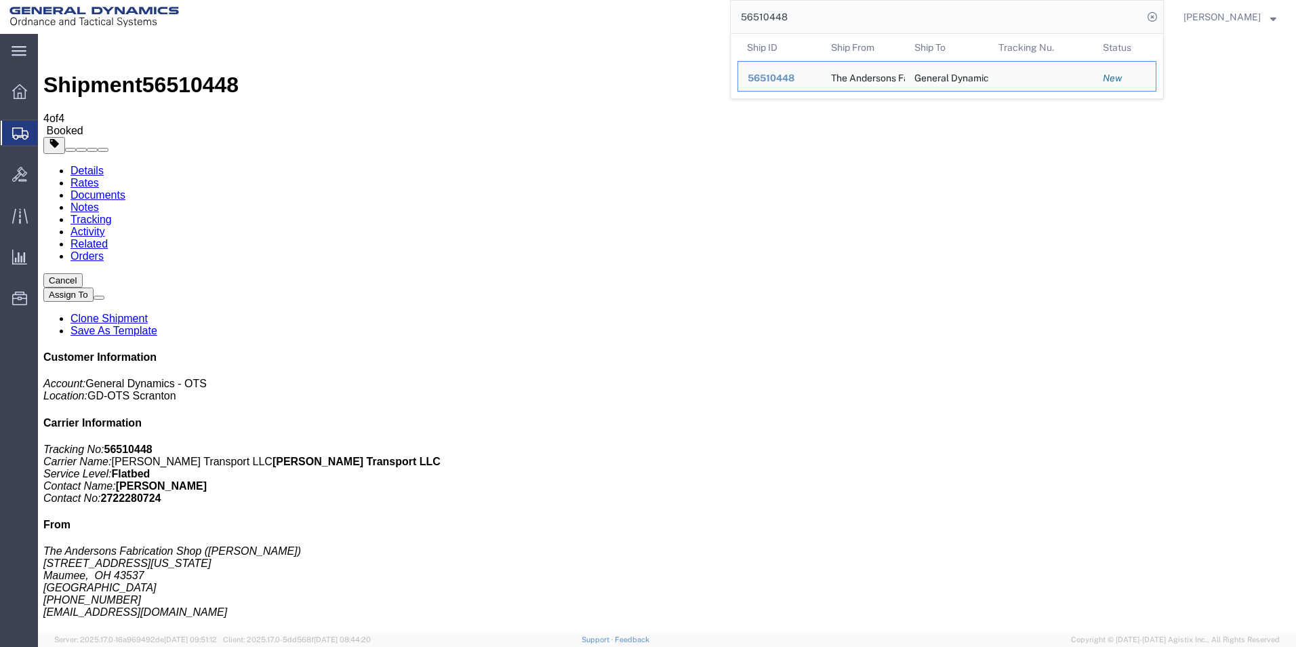
drag, startPoint x: 809, startPoint y: 14, endPoint x: 742, endPoint y: 14, distance: 67.1
click at [742, 14] on div "56510448 Ship ID Ship From Ship To Tracking Nu. Status Ship ID 56510448 Ship Fr…" at bounding box center [676, 17] width 976 height 34
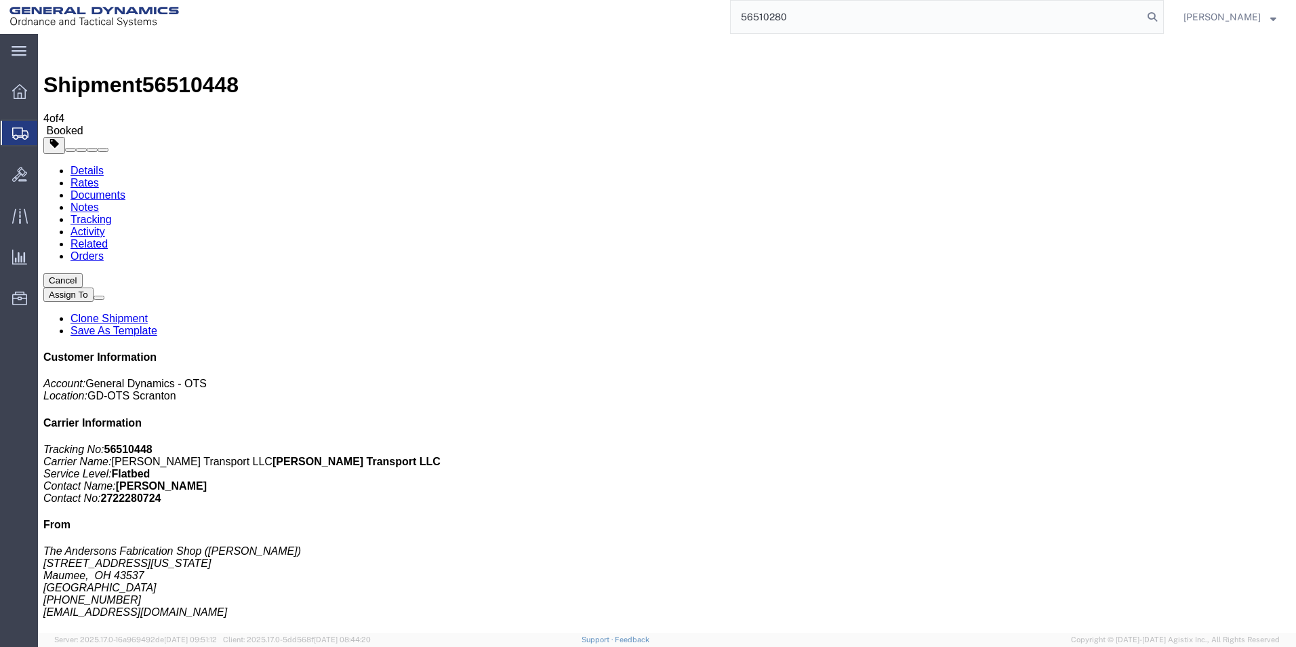
type input "56510280"
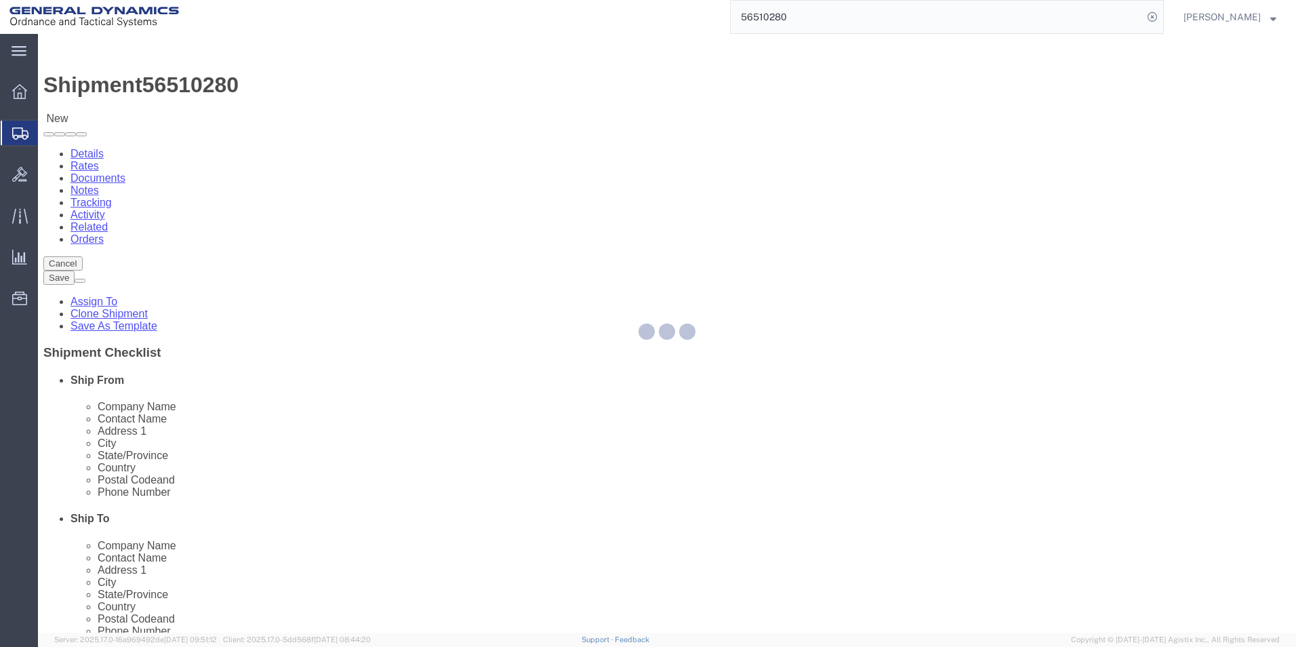
select select "309"
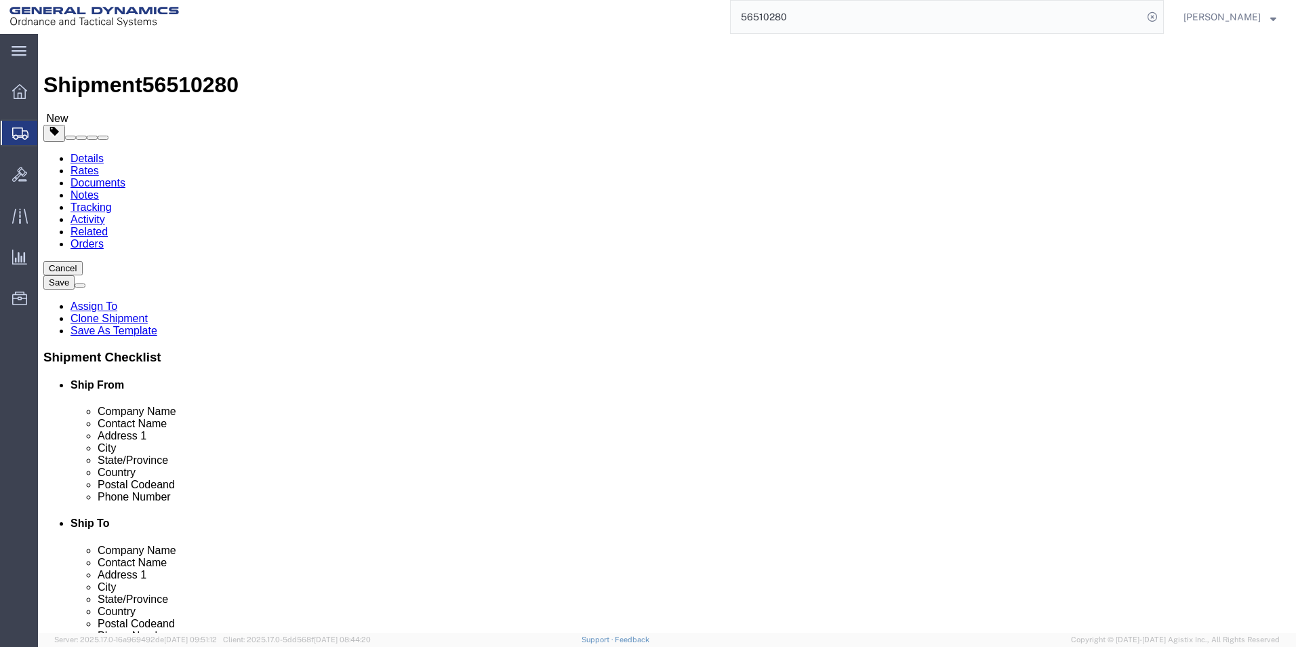
click icon
click button "Rate Shipment"
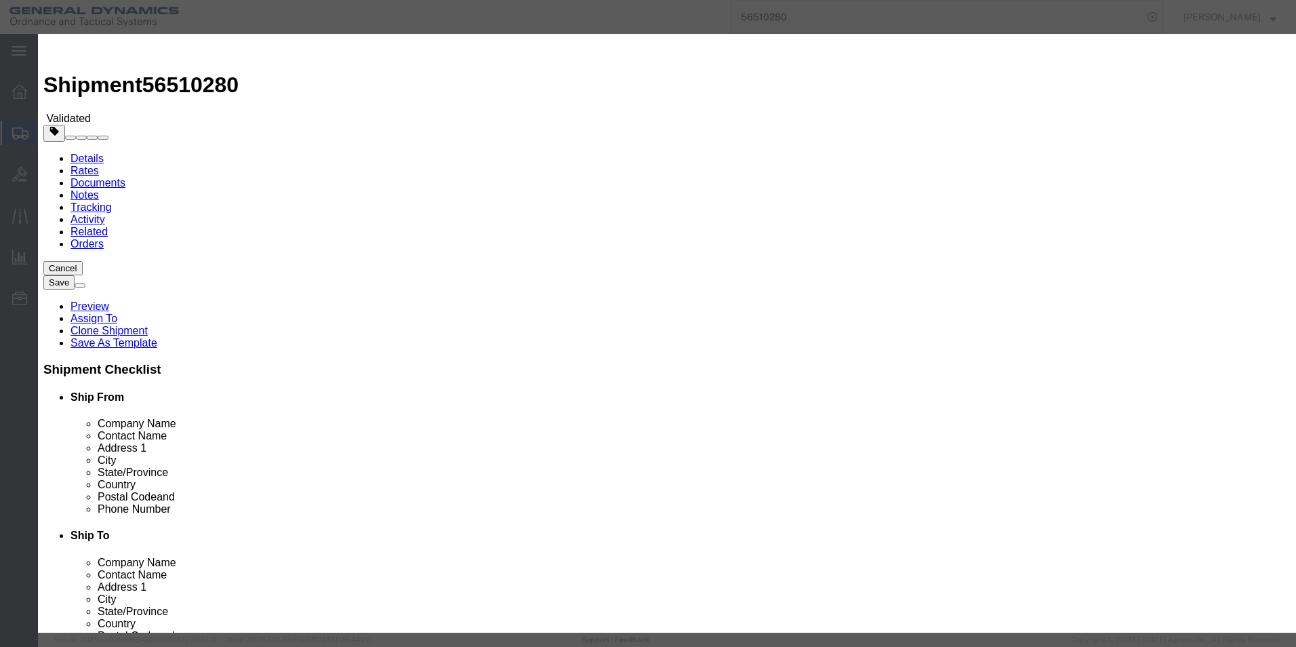
select select "ADD_NEW_CARRIER"
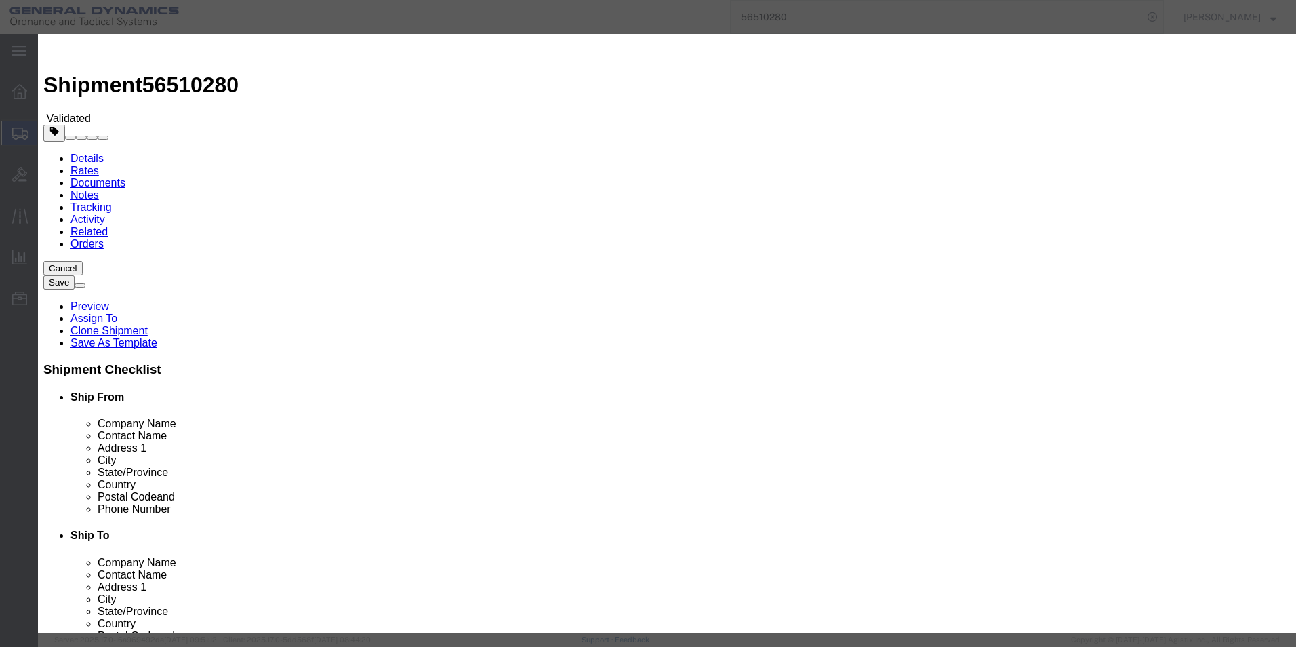
type input "[PERSON_NAME] Transport LLC"
type input "56510280"
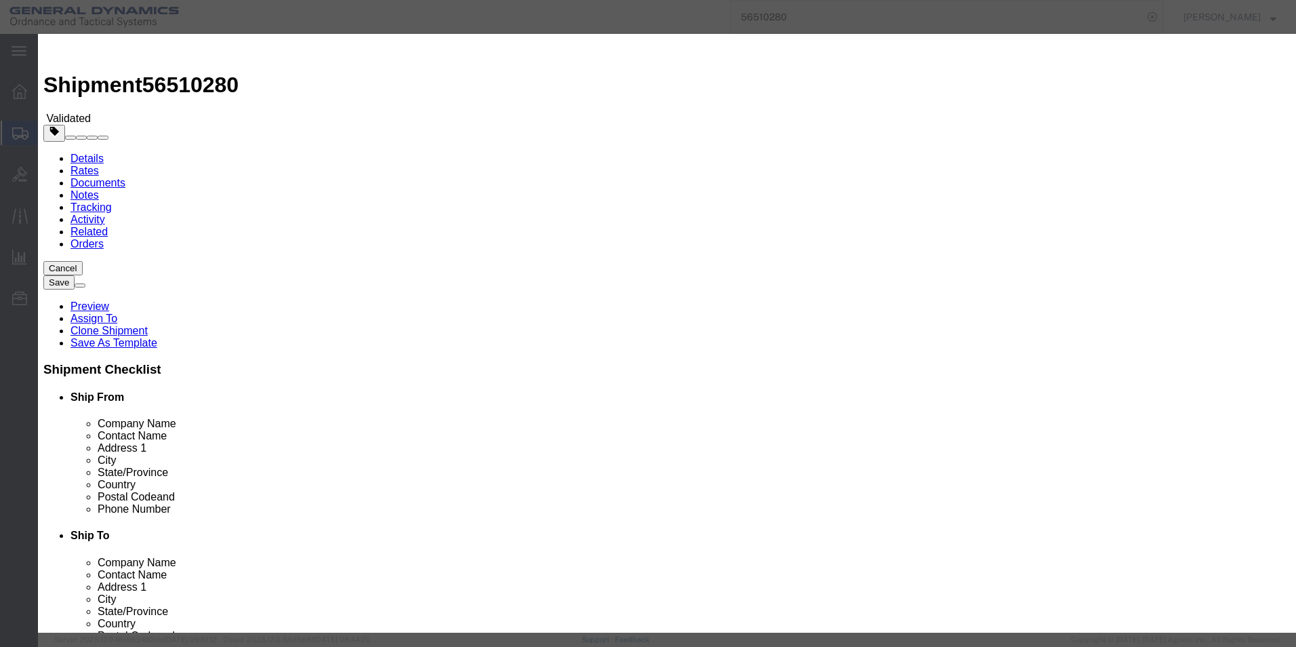
type input "[PERSON_NAME]"
type input "2722280724"
select select "1000"
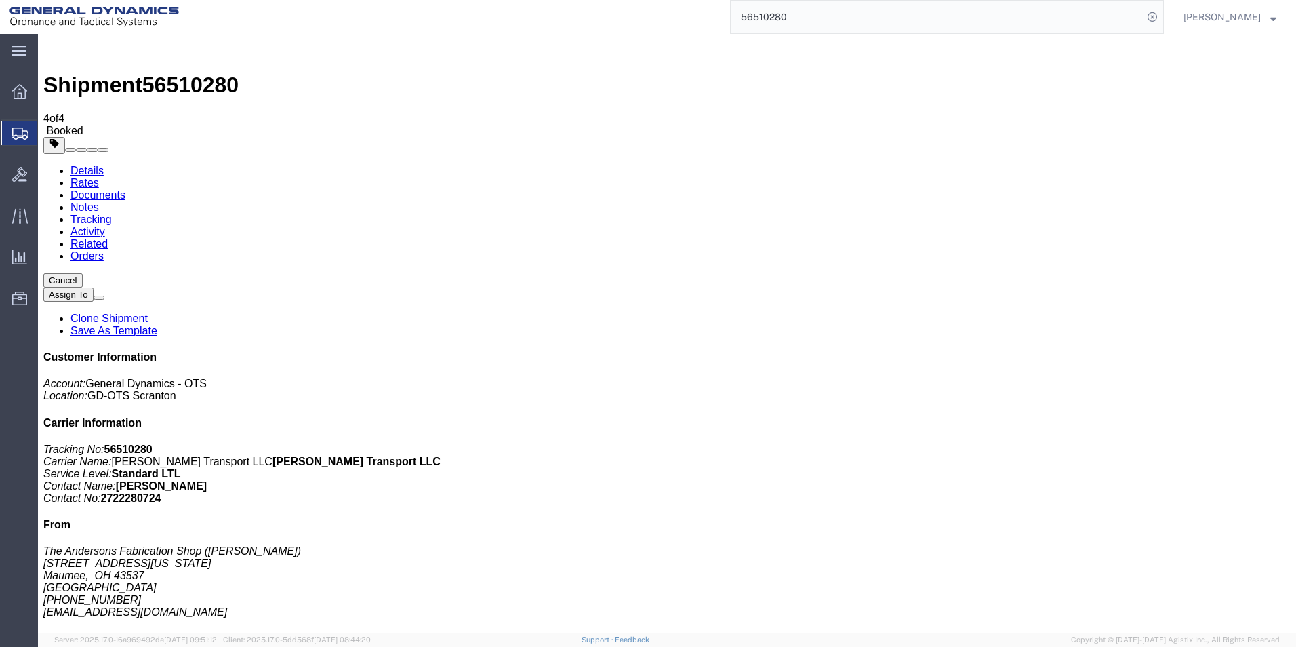
checkbox input "false"
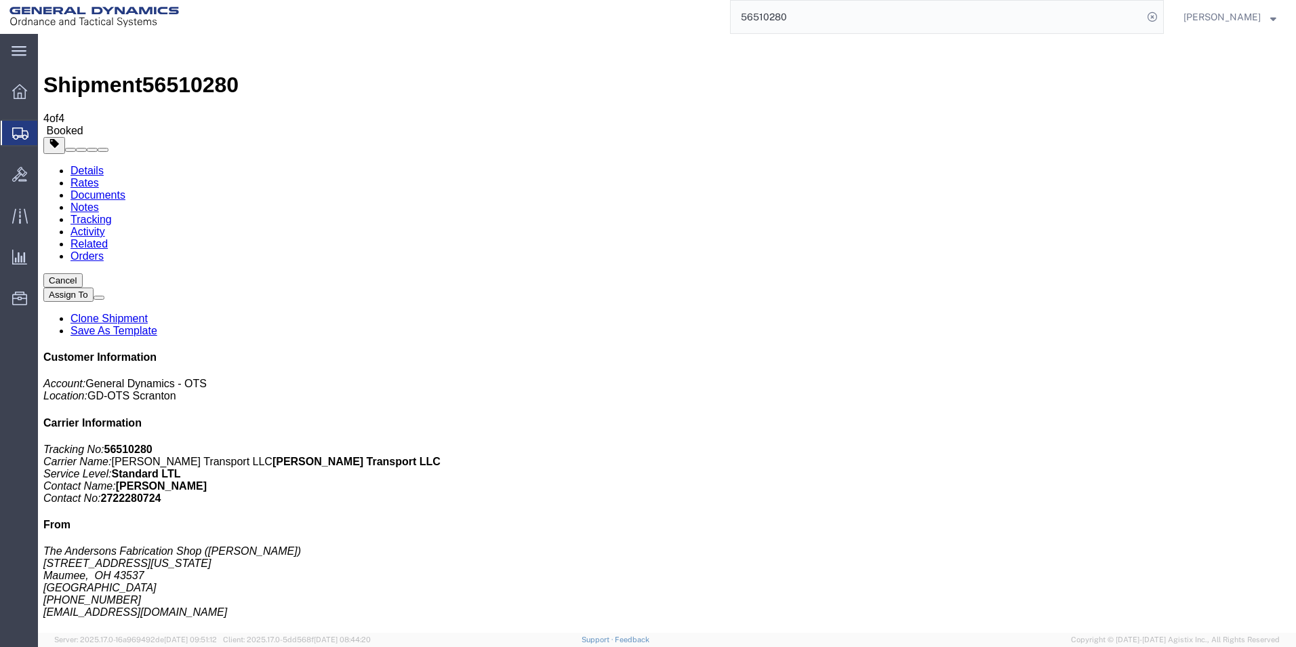
checkbox input "true"
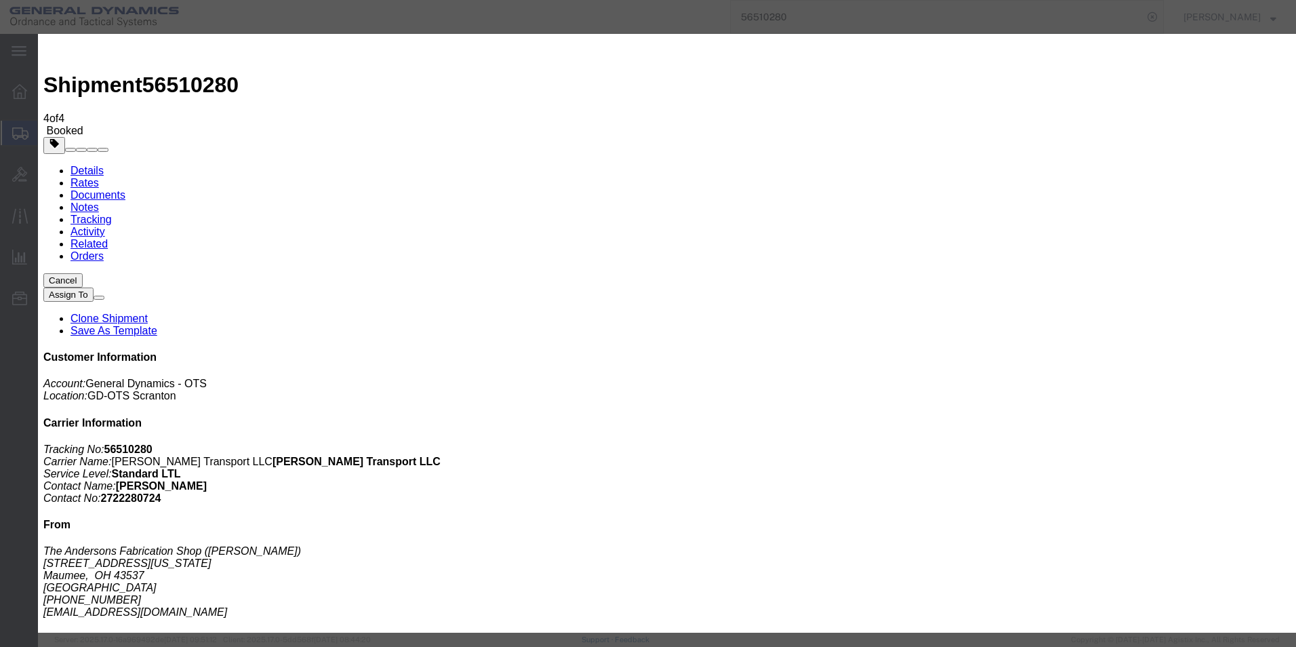
paste input "[EMAIL_ADDRESS][DOMAIN_NAME]"
type input "[EMAIL_ADDRESS][DOMAIN_NAME]"
checkbox input "true"
